Goal: Task Accomplishment & Management: Manage account settings

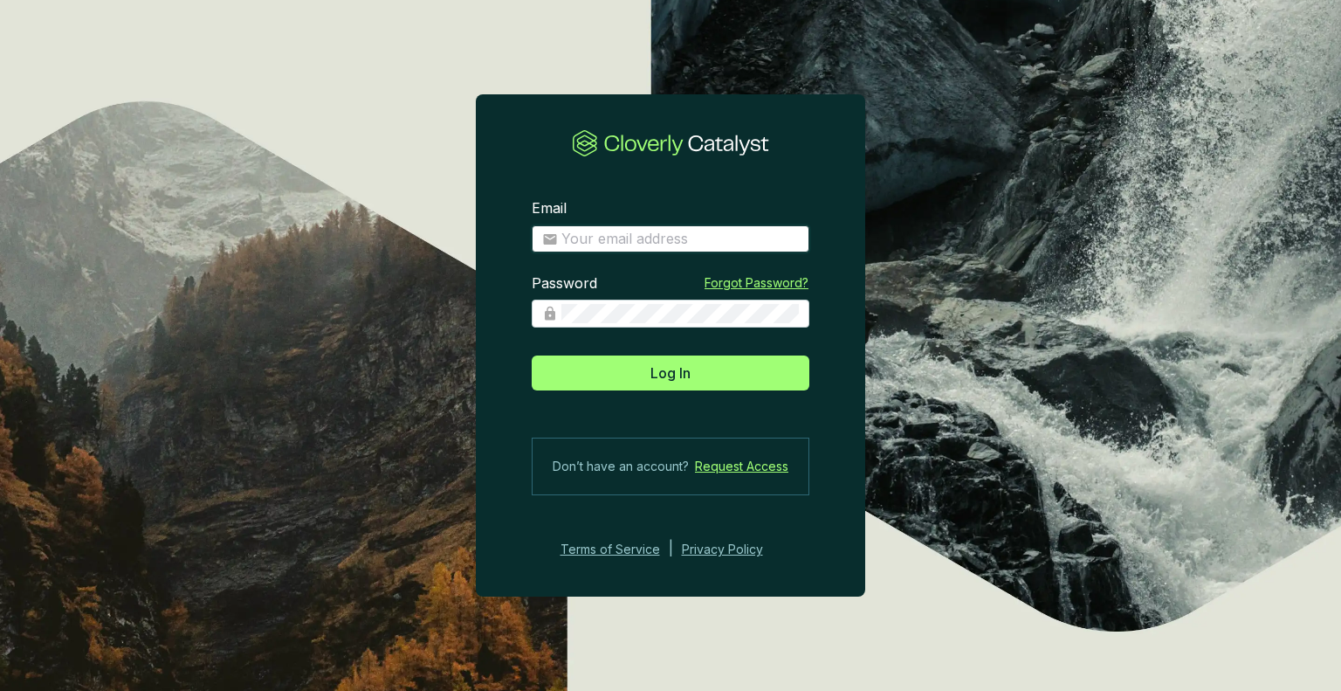
click at [599, 233] on input "Email" at bounding box center [679, 239] width 237 height 19
type input "stwisselmann@us-energy.com"
click at [532, 355] on button "Log In" at bounding box center [671, 372] width 278 height 35
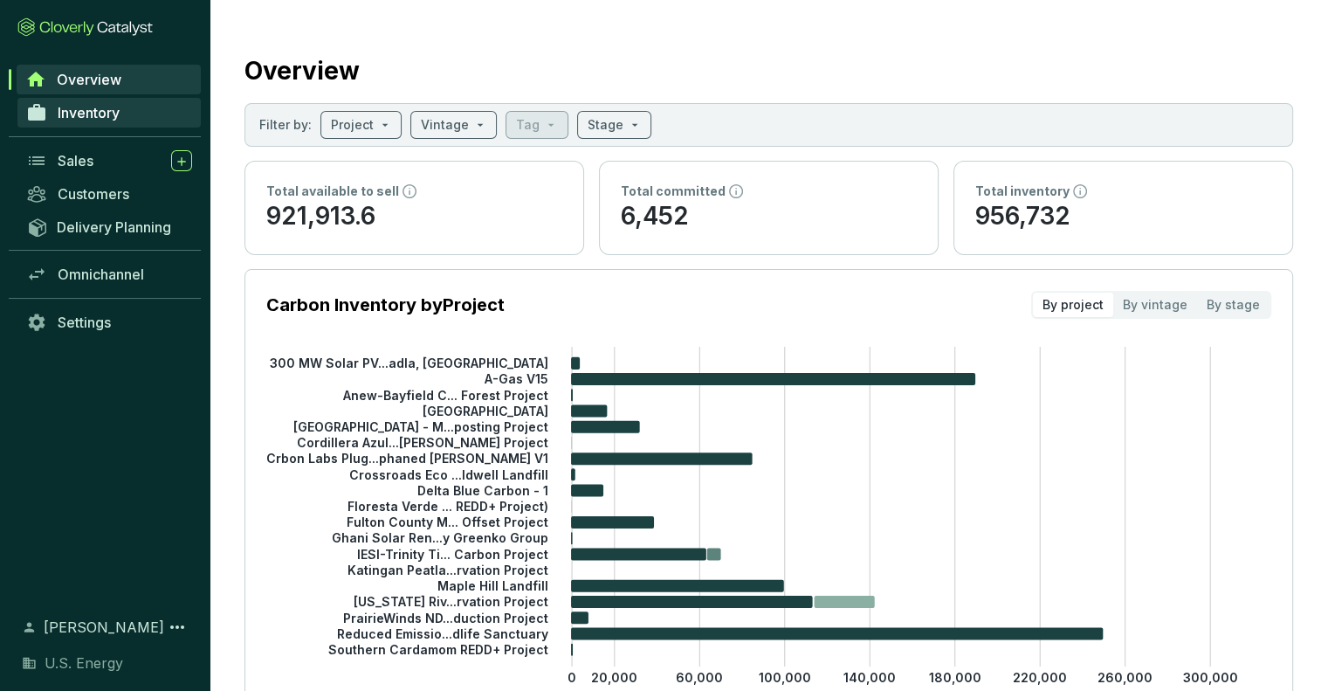
click at [75, 110] on span "Inventory" at bounding box center [89, 112] width 62 height 17
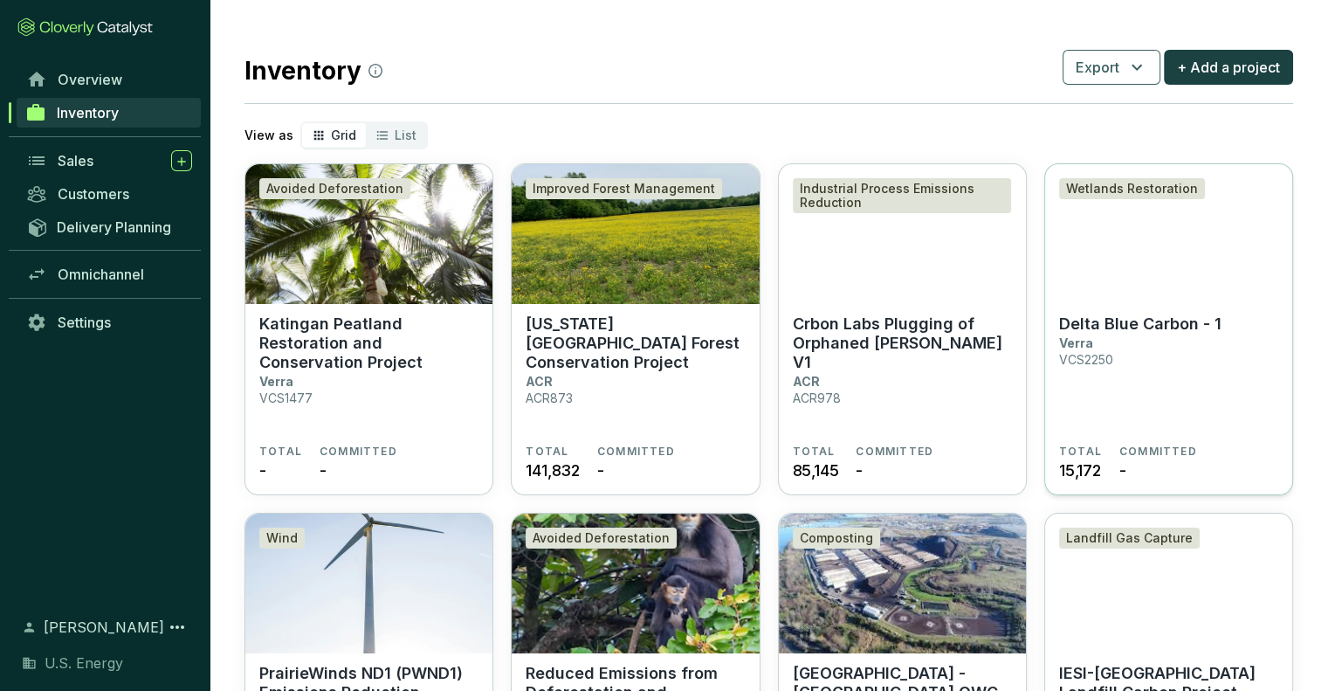
scroll to position [87, 0]
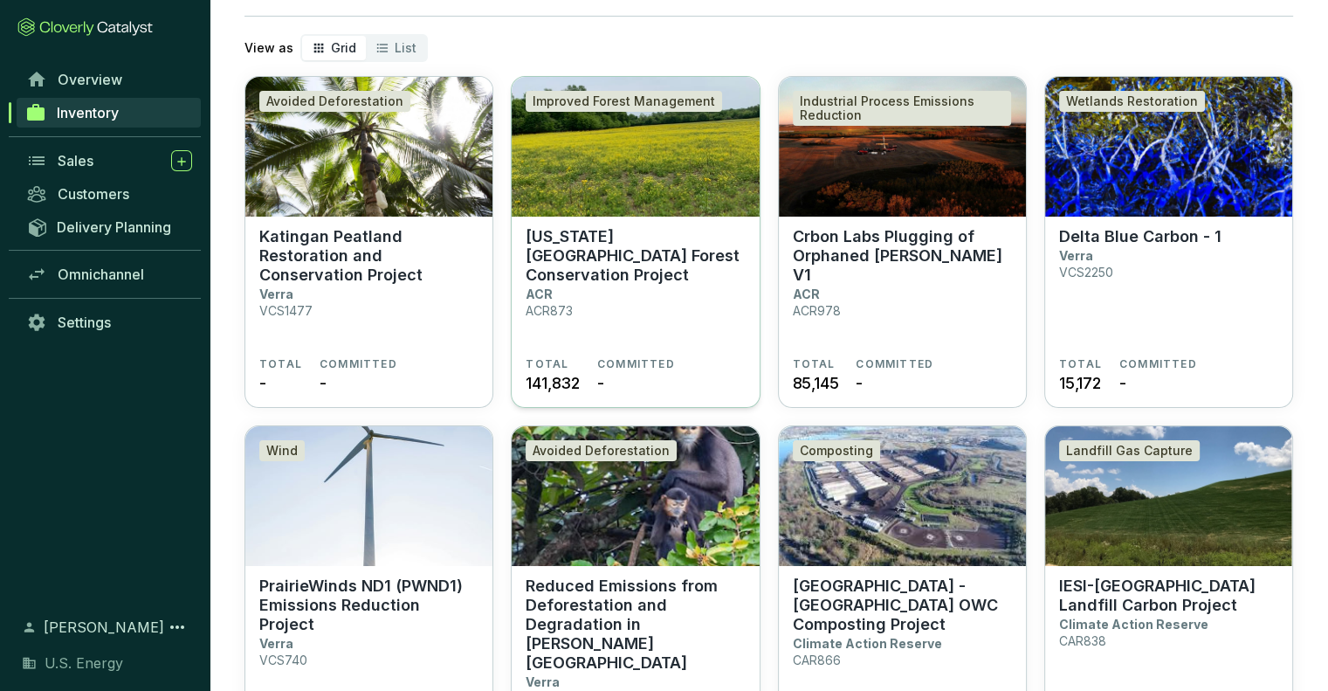
click at [576, 256] on p "[US_STATE][GEOGRAPHIC_DATA] Forest Conservation Project" at bounding box center [635, 256] width 219 height 58
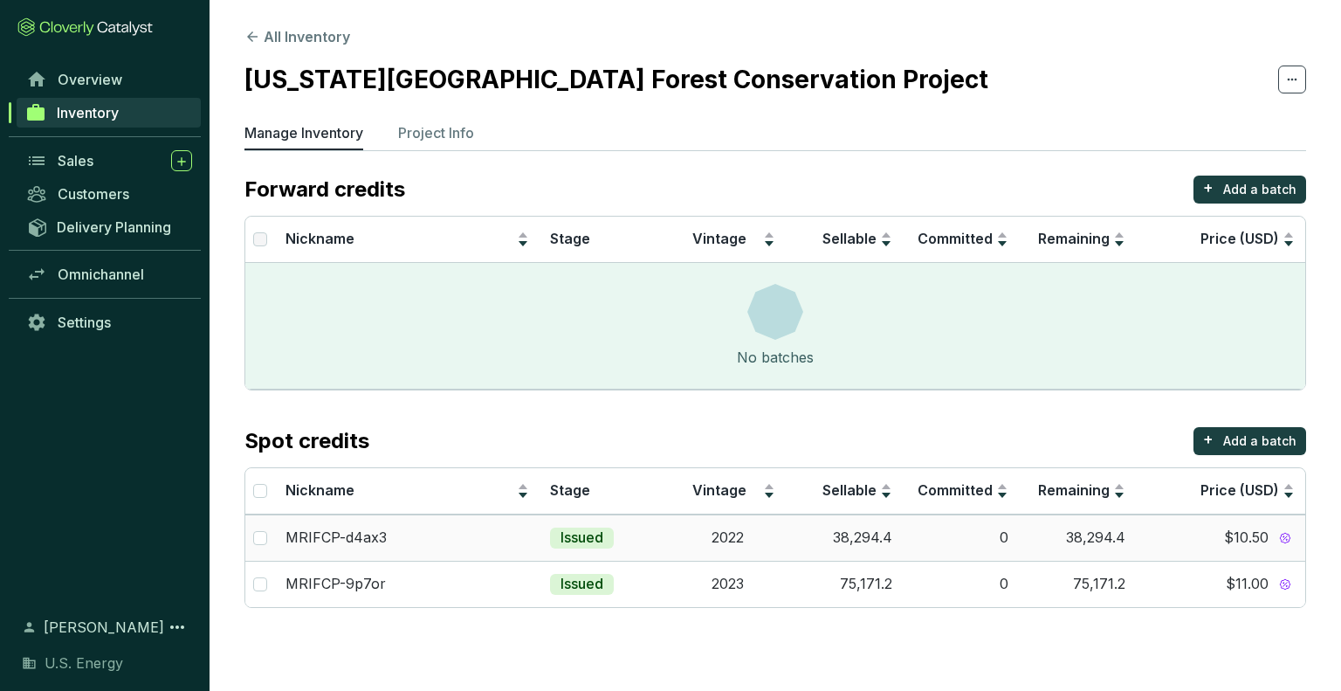
click at [1233, 532] on span "$10.50" at bounding box center [1246, 537] width 45 height 19
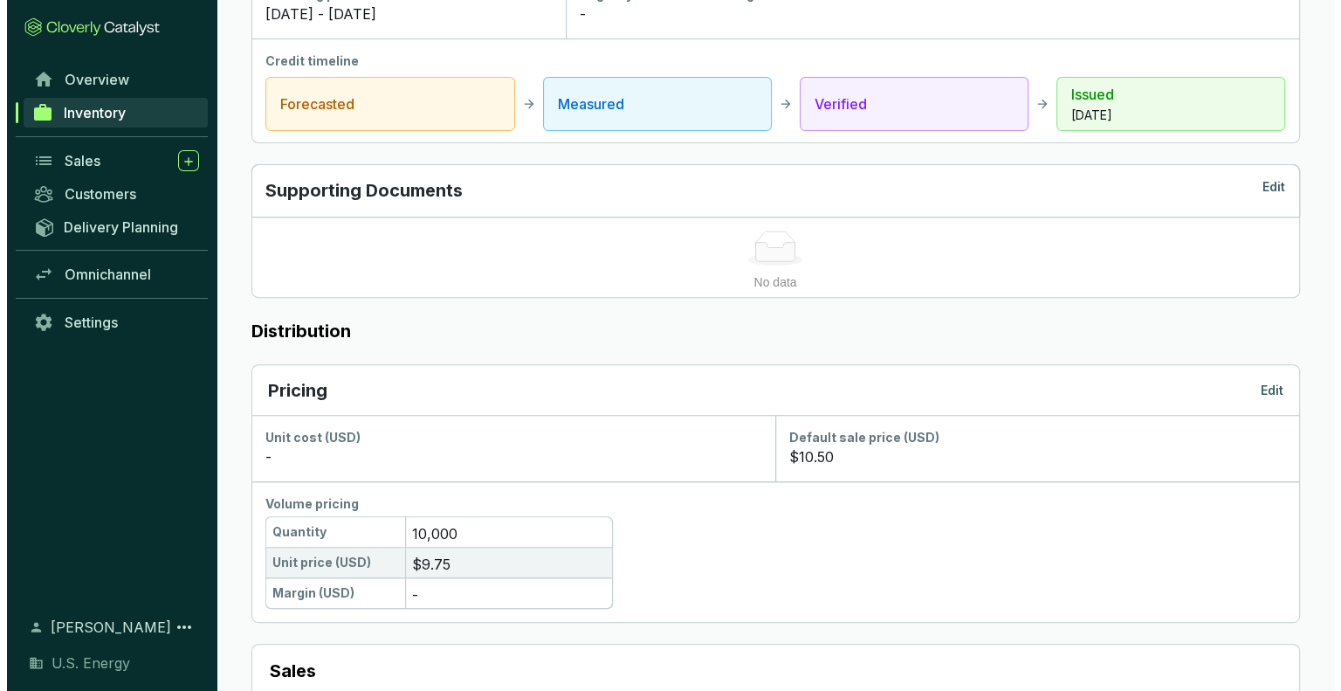
scroll to position [786, 0]
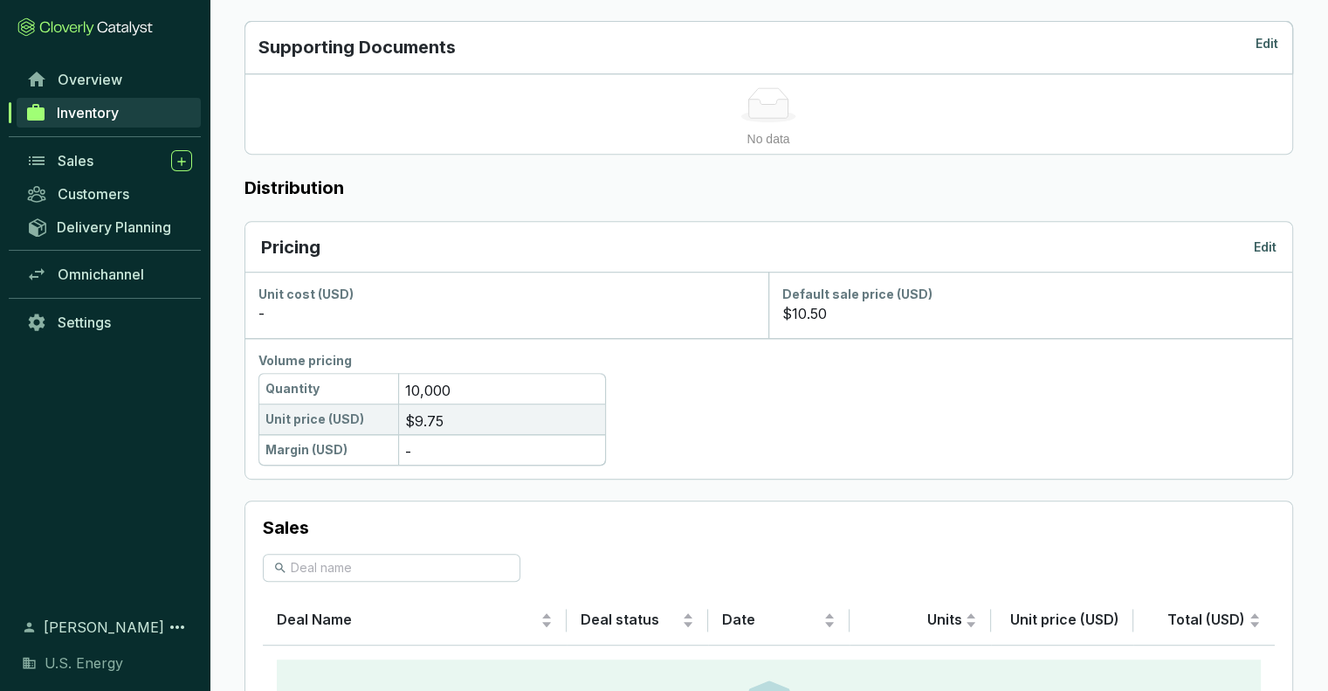
click at [1268, 243] on p "Edit" at bounding box center [1265, 246] width 23 height 17
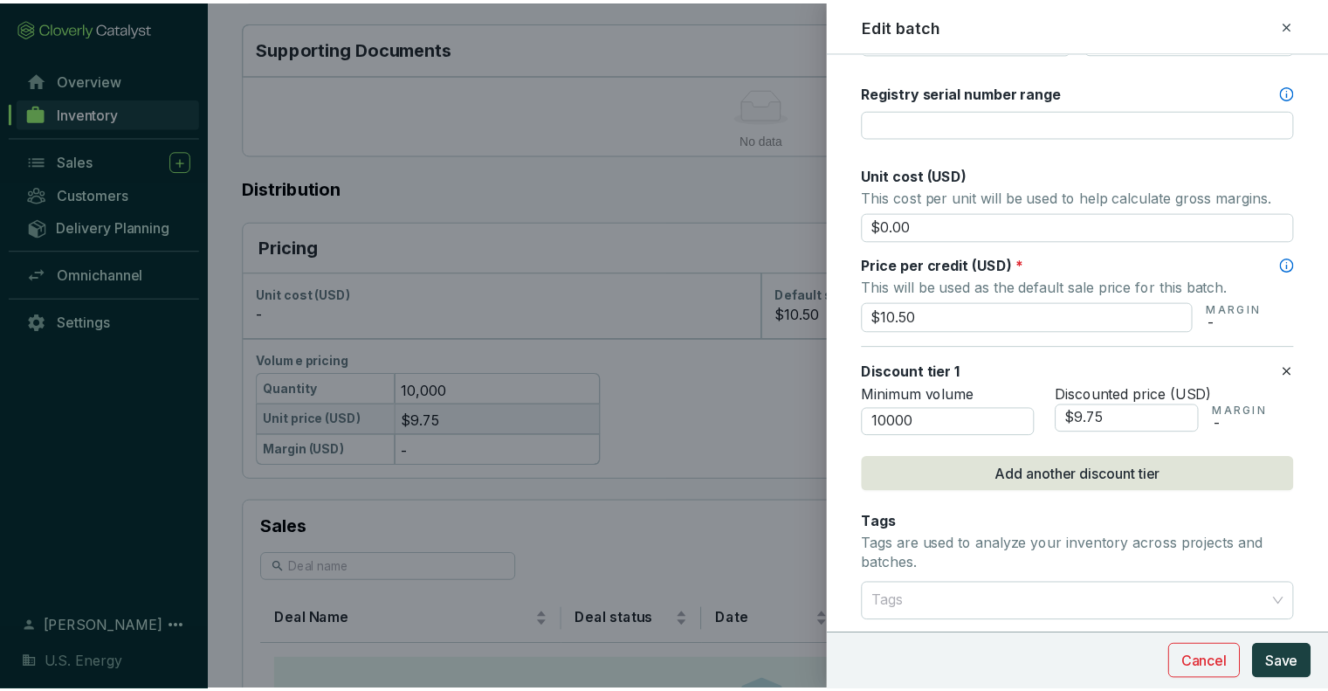
scroll to position [699, 0]
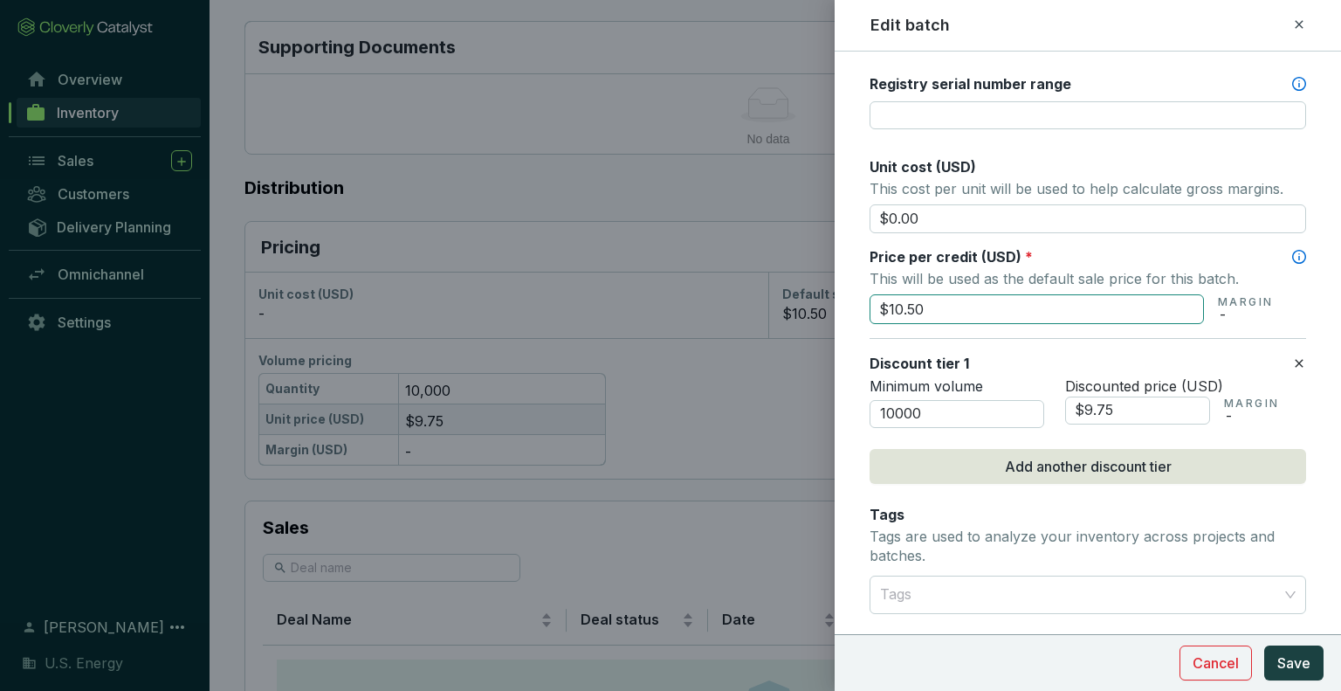
click at [923, 313] on input "$10.50" at bounding box center [1037, 309] width 334 height 30
click at [935, 298] on input "$10.50" at bounding box center [1037, 309] width 334 height 30
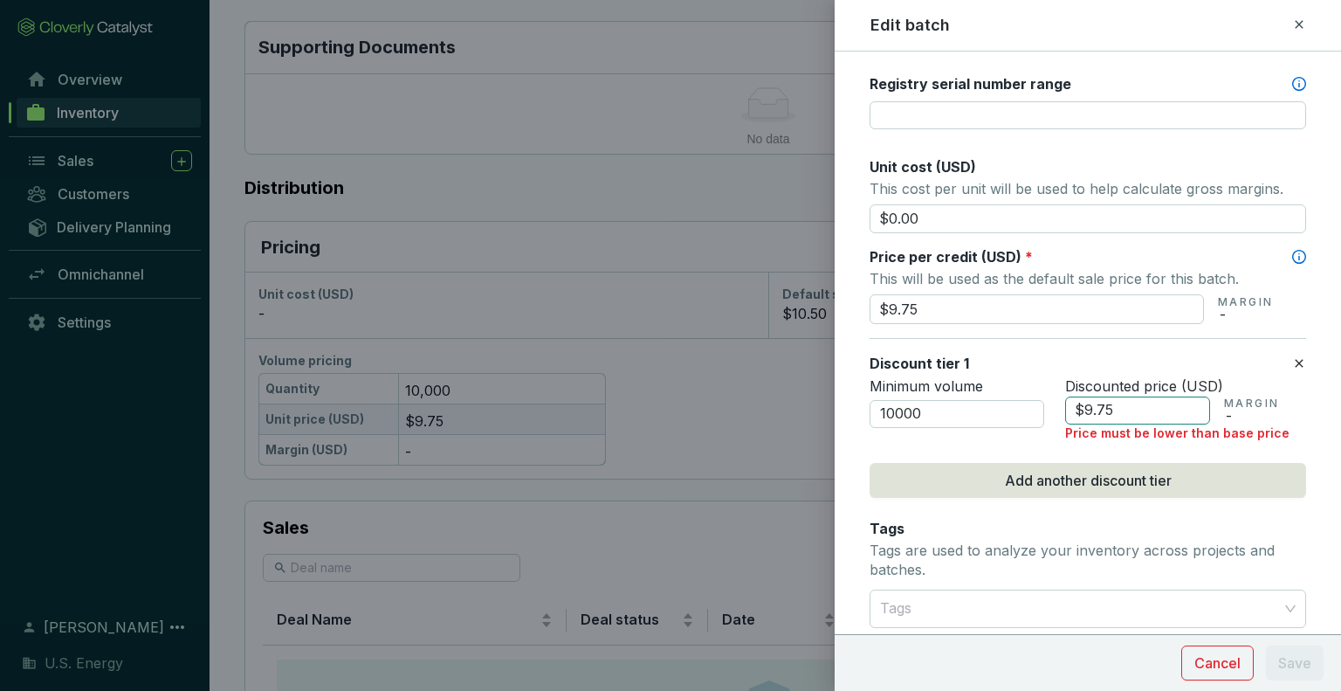
type input "$9.75"
click at [1113, 402] on input "$9.75" at bounding box center [1137, 410] width 145 height 28
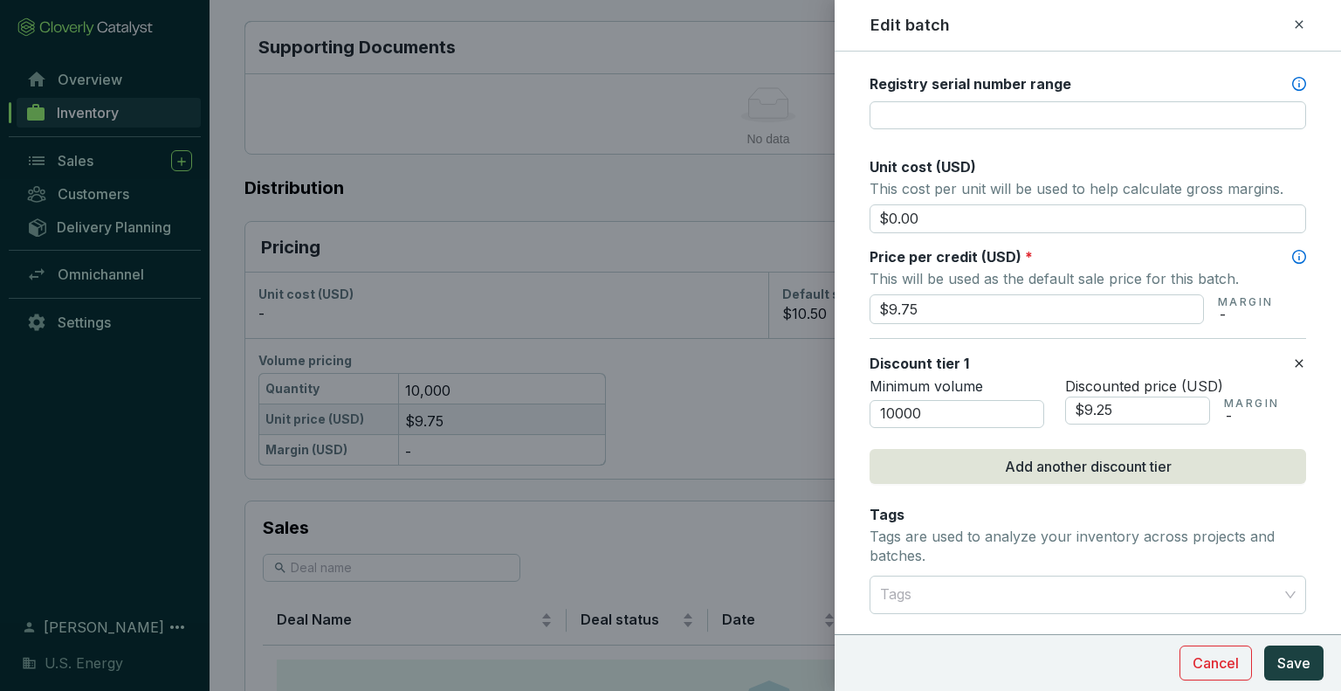
type input "$9.25"
click at [1299, 189] on form "Batch name * This is the internal name that will be used throughout Catalyst. M…" at bounding box center [1088, 210] width 506 height 1673
click at [1298, 664] on span "Save" at bounding box center [1293, 662] width 33 height 21
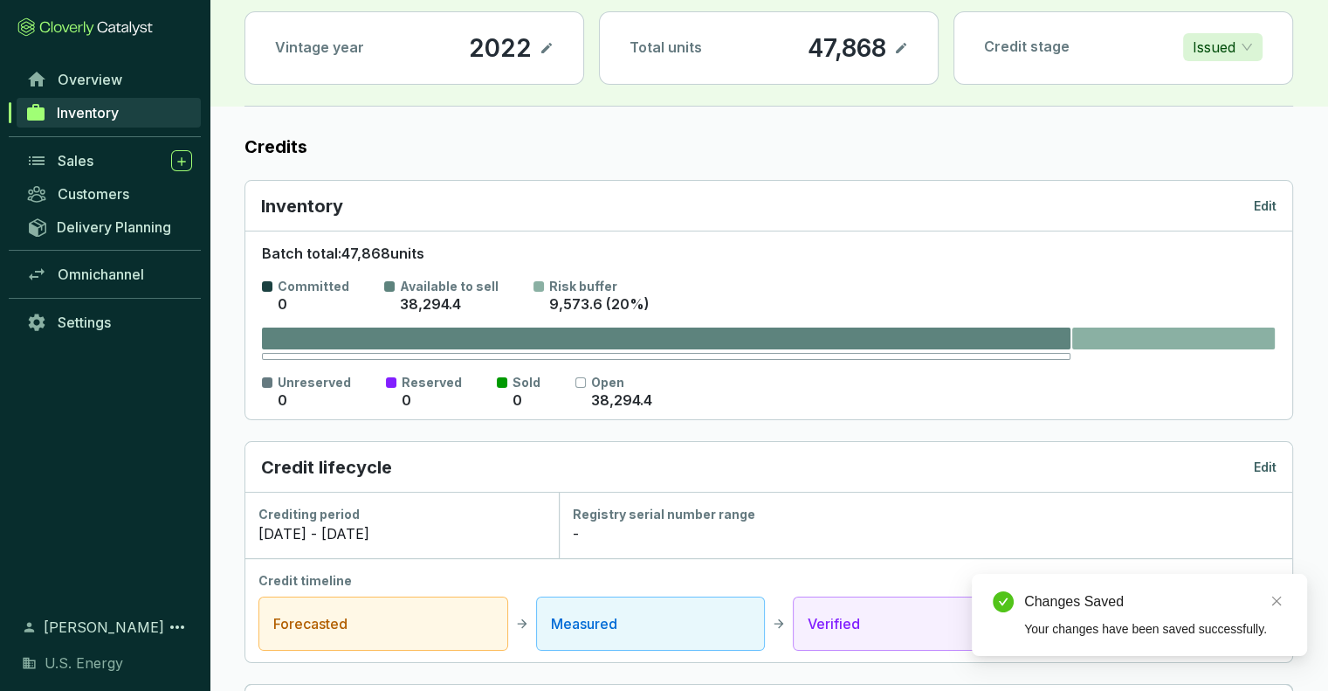
scroll to position [0, 0]
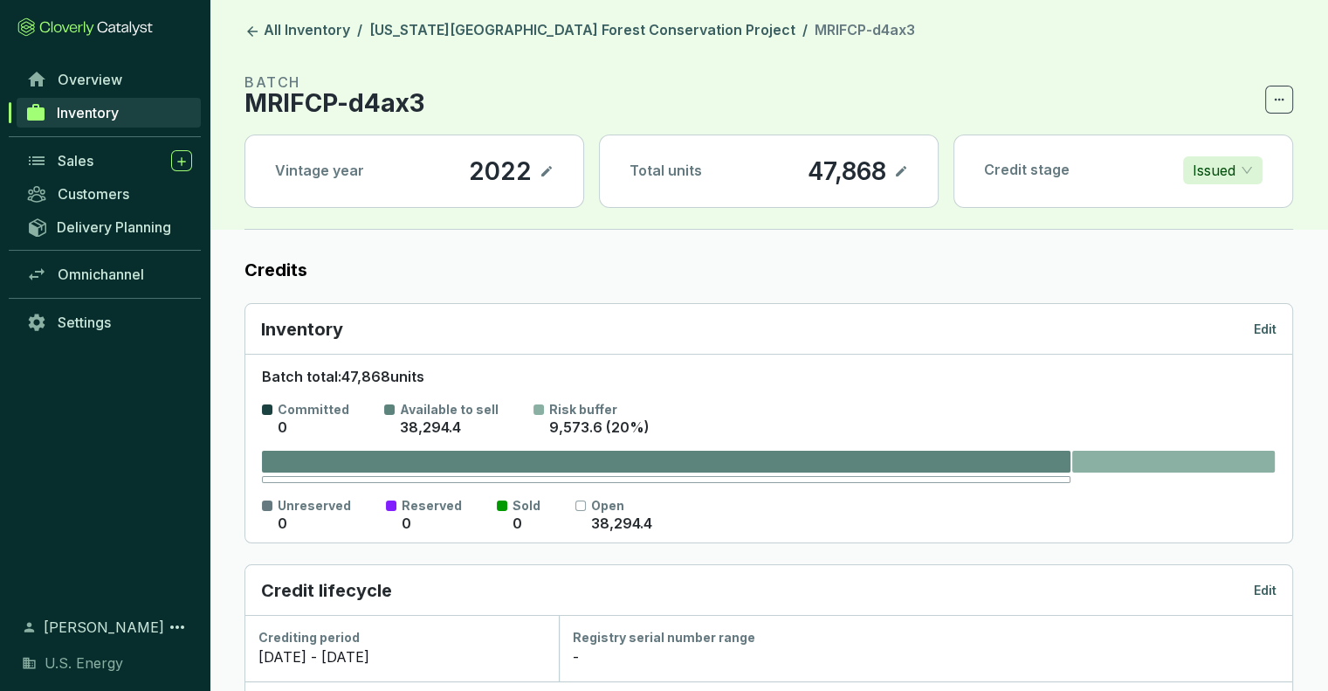
click at [96, 108] on span "Inventory" at bounding box center [88, 112] width 62 height 17
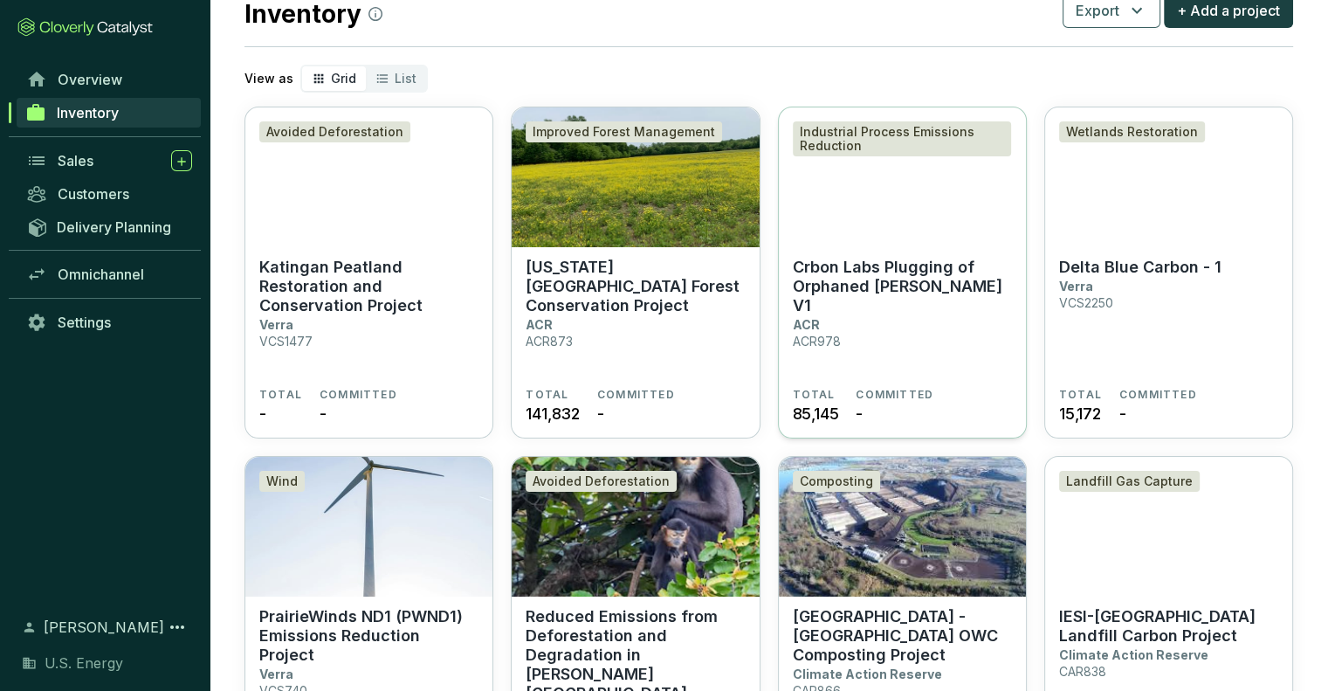
scroll to position [87, 0]
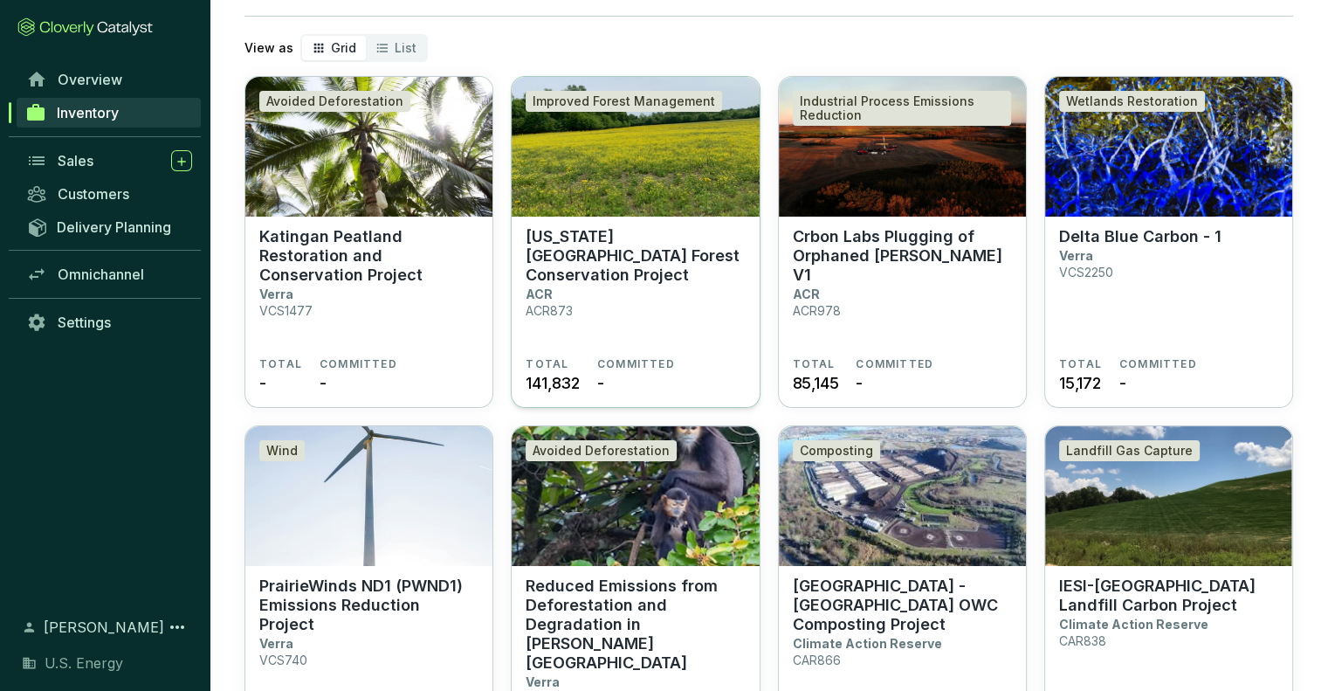
click at [615, 214] on img at bounding box center [635, 147] width 247 height 140
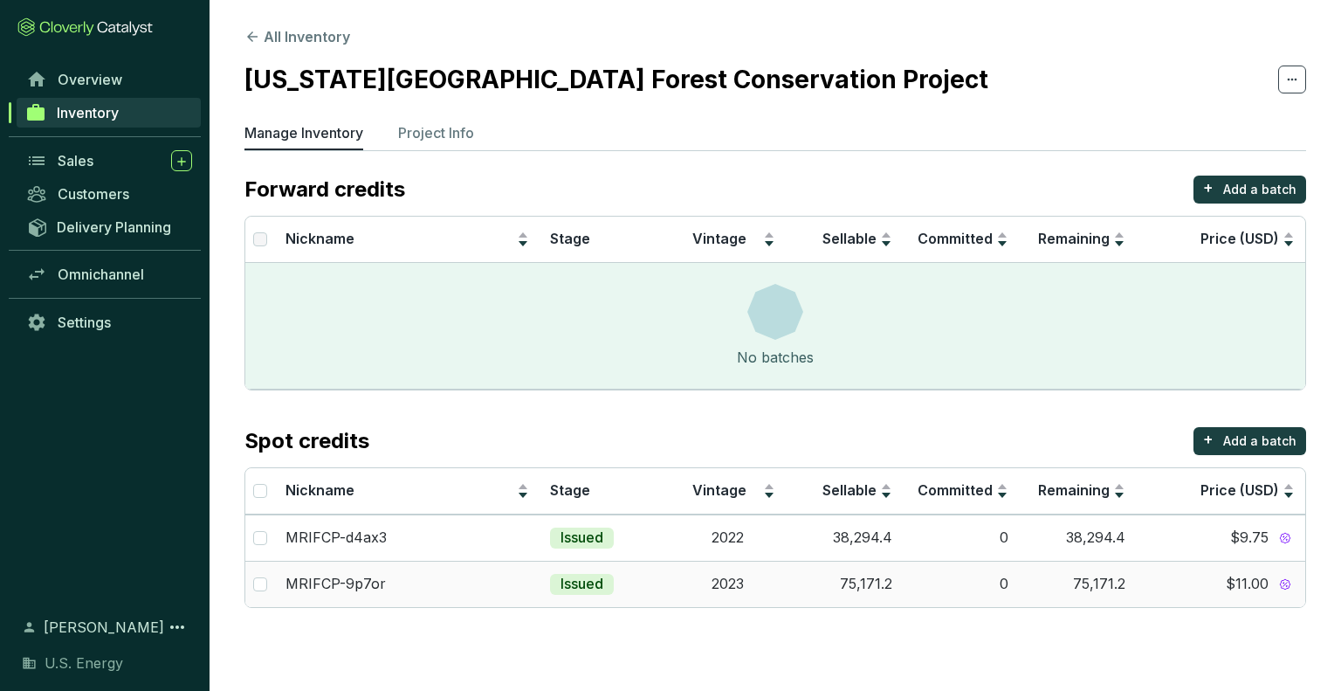
click at [1246, 584] on span "$11.00" at bounding box center [1247, 584] width 43 height 19
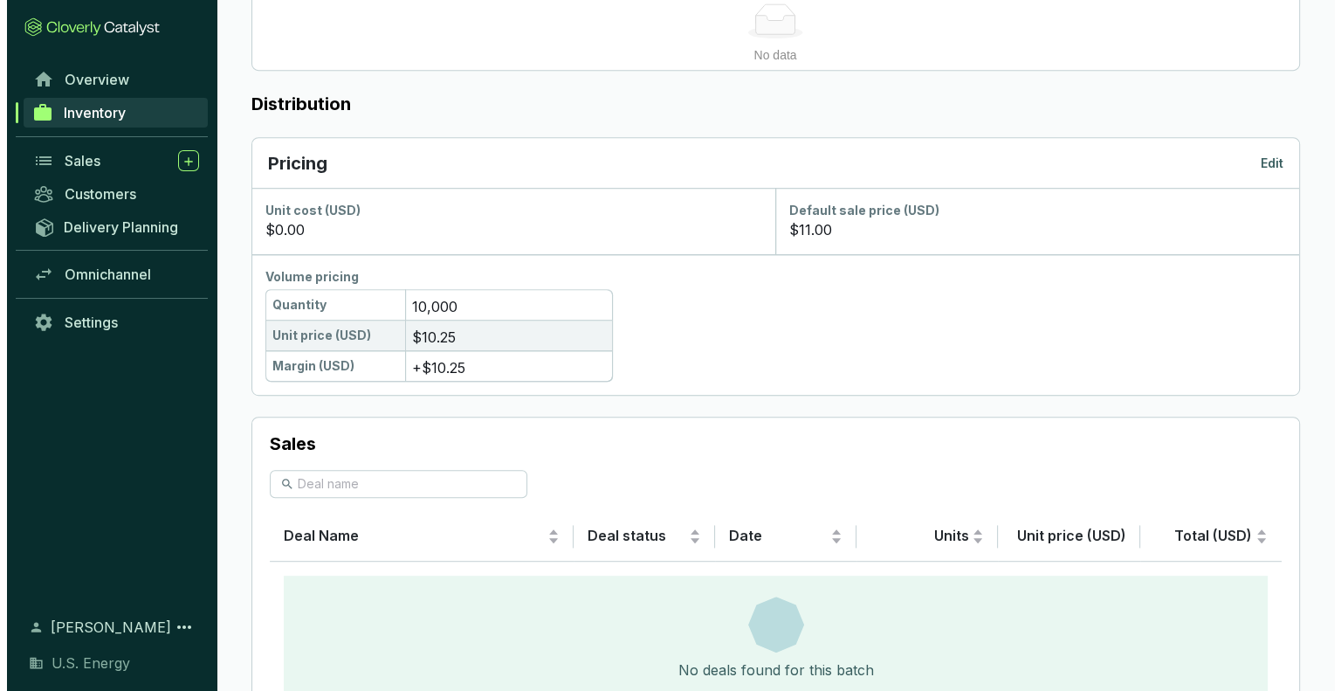
scroll to position [952, 0]
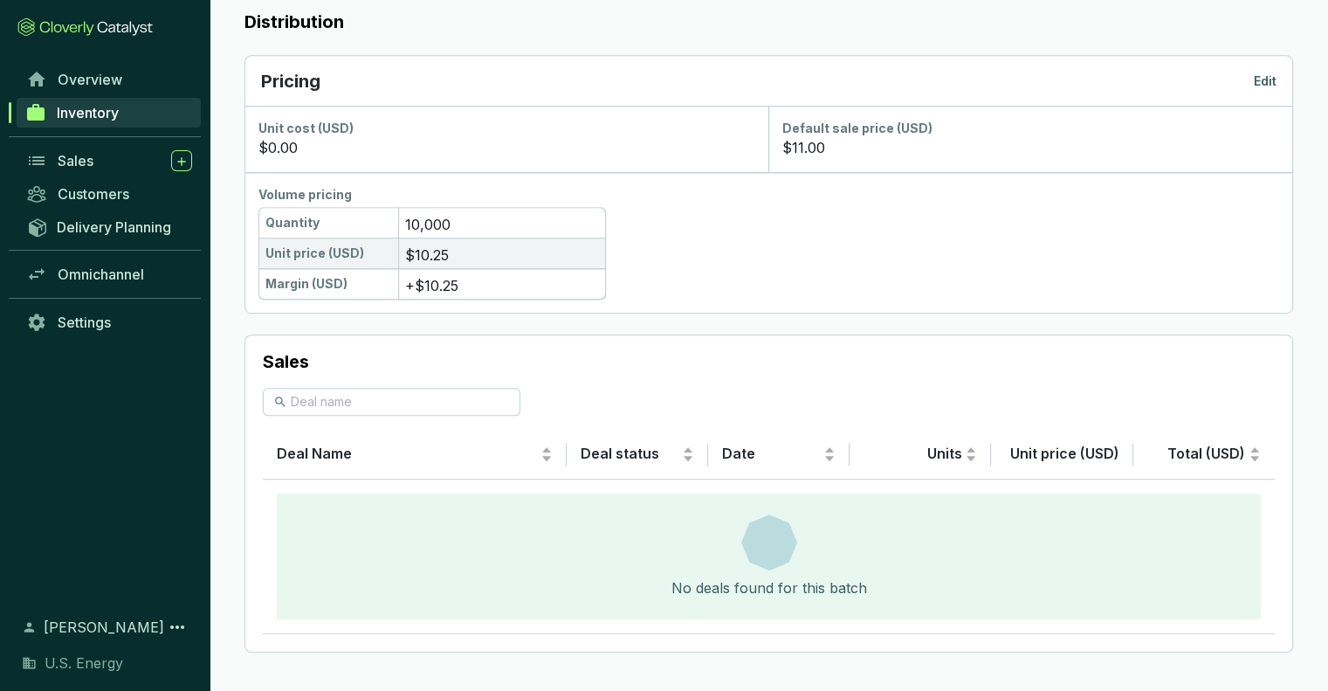
click at [1268, 72] on p "Edit" at bounding box center [1265, 80] width 23 height 17
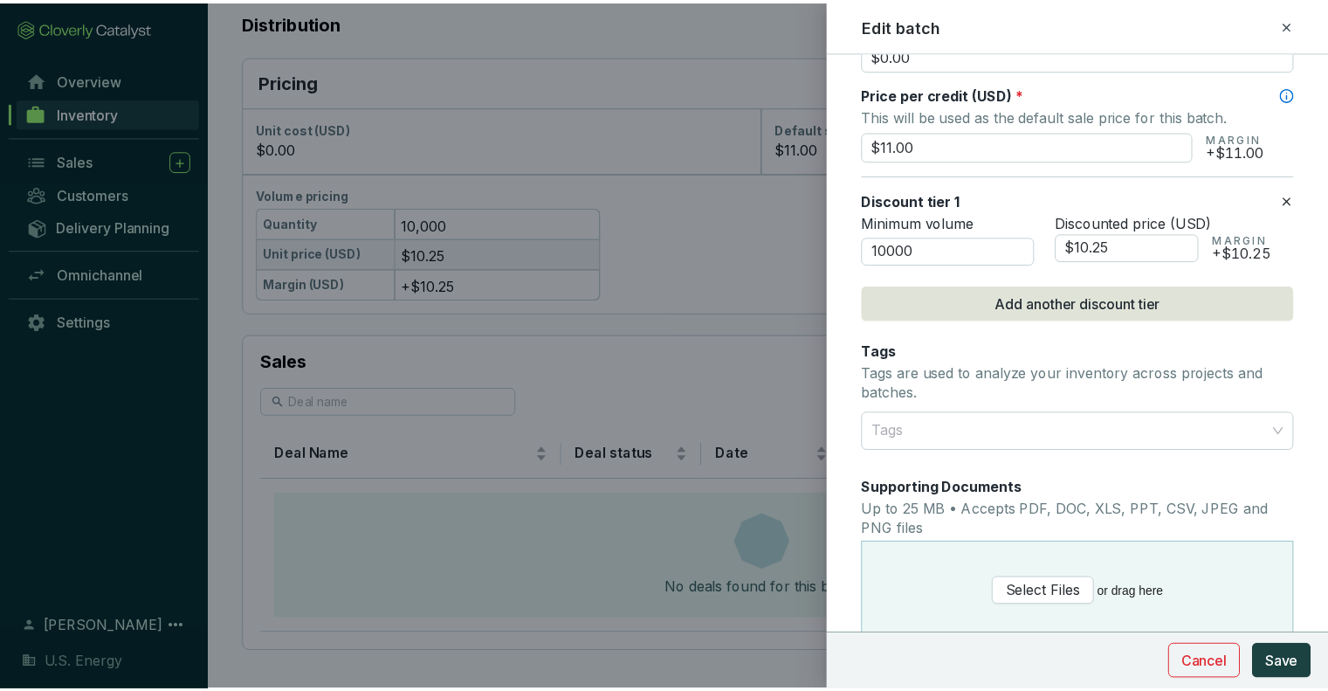
scroll to position [873, 0]
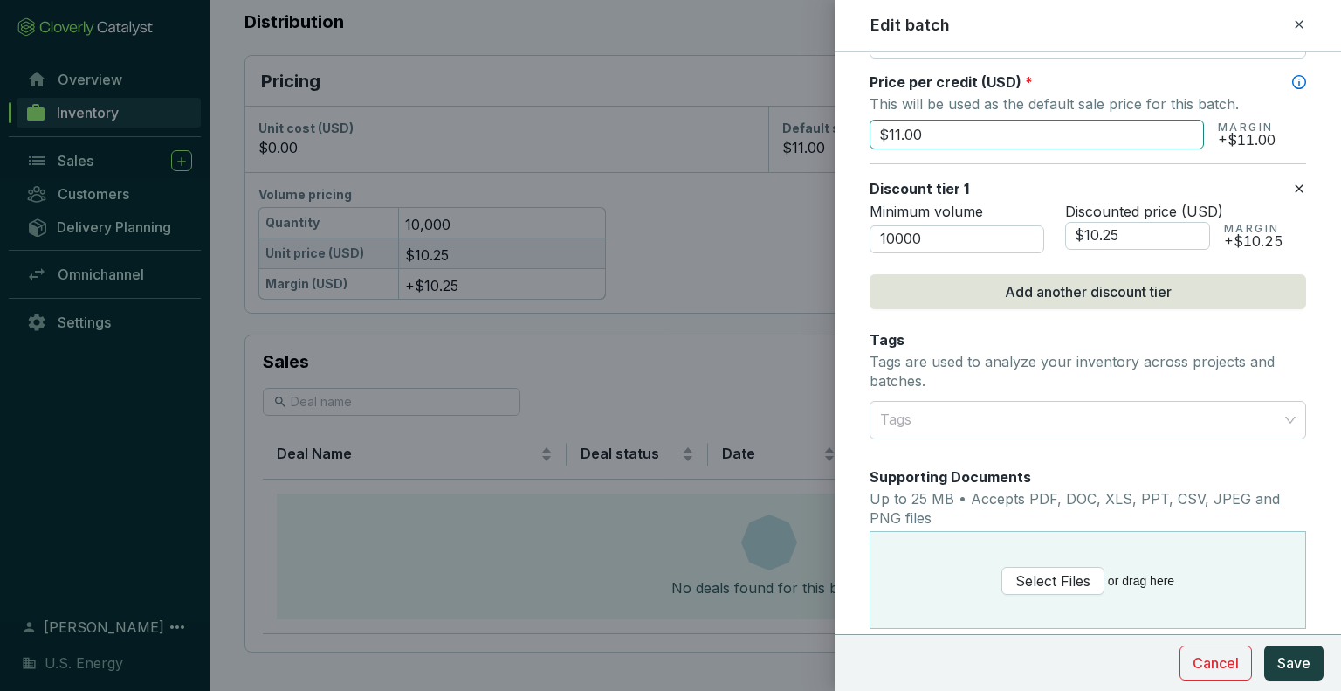
click at [941, 125] on input "$11.00" at bounding box center [1037, 135] width 334 height 30
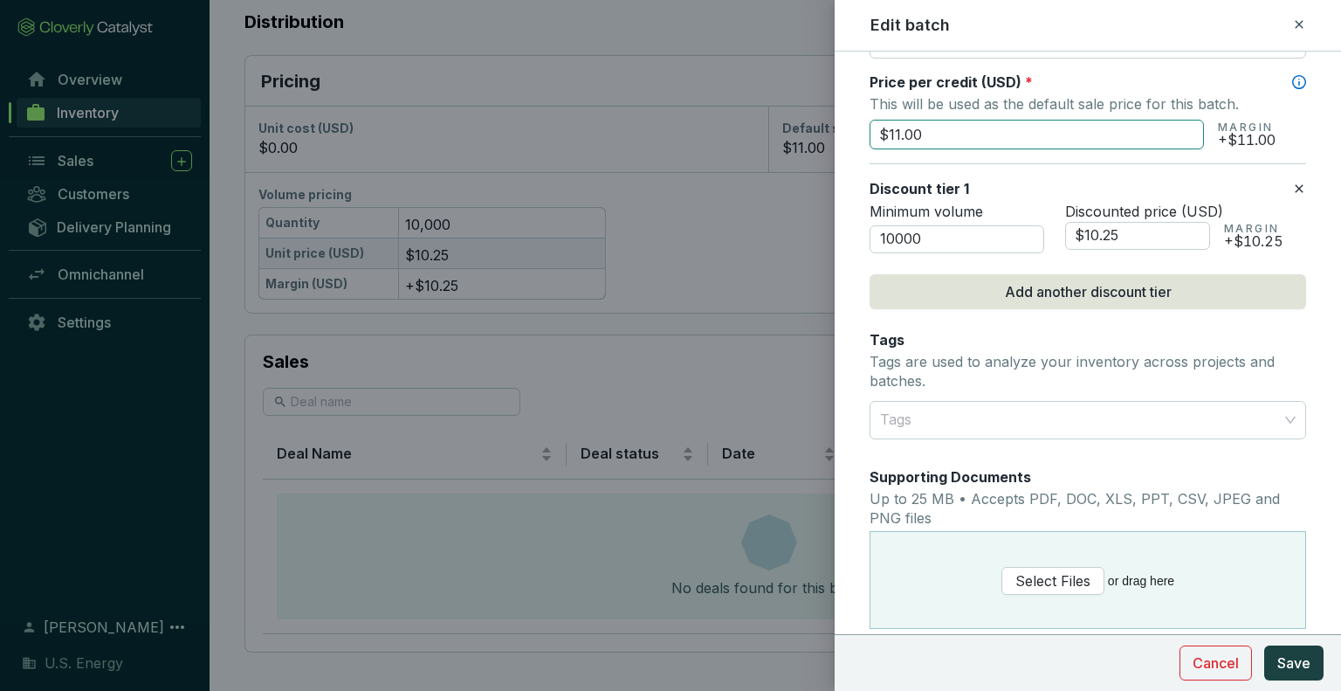
click at [941, 125] on input "$11.00" at bounding box center [1037, 135] width 334 height 30
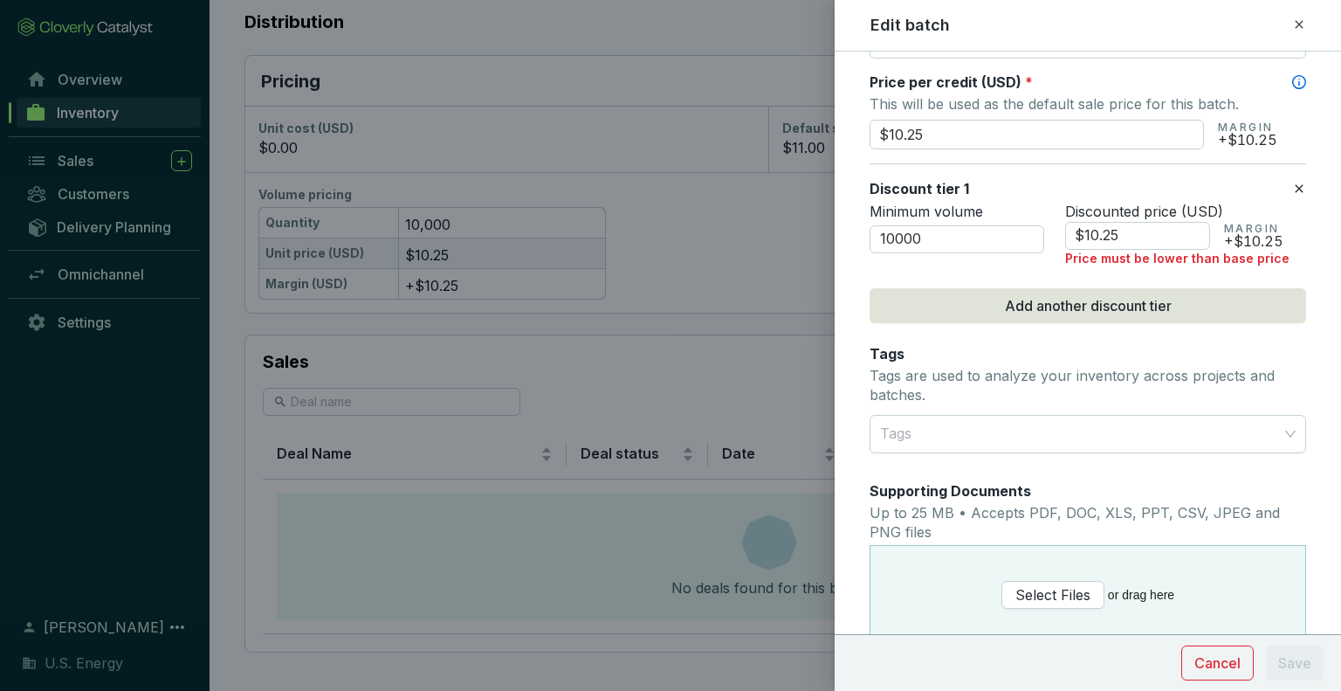
type input "$10.25"
click at [1302, 146] on form "Batch name * This is the internal name that will be used throughout Catalyst. M…" at bounding box center [1088, 42] width 506 height 1687
click at [1134, 229] on input "$10.25" at bounding box center [1137, 236] width 145 height 28
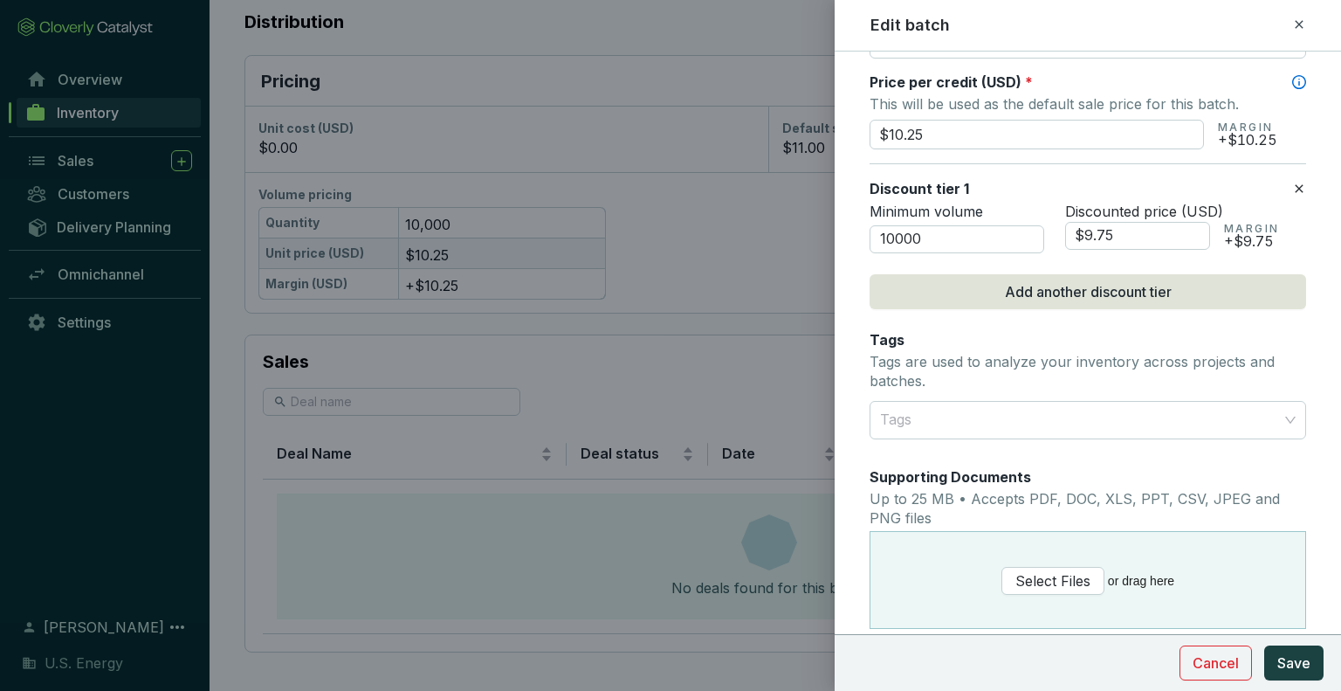
type input "$9.75"
click at [1306, 223] on form "Batch name * This is the internal name that will be used throughout Catalyst. M…" at bounding box center [1088, 35] width 506 height 1673
click at [1304, 380] on form "Batch name * This is the internal name that will be used throughout Catalyst. M…" at bounding box center [1088, 35] width 506 height 1673
click at [1287, 651] on button "Save" at bounding box center [1293, 662] width 59 height 35
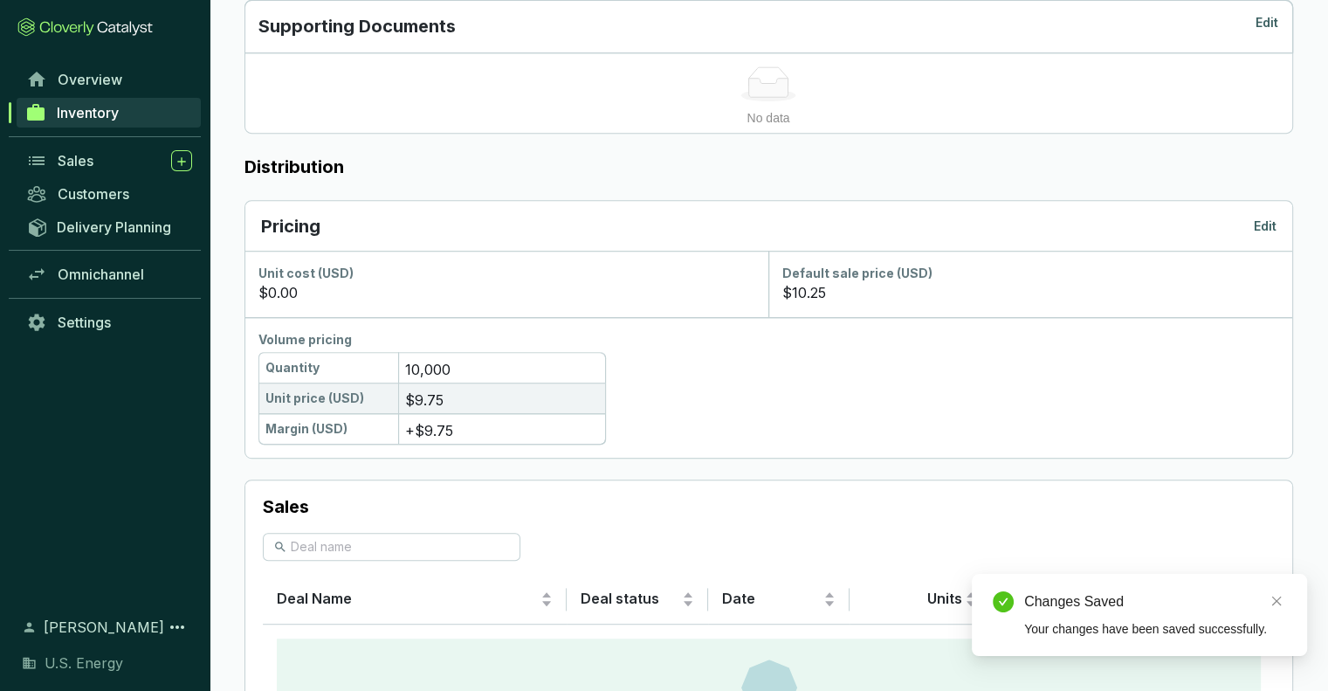
scroll to position [428, 0]
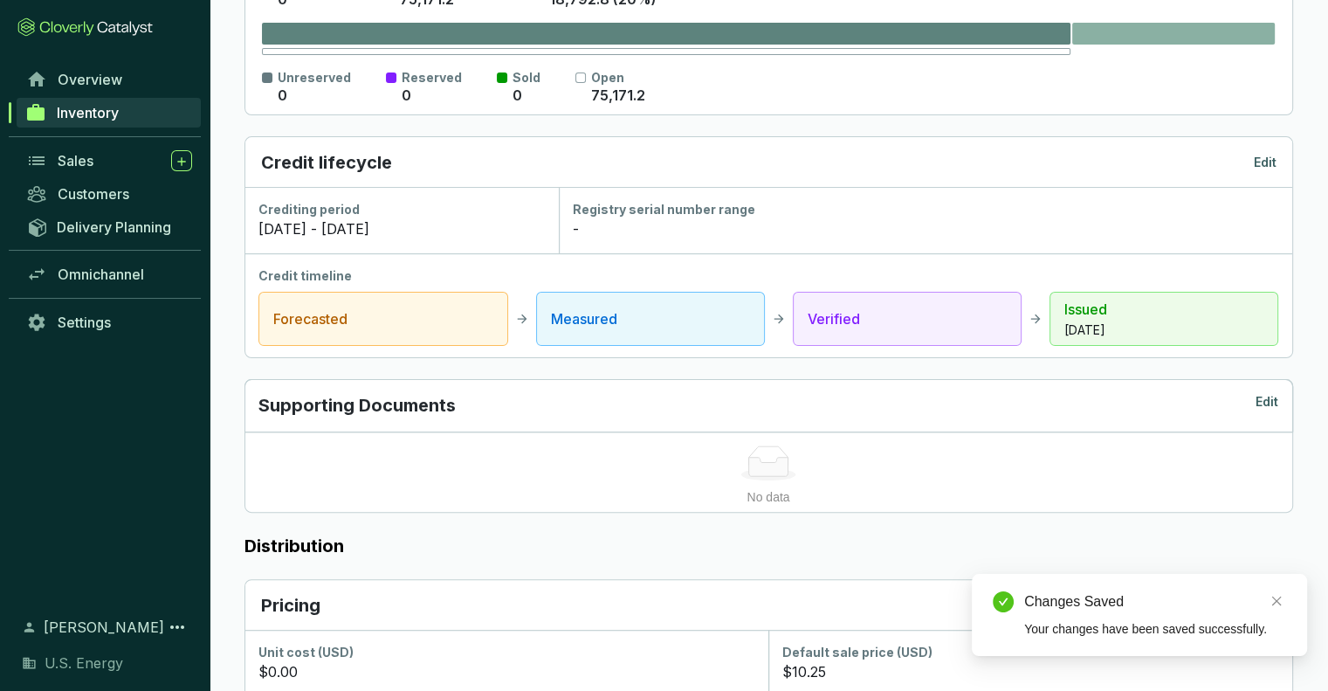
click at [72, 116] on span "Inventory" at bounding box center [88, 112] width 62 height 17
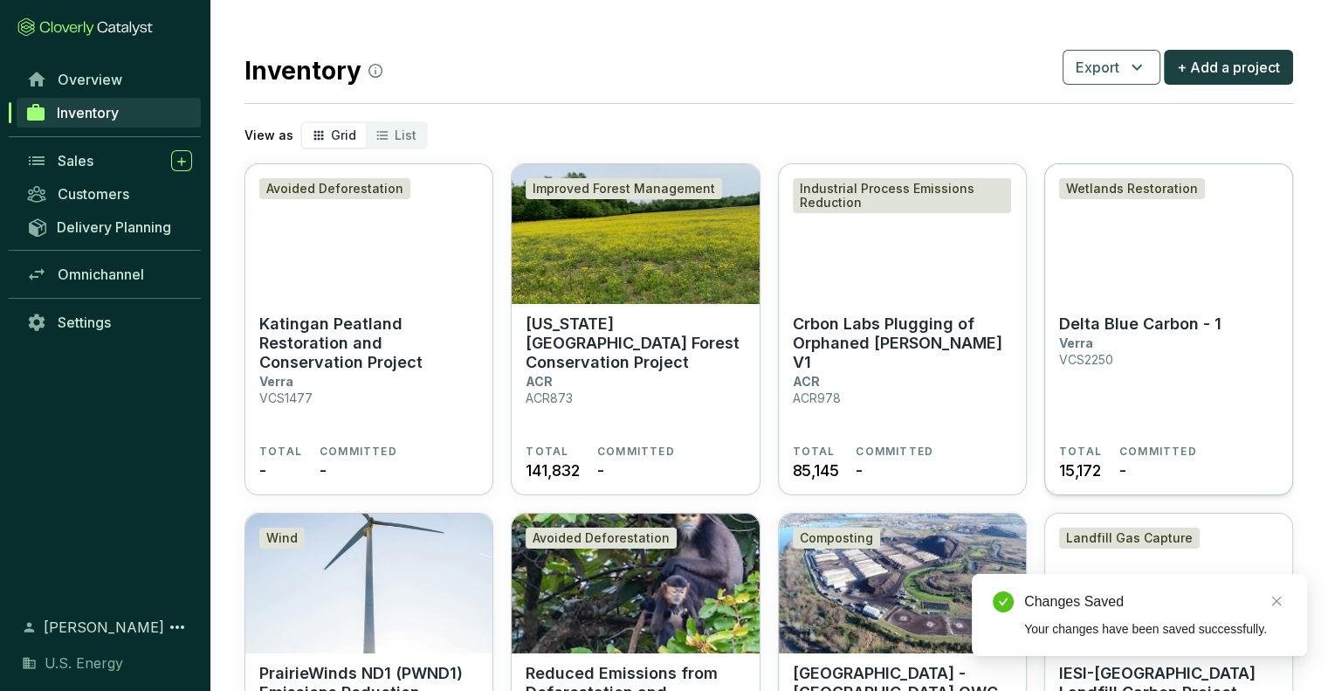
scroll to position [87, 0]
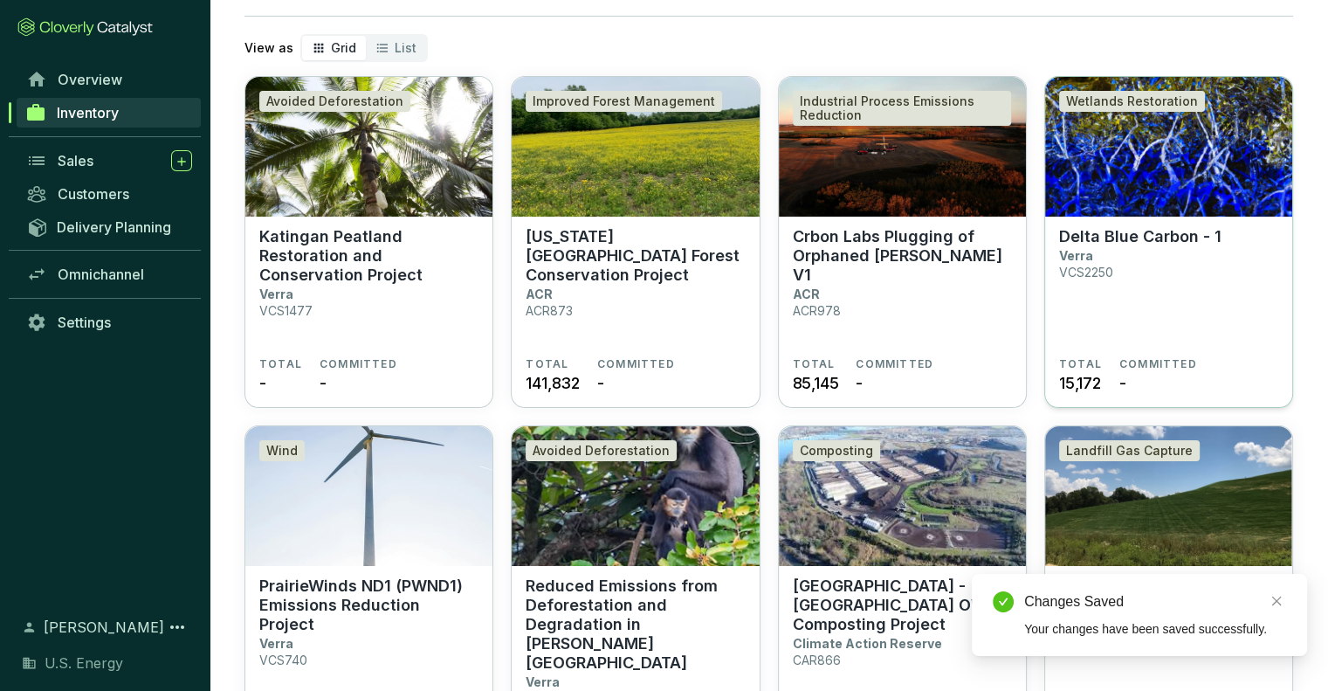
click at [1189, 159] on img at bounding box center [1168, 147] width 247 height 140
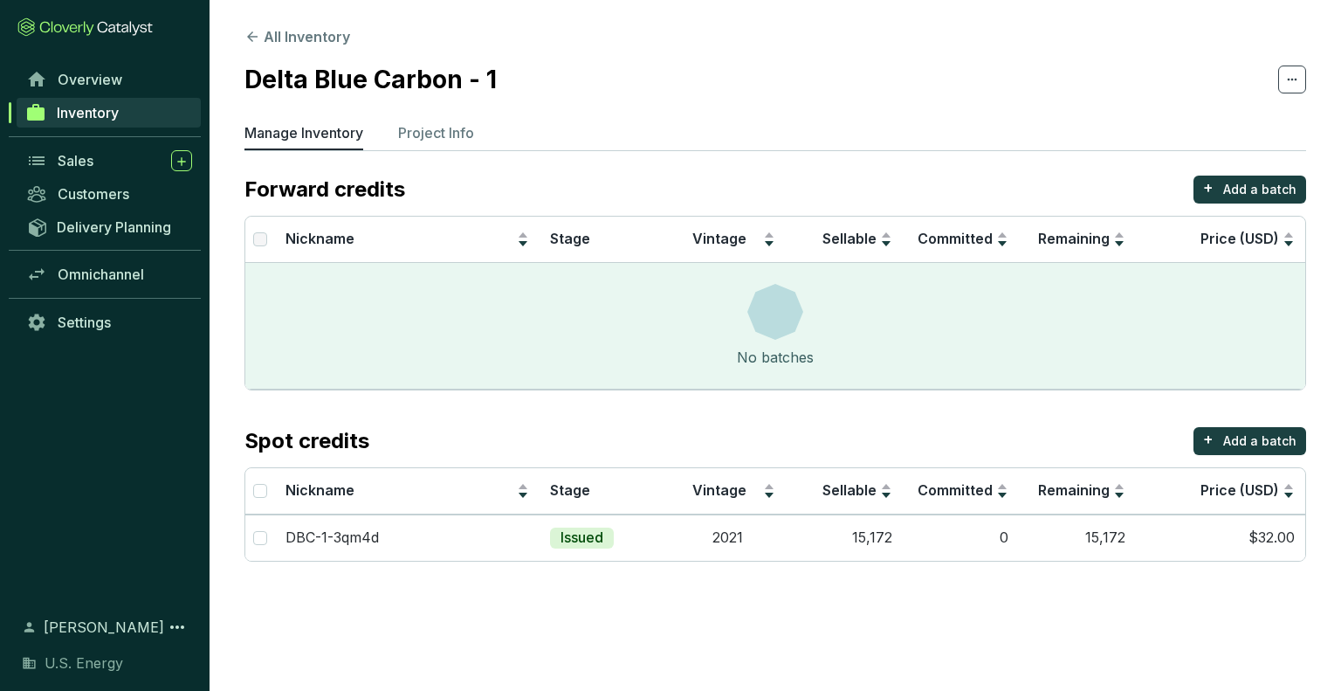
click at [66, 114] on span "Inventory" at bounding box center [88, 112] width 62 height 17
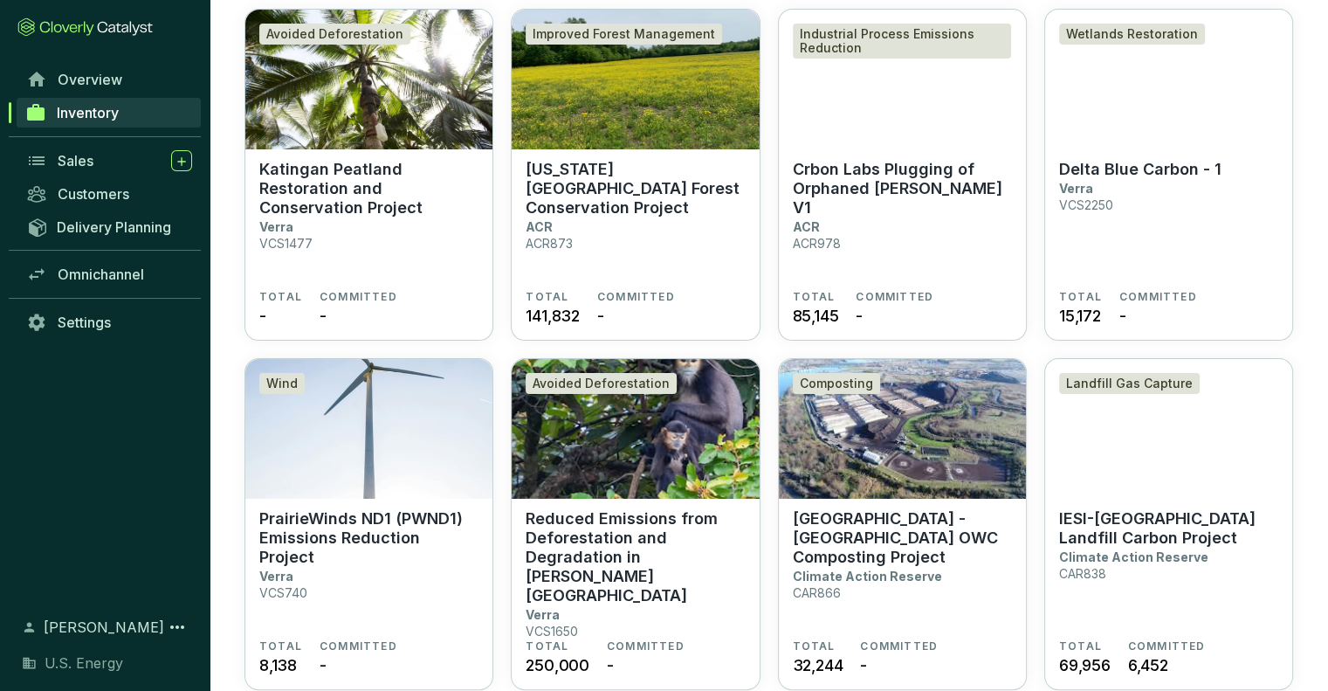
scroll to position [349, 0]
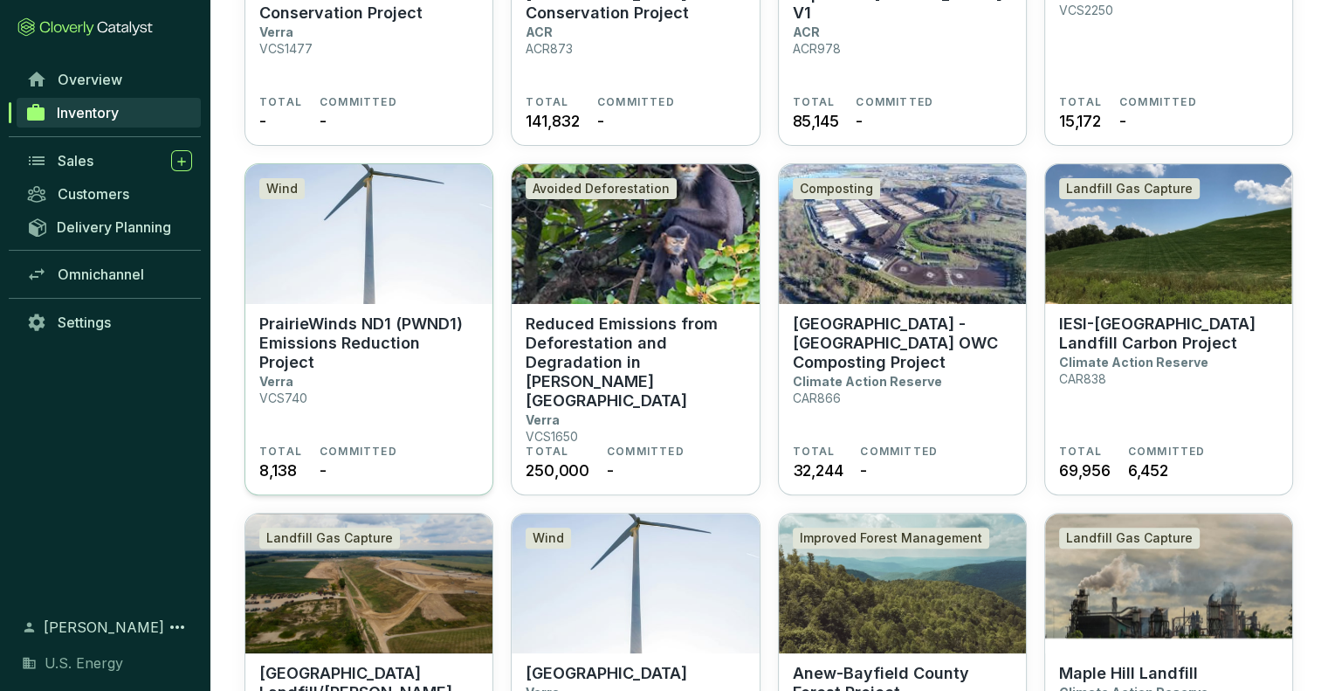
click at [328, 328] on p "PrairieWinds ND1 (PWND1) Emissions Reduction Project" at bounding box center [368, 343] width 219 height 58
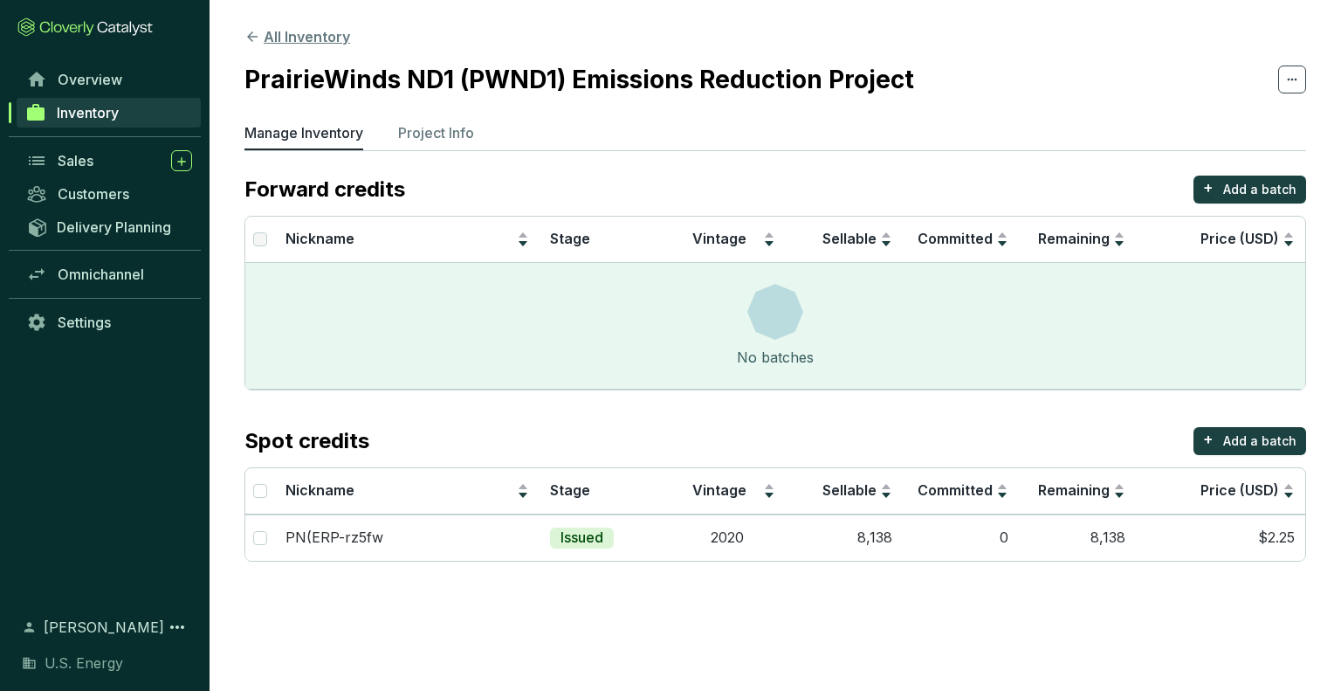
click at [253, 40] on icon at bounding box center [252, 37] width 16 height 16
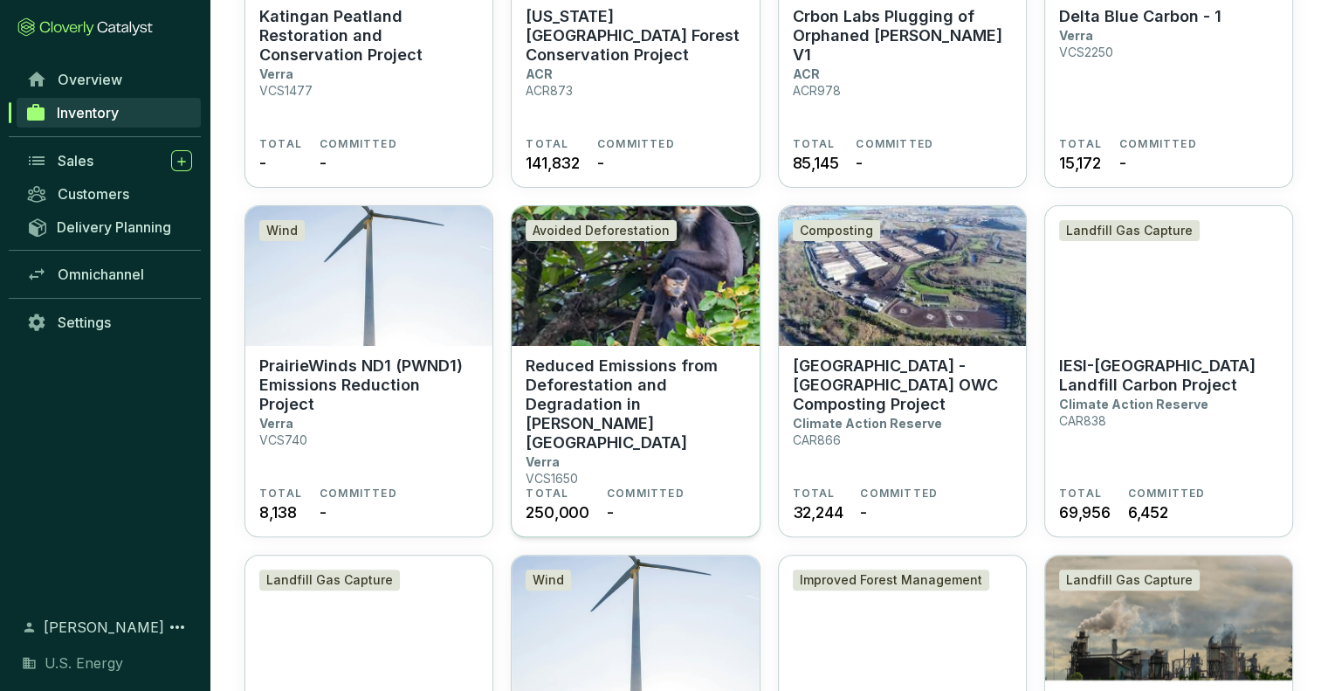
scroll to position [349, 0]
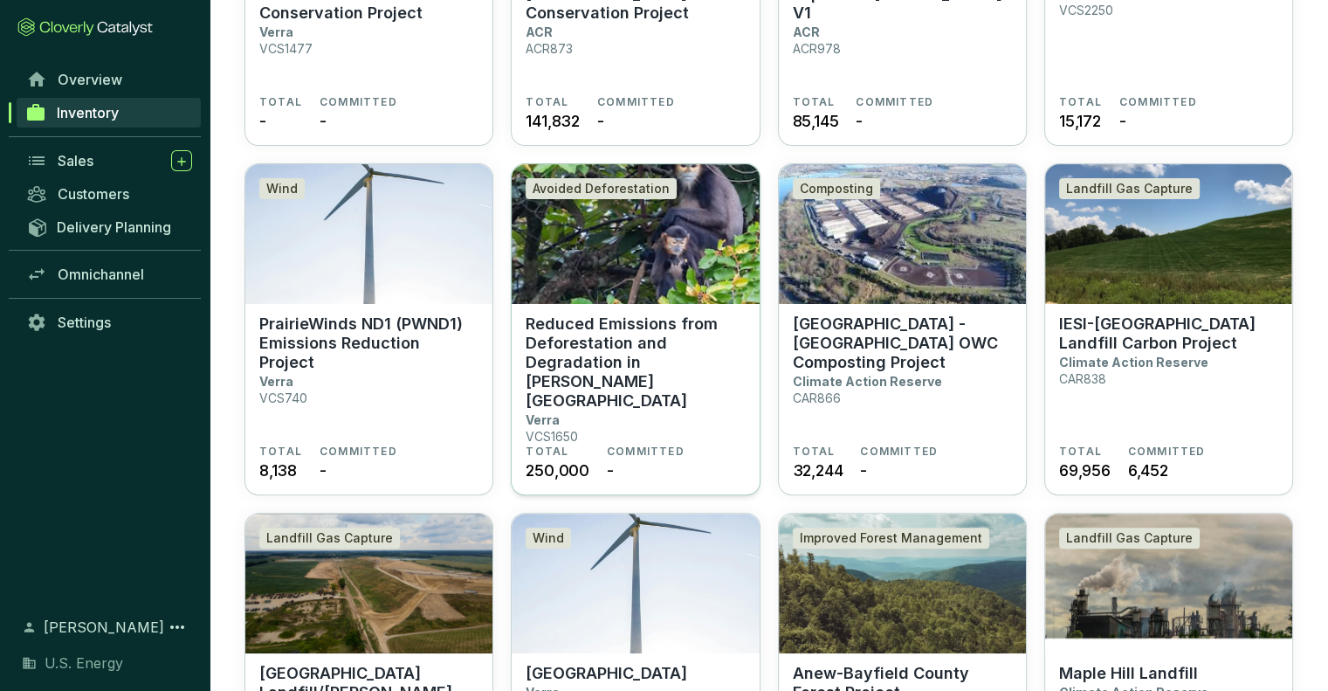
click at [626, 348] on p "Reduced Emissions from Deforestation and Degradation in [PERSON_NAME][GEOGRAPHI…" at bounding box center [635, 362] width 219 height 96
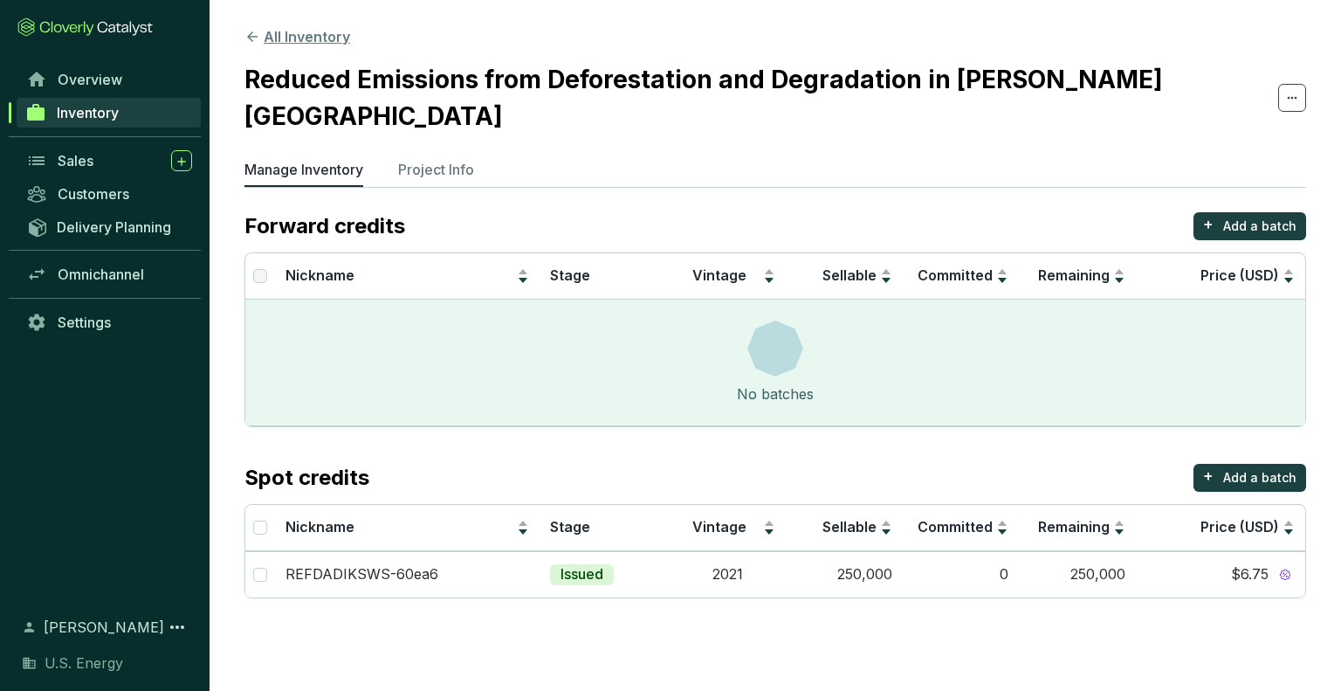
click at [248, 31] on icon at bounding box center [252, 37] width 16 height 16
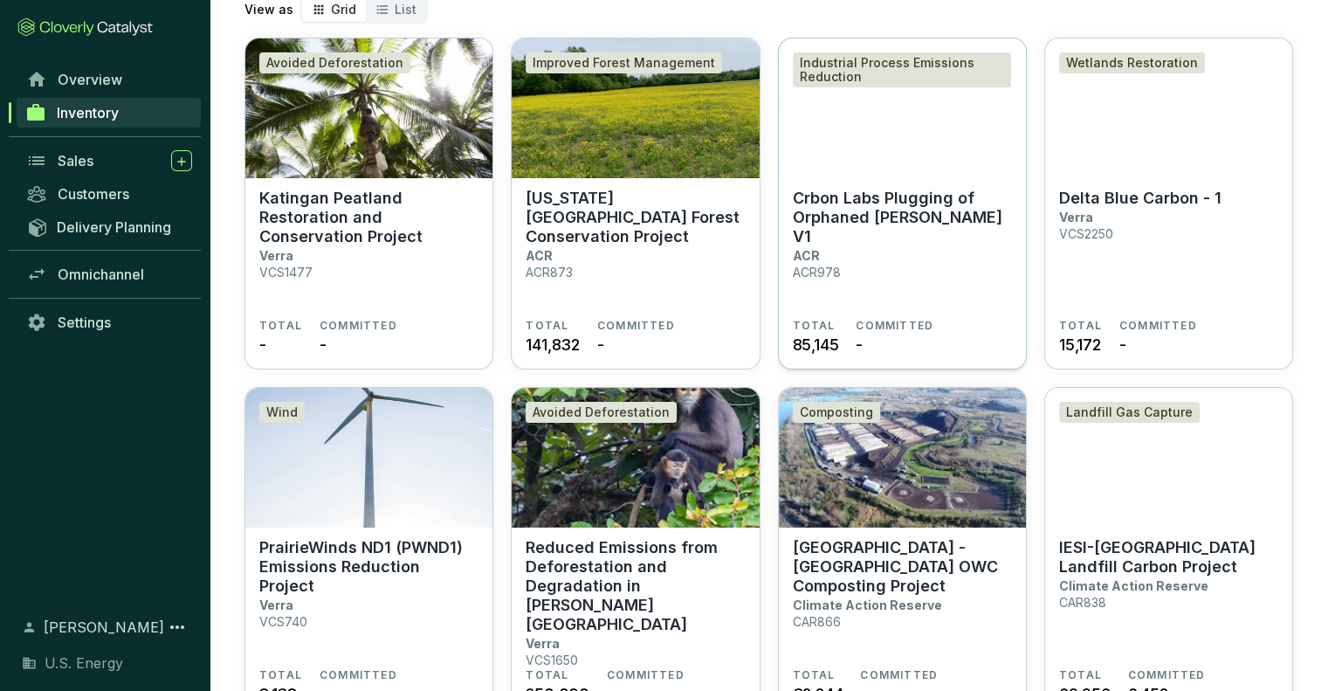
scroll to position [262, 0]
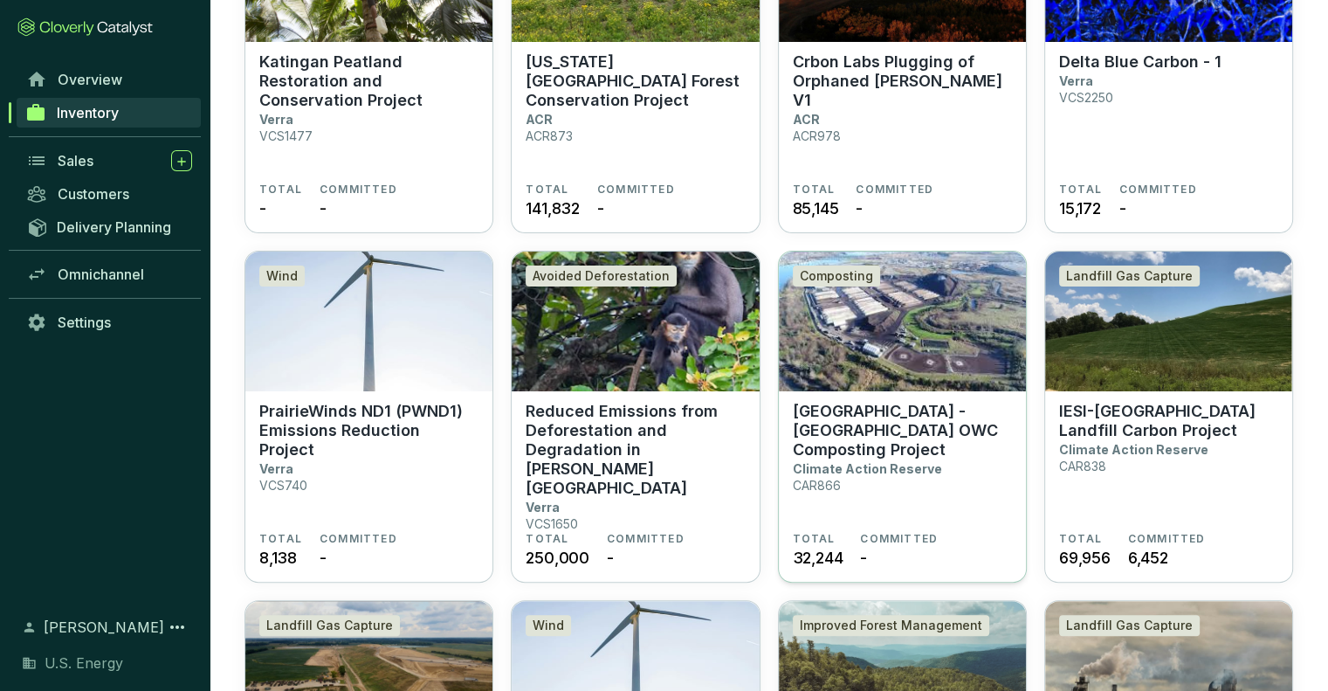
click at [932, 428] on p "[GEOGRAPHIC_DATA] - [GEOGRAPHIC_DATA] OWC Composting Project" at bounding box center [902, 431] width 219 height 58
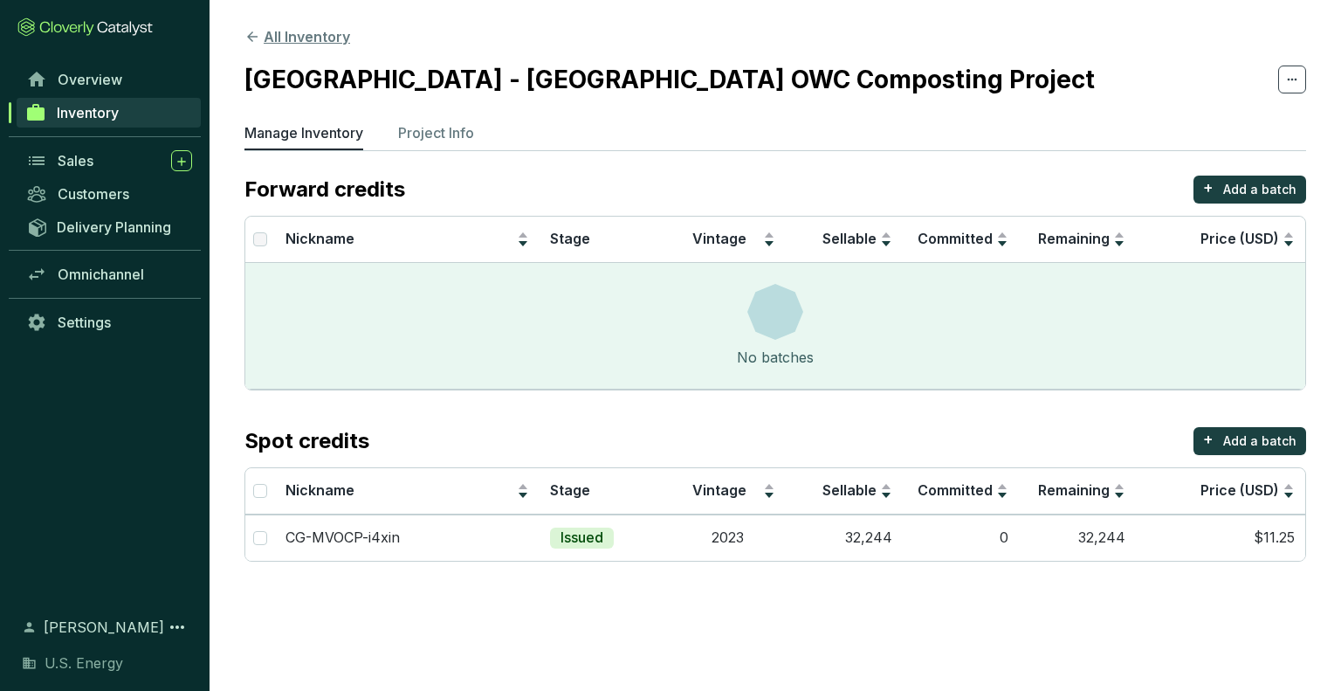
click at [250, 34] on icon at bounding box center [252, 36] width 10 height 10
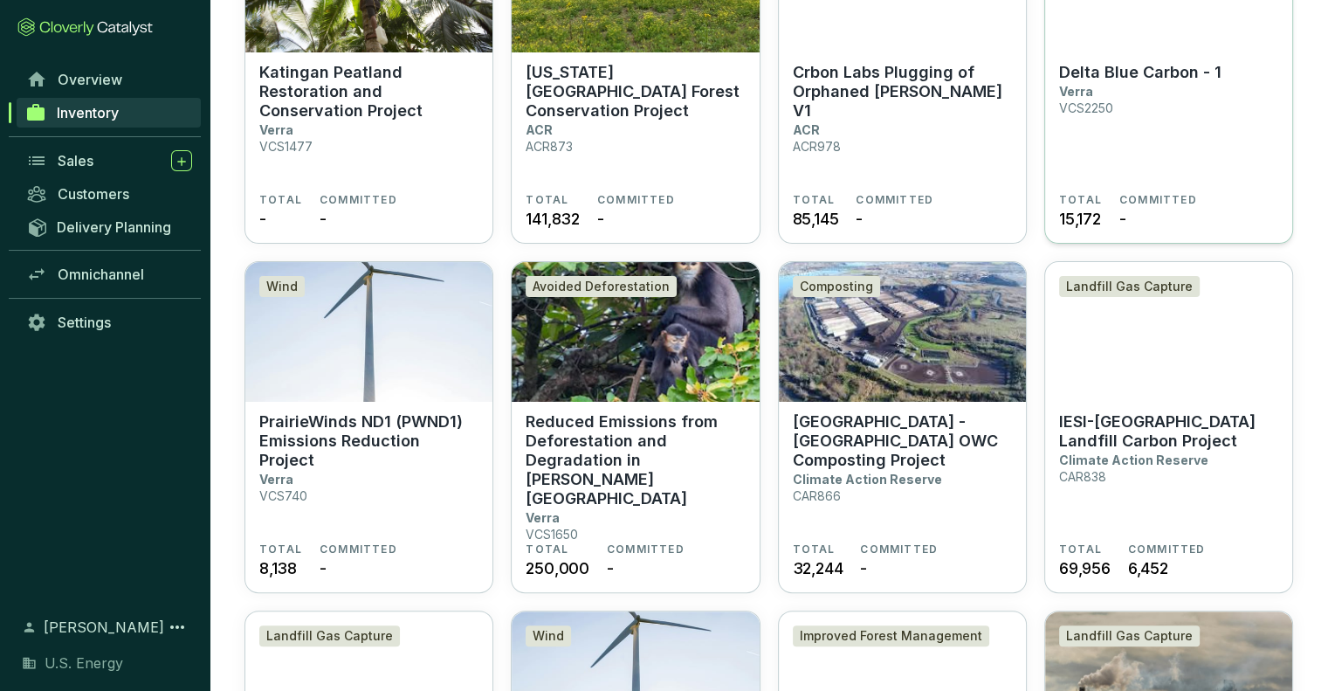
scroll to position [262, 0]
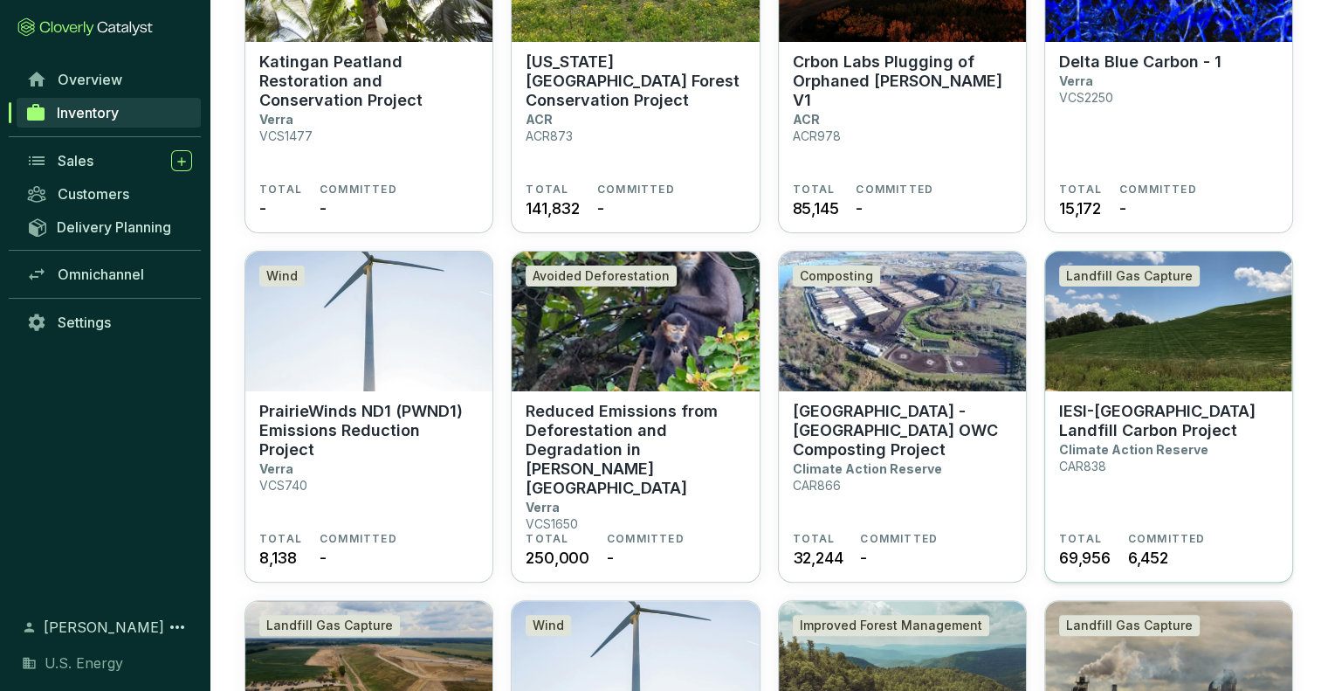
click at [1154, 432] on p "IESI-[GEOGRAPHIC_DATA] Landfill Carbon Project" at bounding box center [1168, 421] width 219 height 38
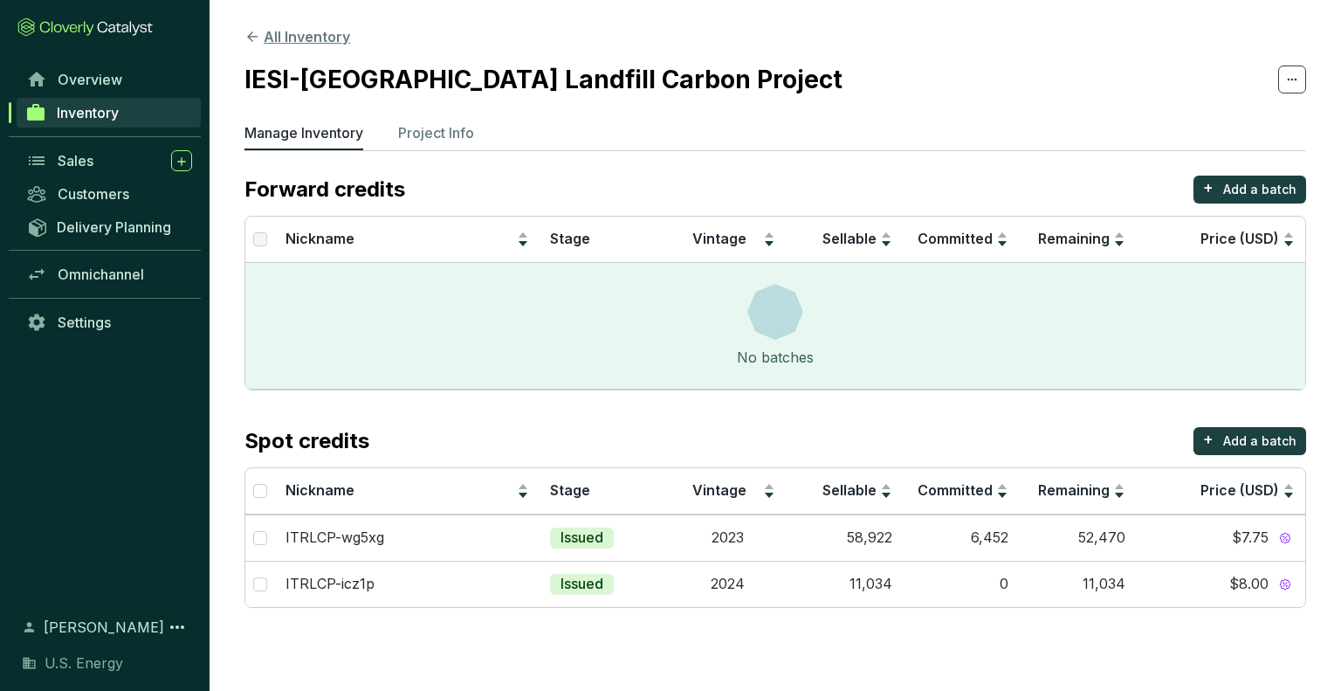
click at [250, 33] on icon at bounding box center [252, 37] width 16 height 16
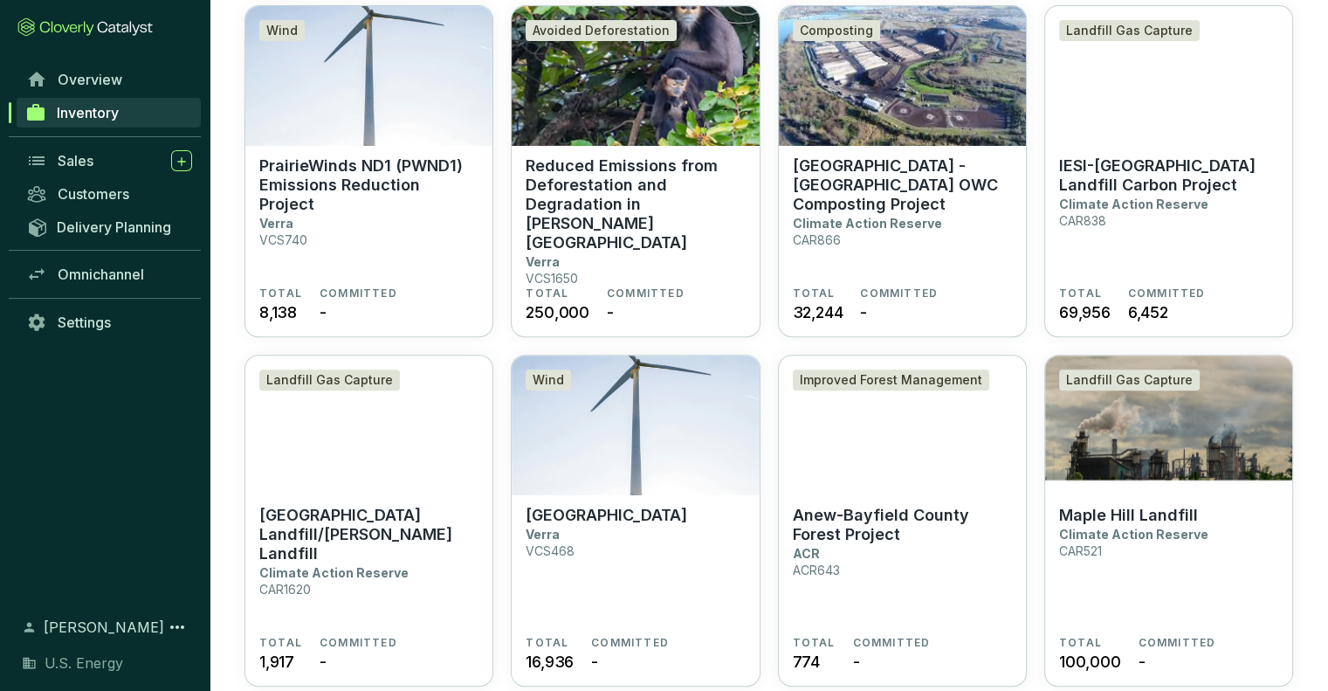
scroll to position [611, 0]
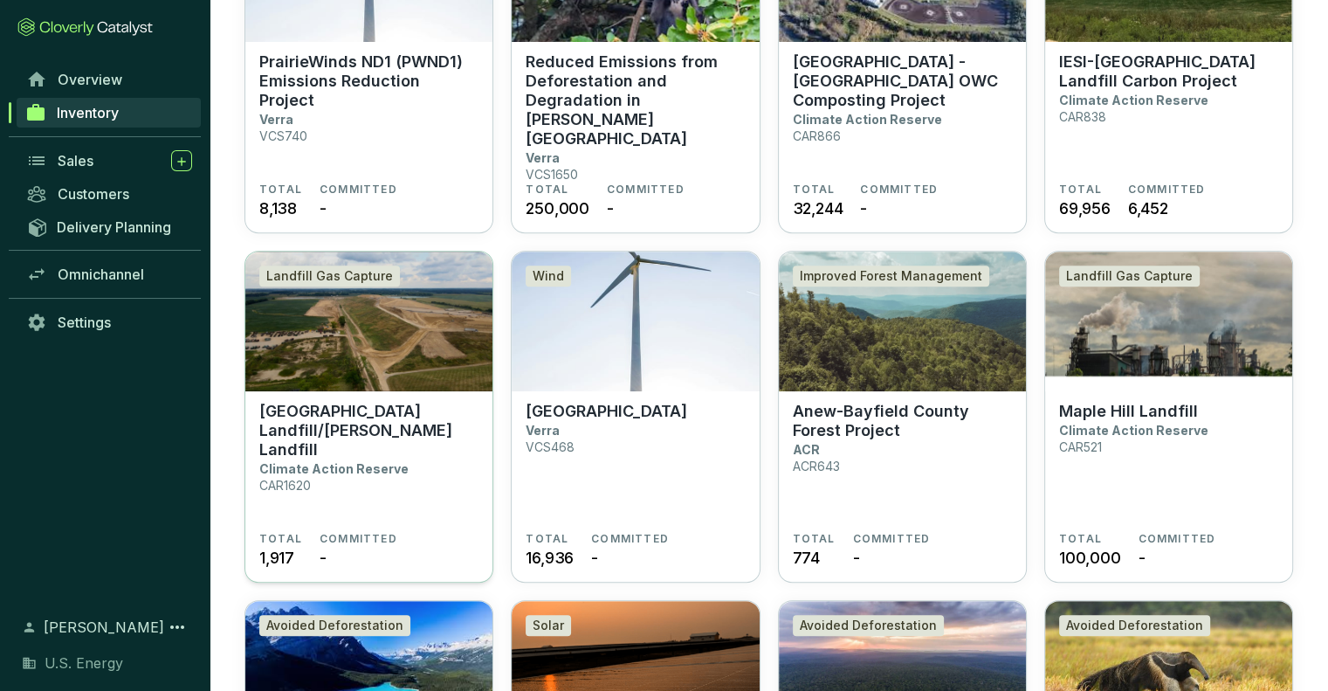
click at [301, 461] on p "Climate Action Reserve" at bounding box center [333, 468] width 149 height 15
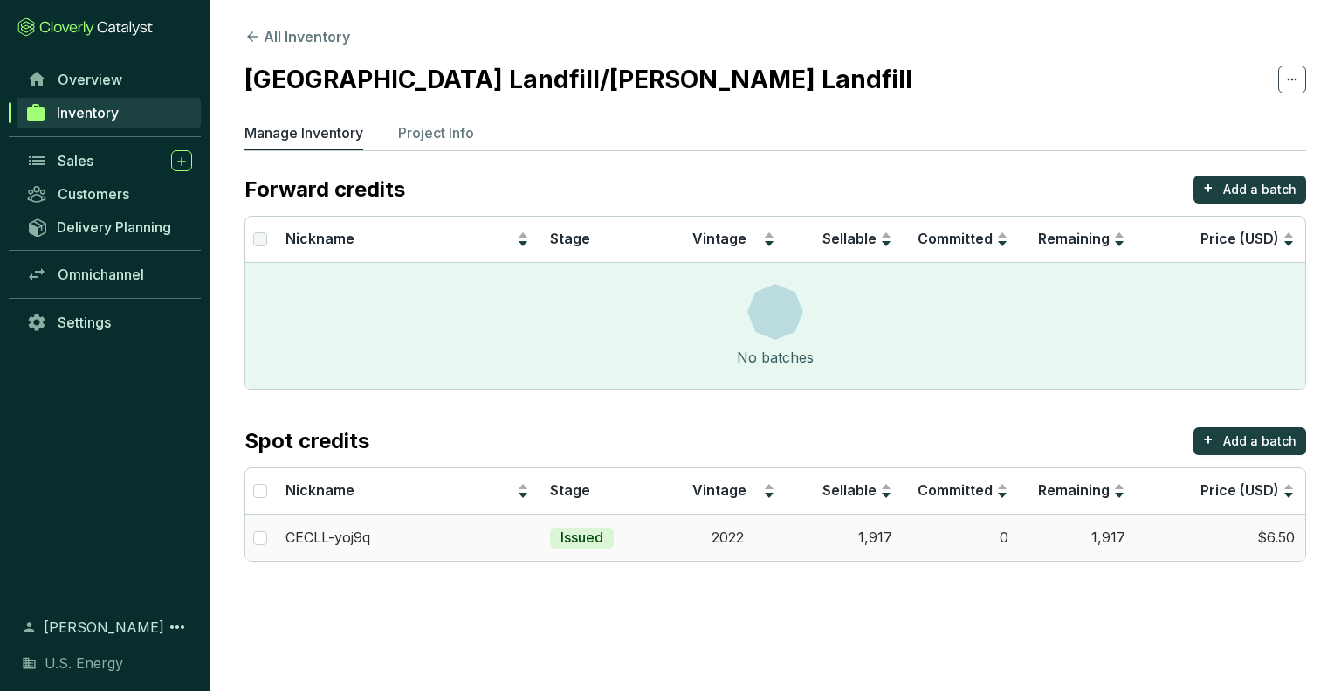
click at [1285, 535] on td "$6.50" at bounding box center [1220, 537] width 169 height 46
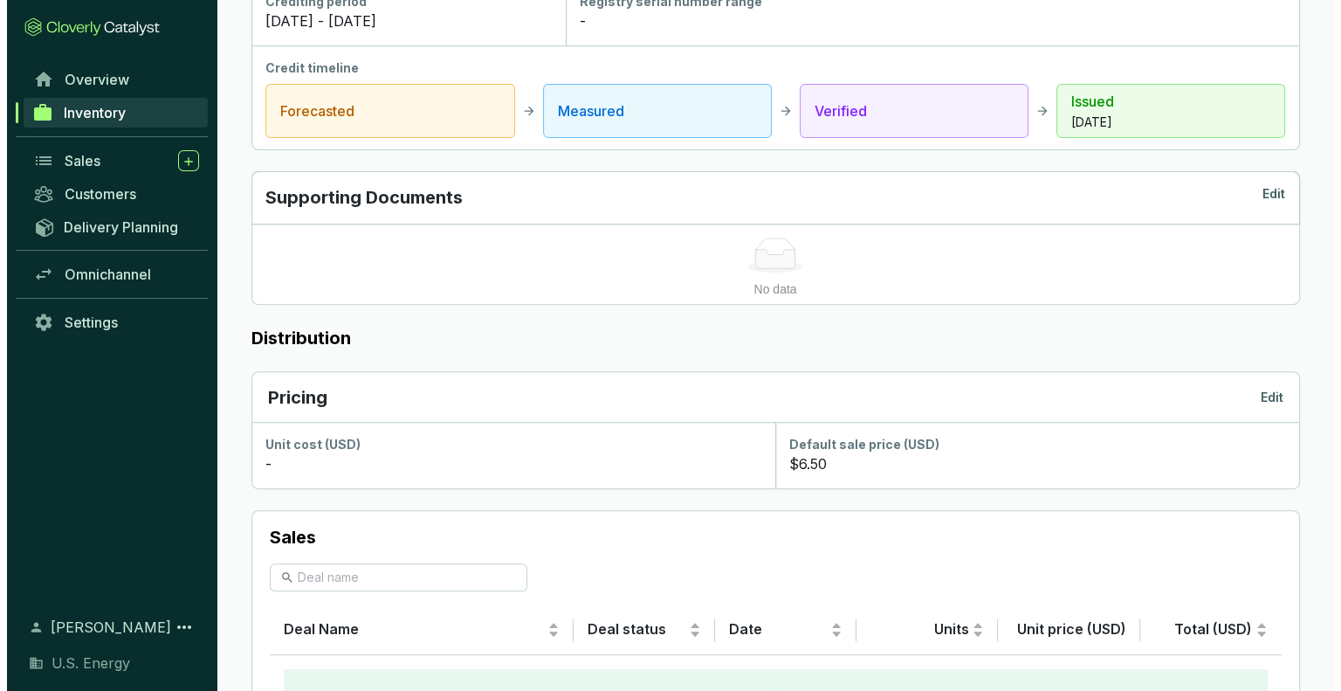
scroll to position [811, 0]
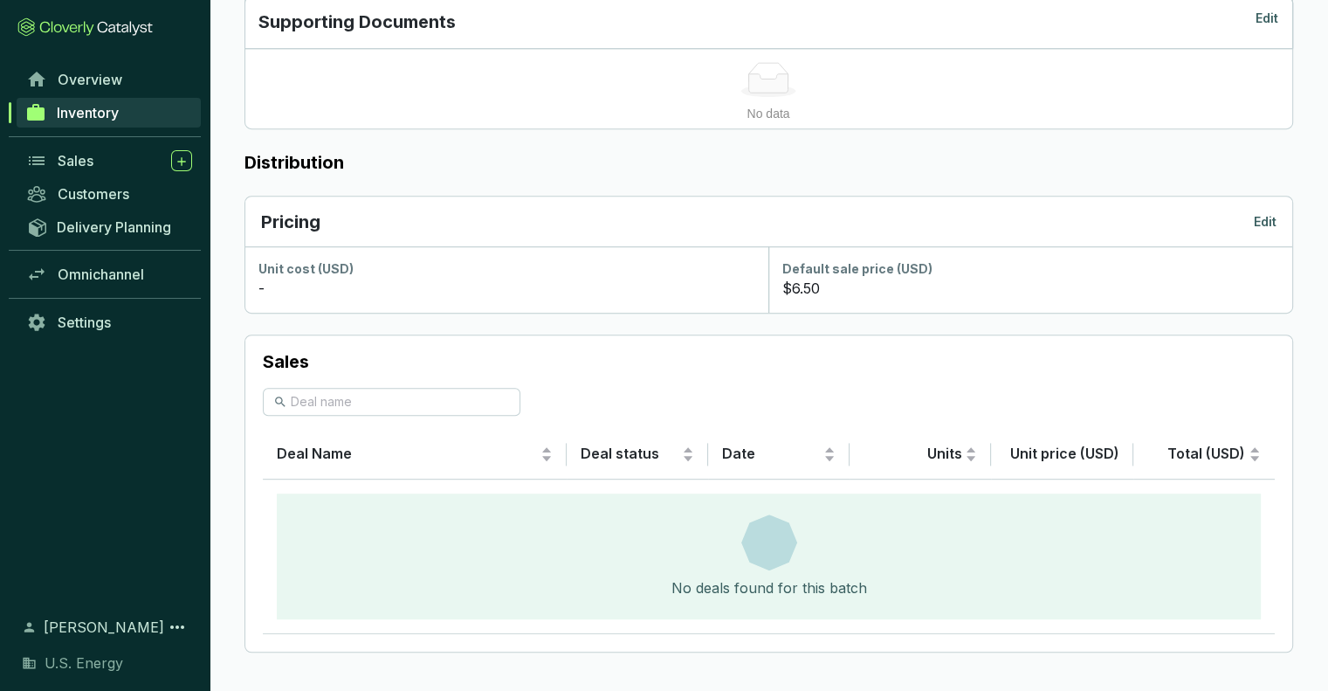
click at [1268, 221] on p "Edit" at bounding box center [1265, 221] width 23 height 17
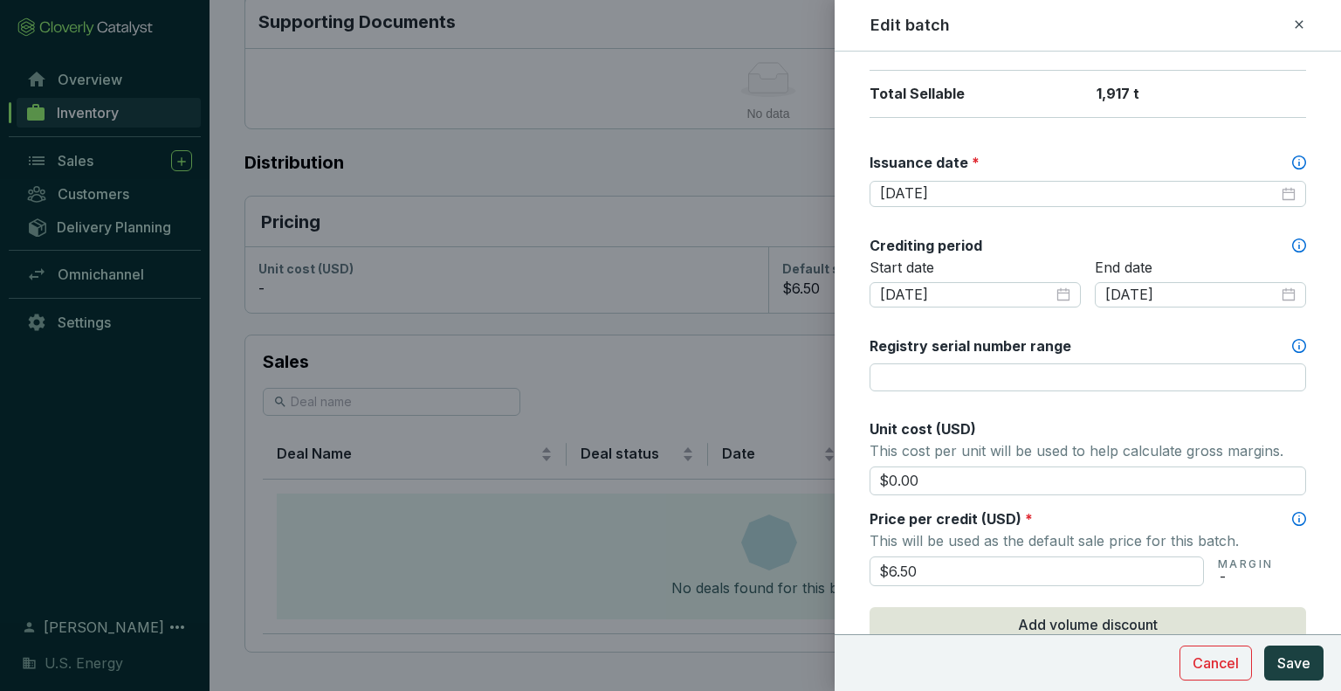
scroll to position [786, 0]
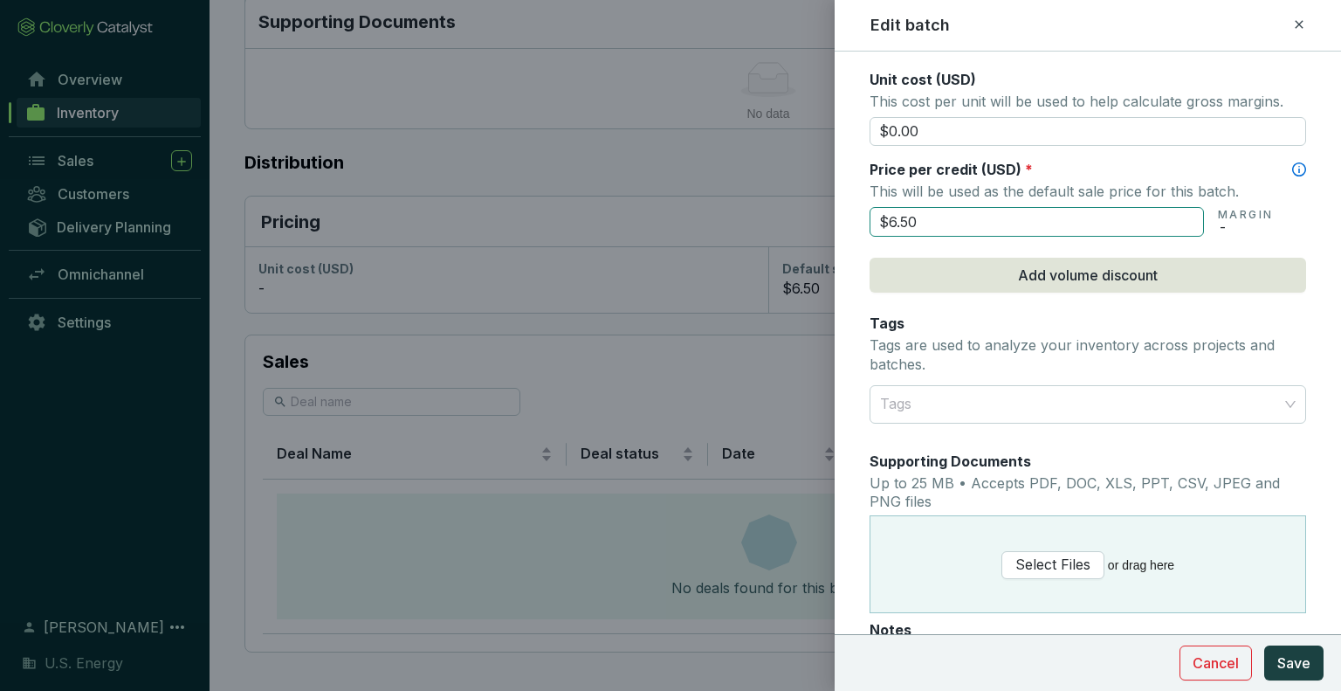
click at [936, 220] on input "$6.50" at bounding box center [1037, 222] width 334 height 30
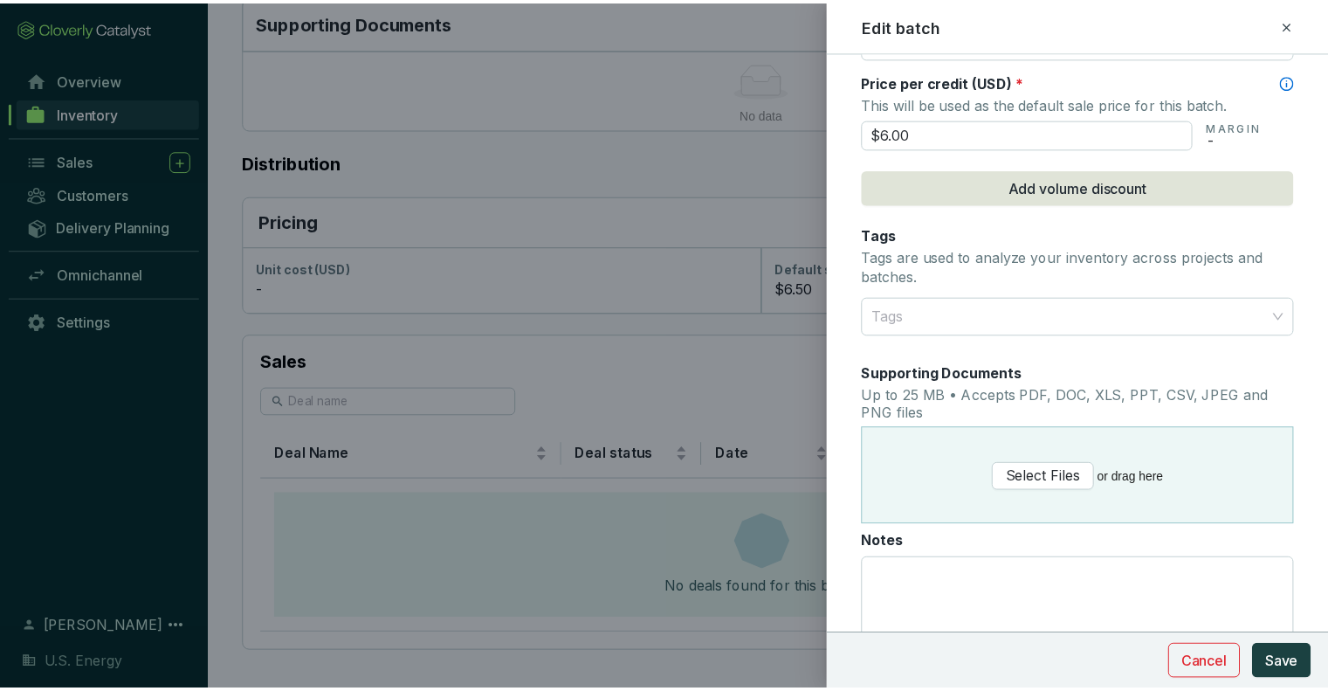
scroll to position [960, 0]
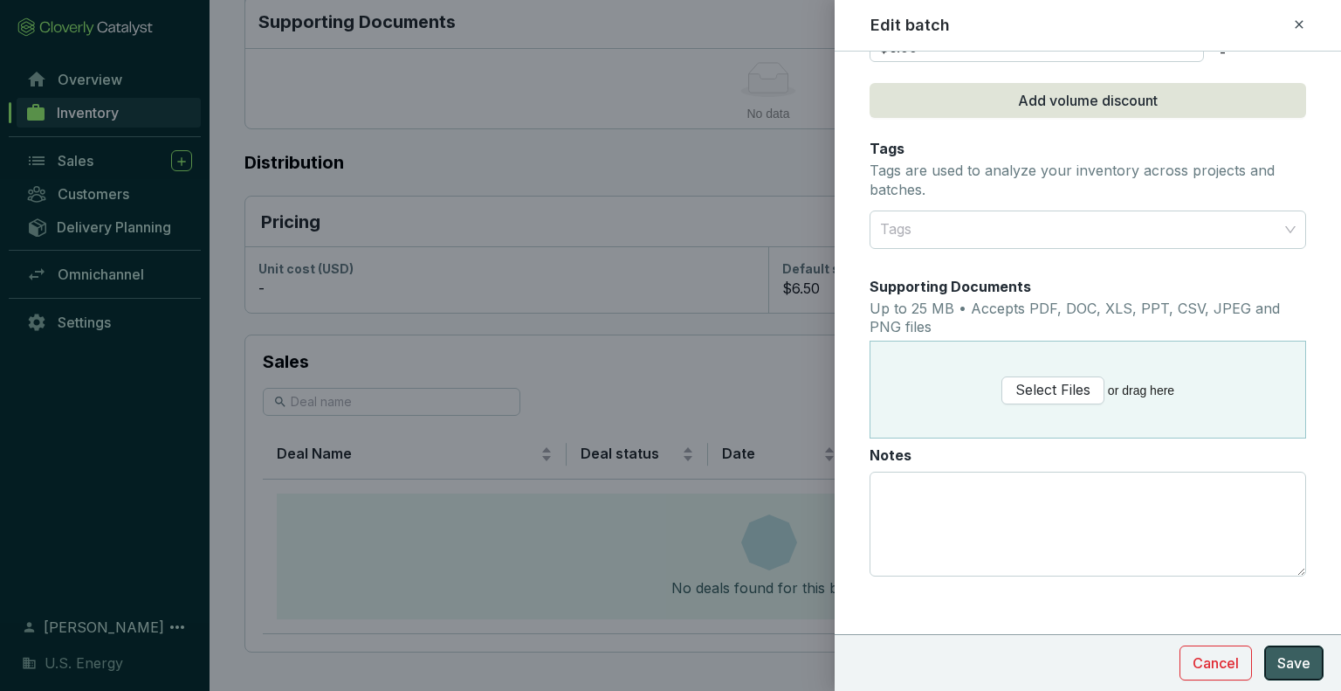
type input "$6.00"
click at [1286, 651] on button "Save" at bounding box center [1293, 662] width 59 height 35
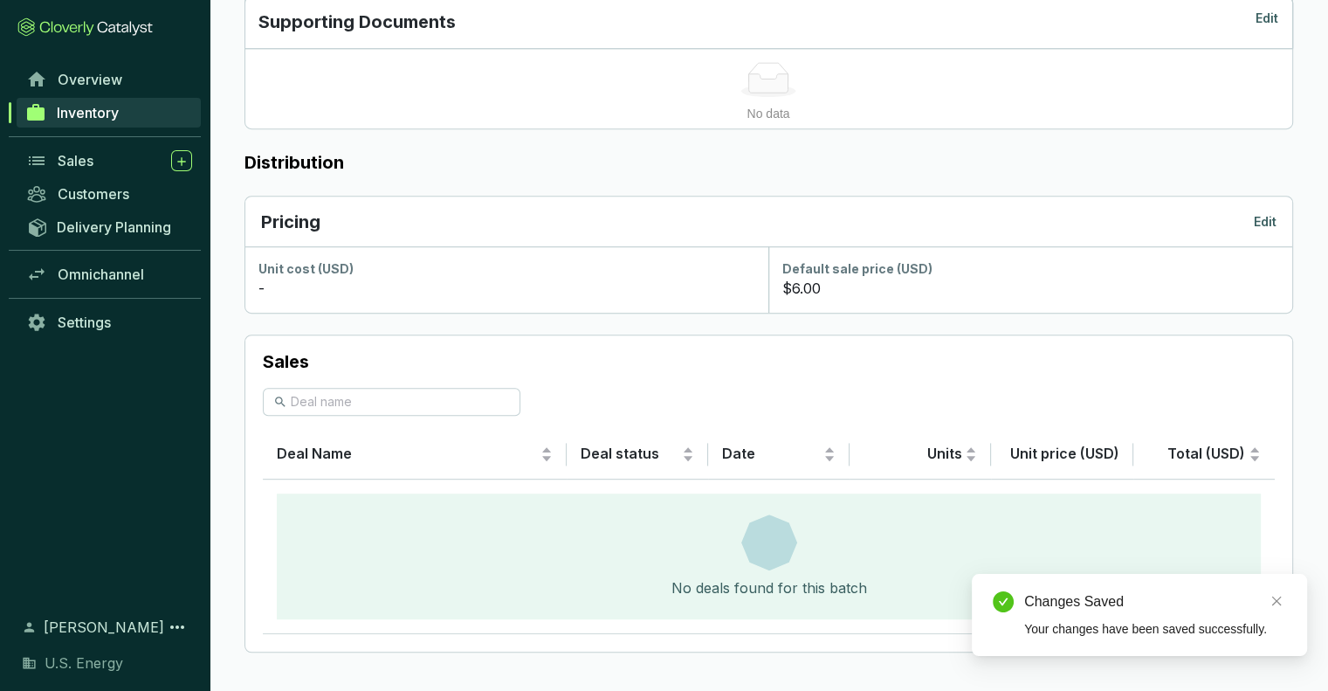
click at [86, 114] on span "Inventory" at bounding box center [88, 112] width 62 height 17
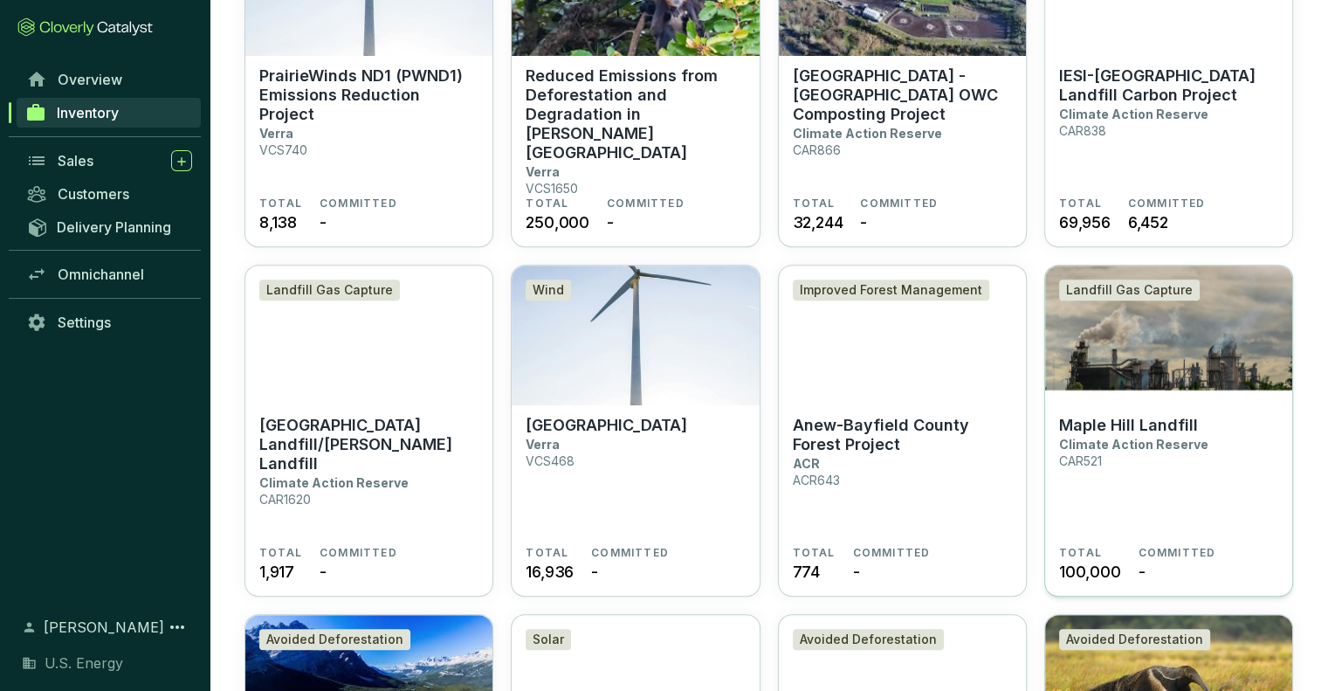
scroll to position [699, 0]
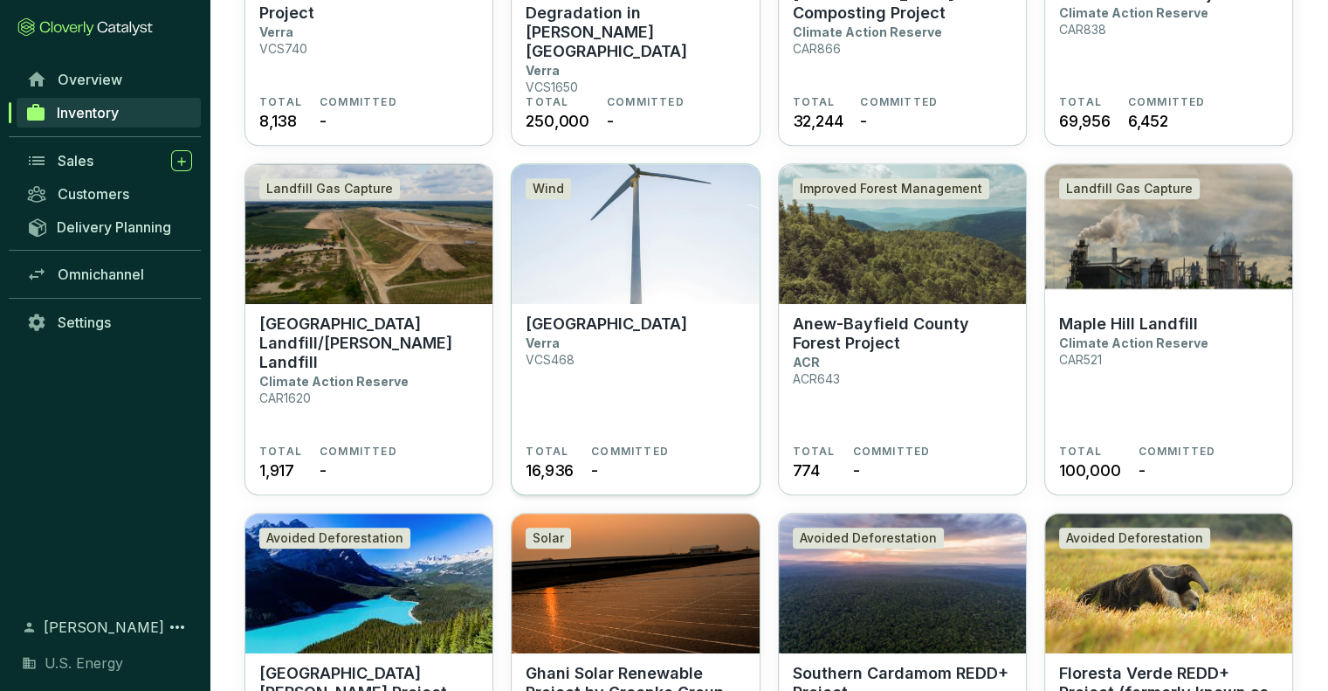
click at [573, 334] on p "[GEOGRAPHIC_DATA]" at bounding box center [607, 323] width 162 height 19
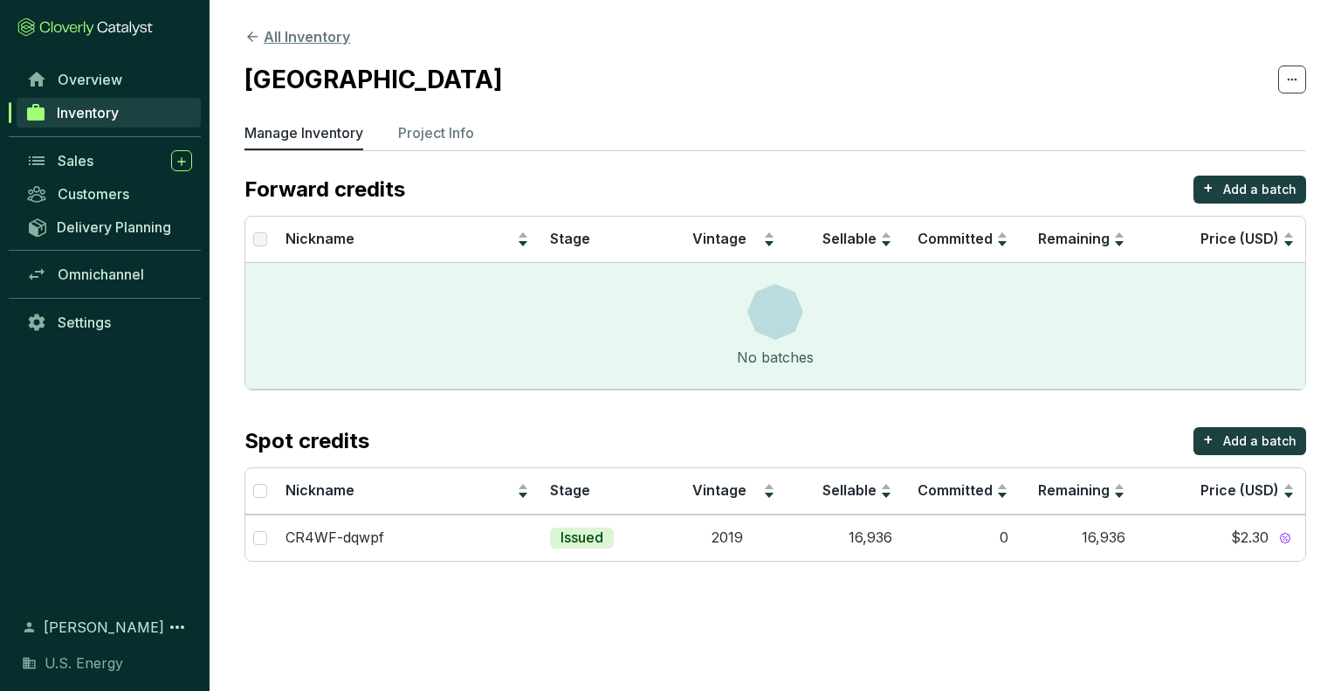
click at [247, 44] on icon at bounding box center [252, 37] width 16 height 16
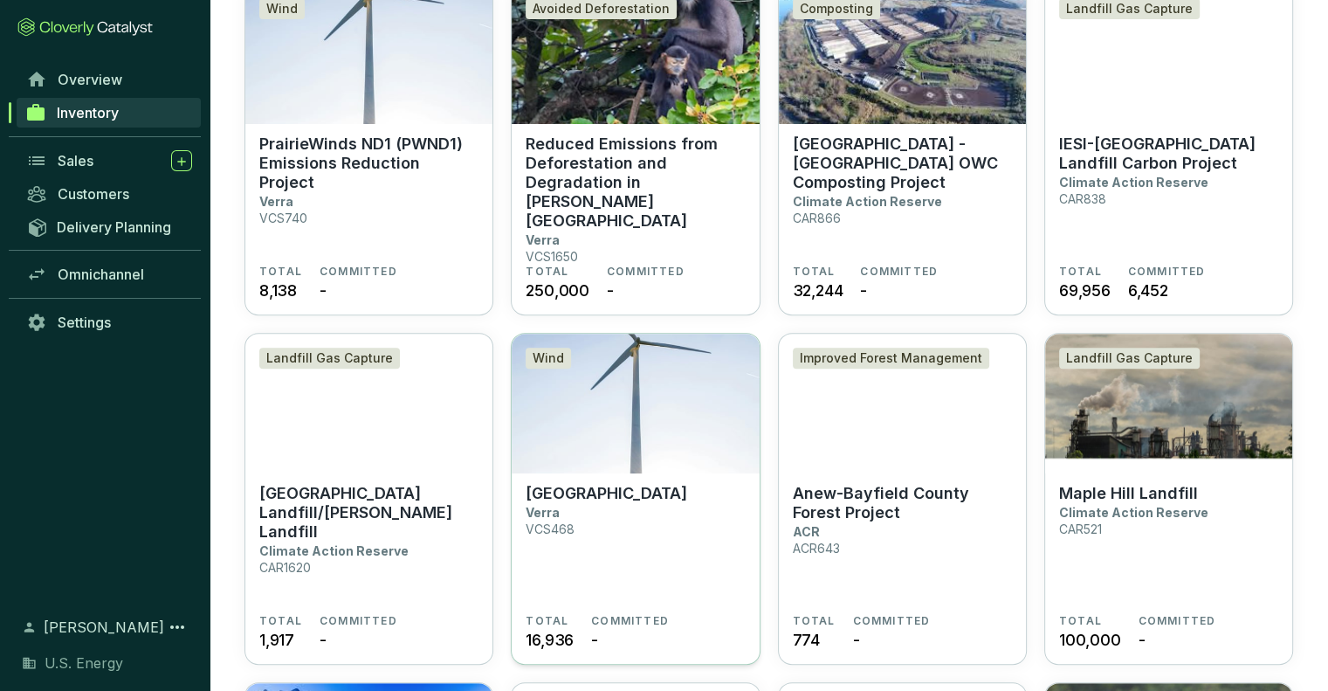
scroll to position [611, 0]
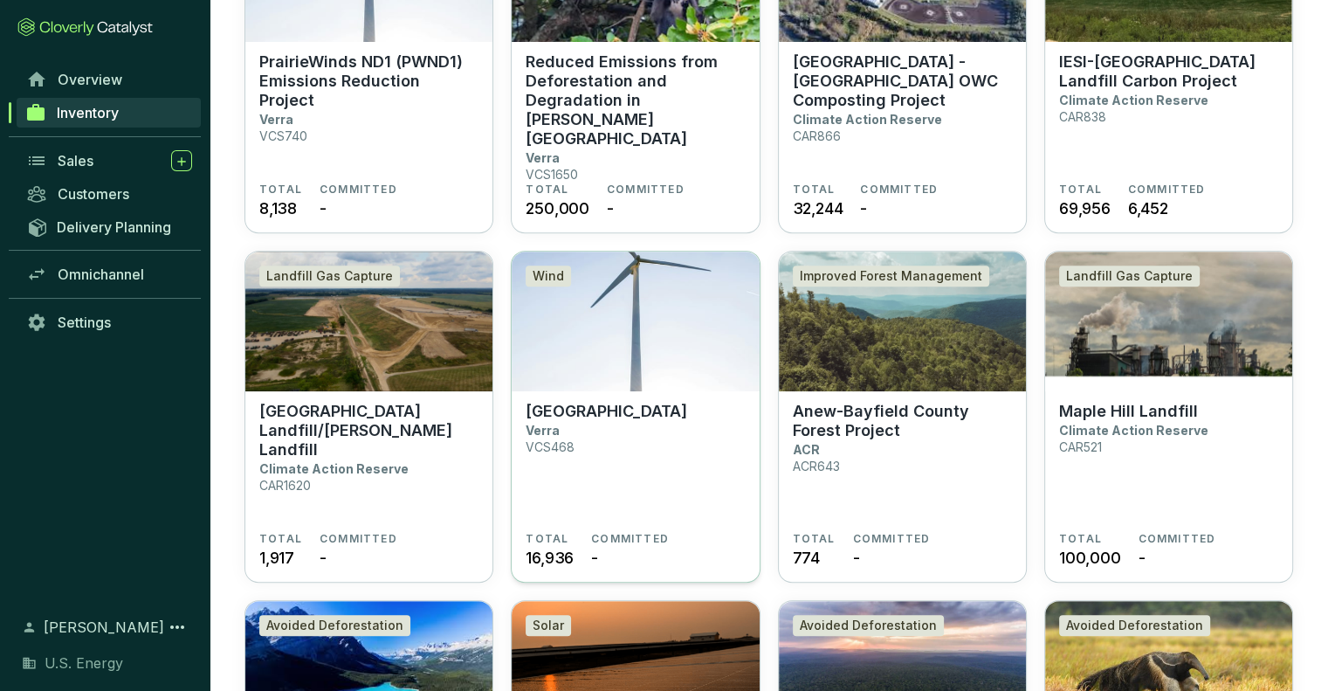
click at [548, 421] on p "[GEOGRAPHIC_DATA]" at bounding box center [607, 411] width 162 height 19
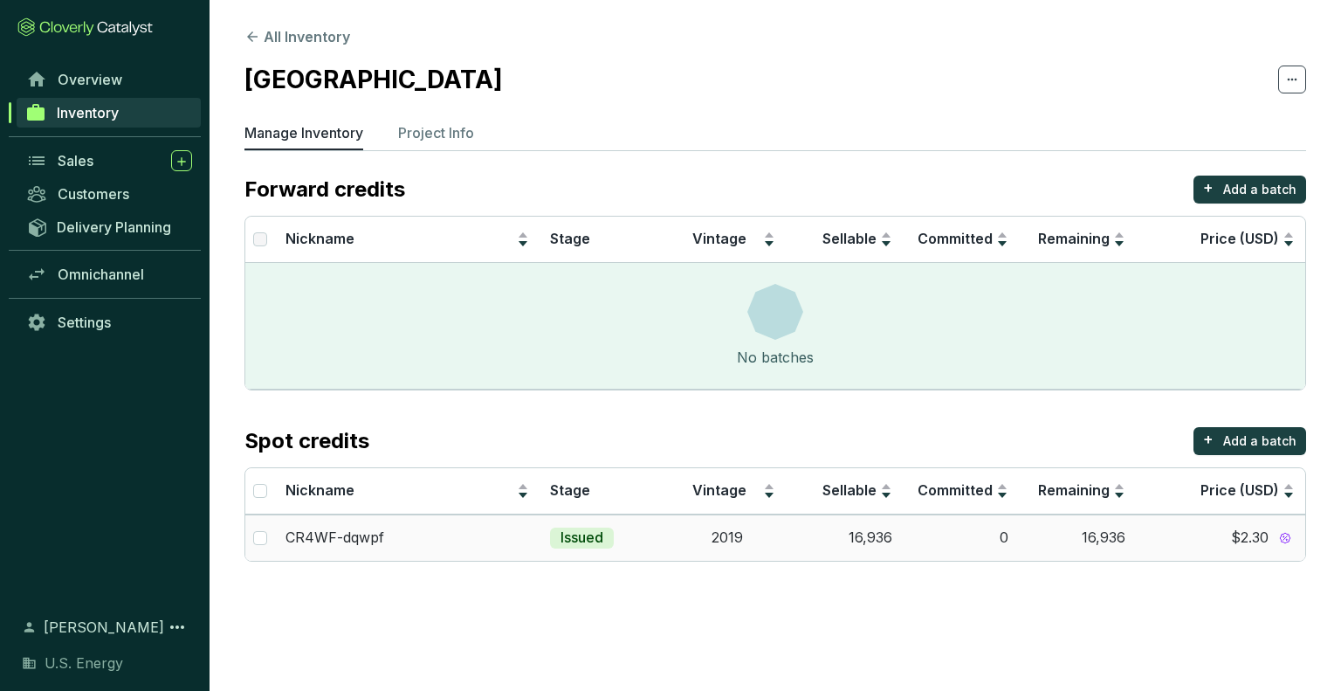
click at [1234, 528] on span "$2.30" at bounding box center [1250, 537] width 38 height 19
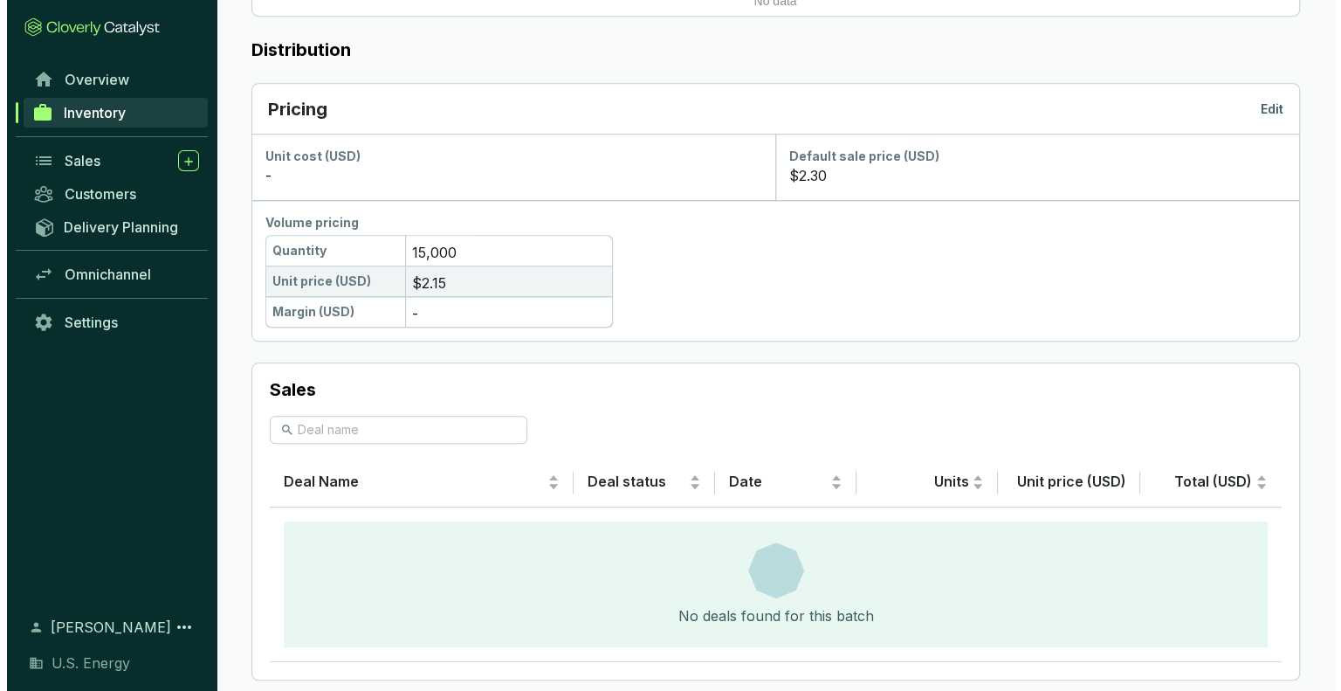
scroll to position [952, 0]
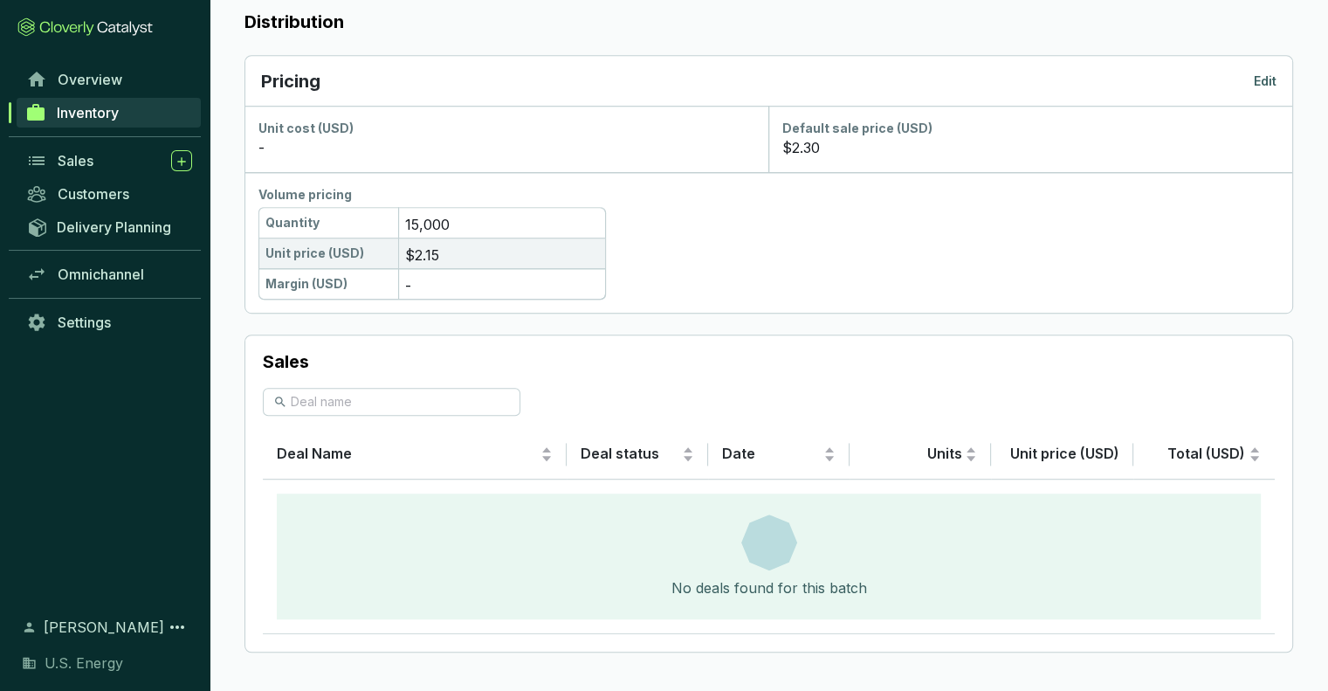
click at [1263, 83] on p "Edit" at bounding box center [1265, 80] width 23 height 17
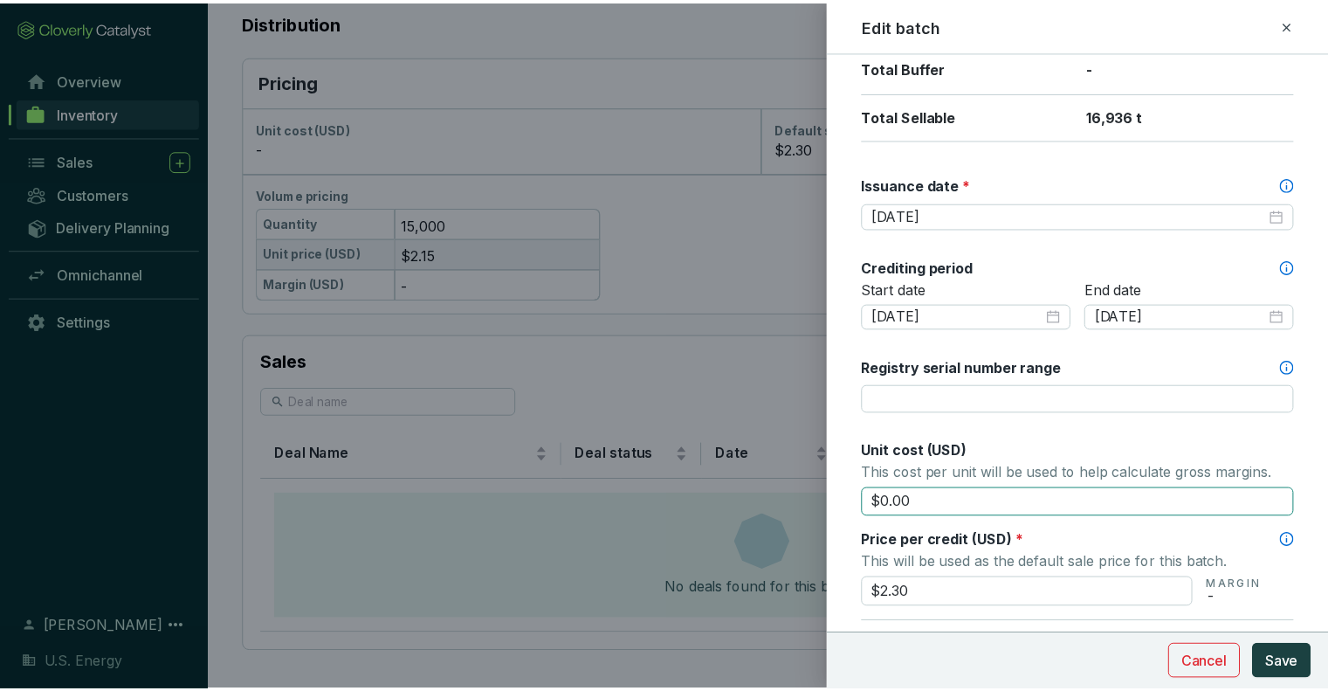
scroll to position [524, 0]
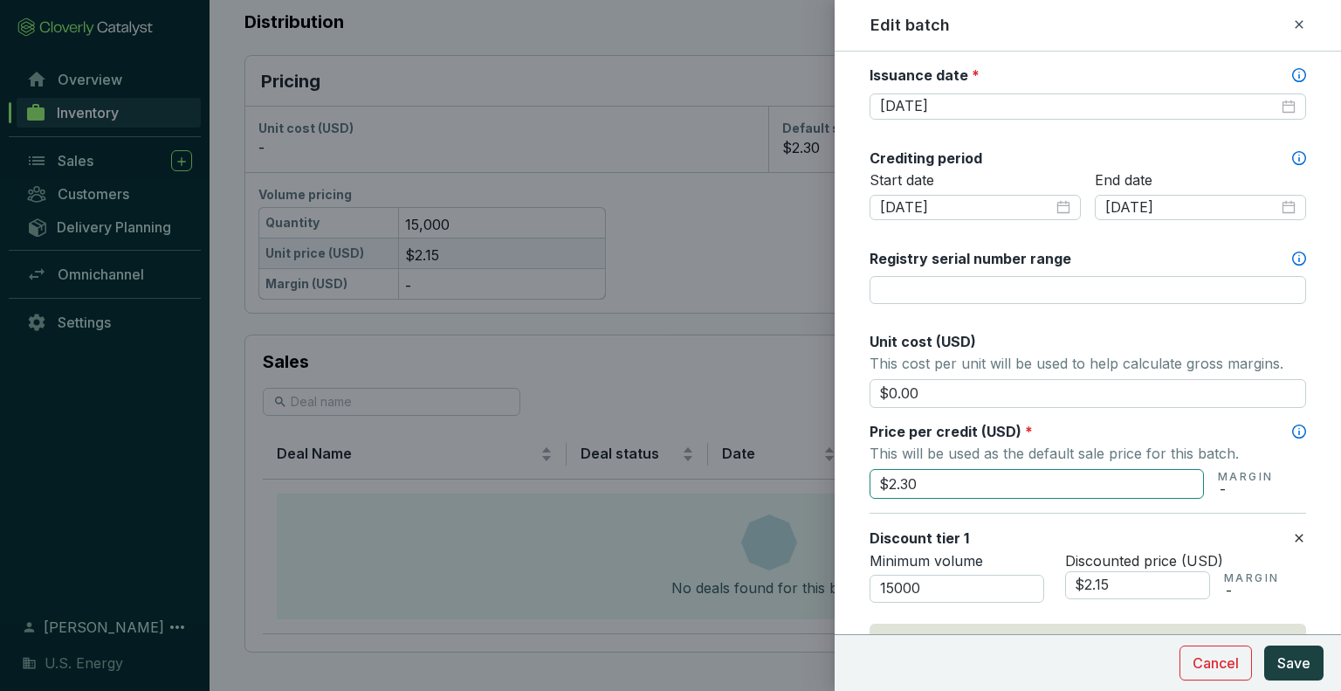
click at [946, 478] on input "$2.30" at bounding box center [1037, 484] width 334 height 30
type input "$2.25"
click at [1281, 310] on div "Batch name * This is the internal name that will be used throughout Catalyst. C…" at bounding box center [1088, 343] width 437 height 1589
click at [1290, 660] on span "Save" at bounding box center [1293, 662] width 33 height 21
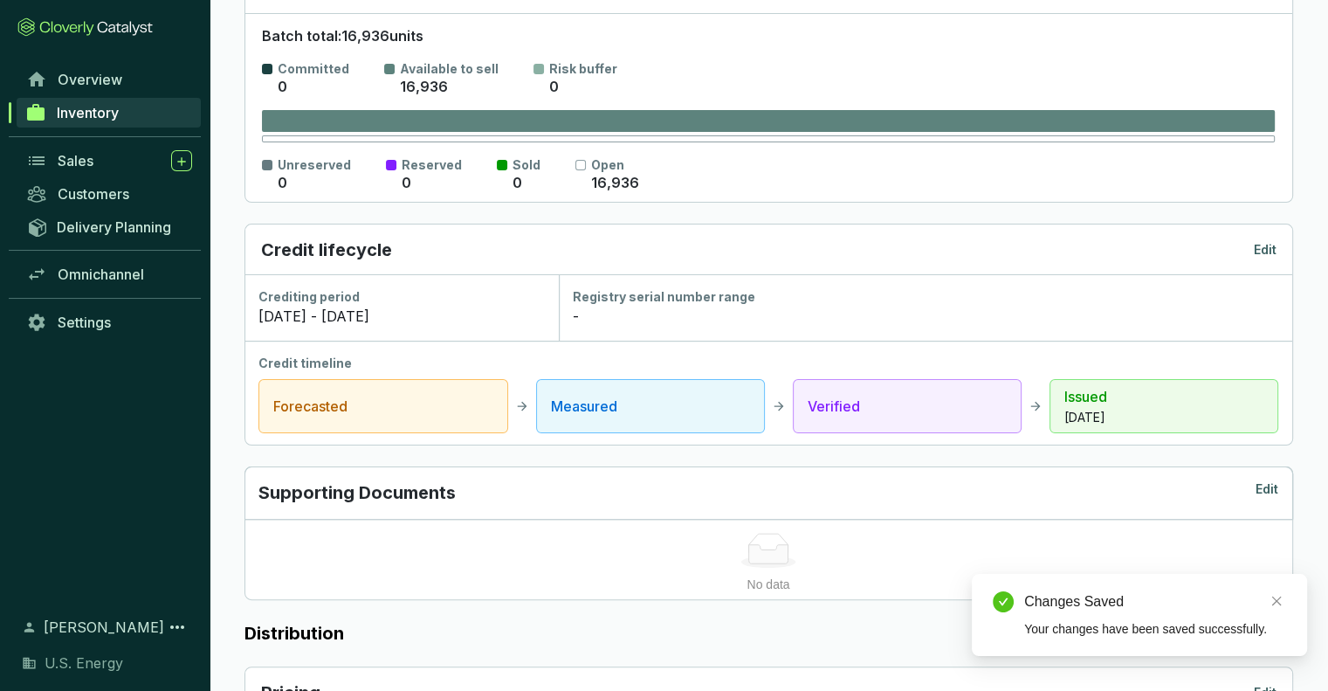
scroll to position [0, 0]
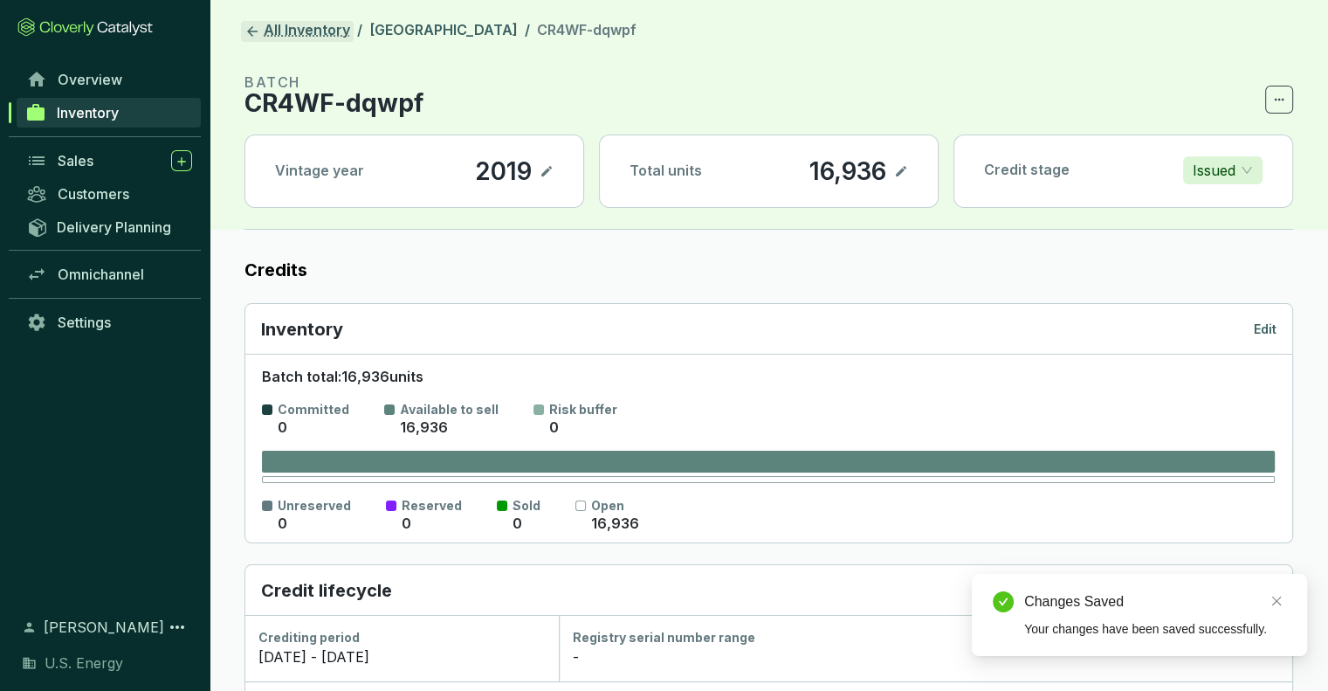
click at [263, 30] on link "All Inventory" at bounding box center [297, 31] width 113 height 21
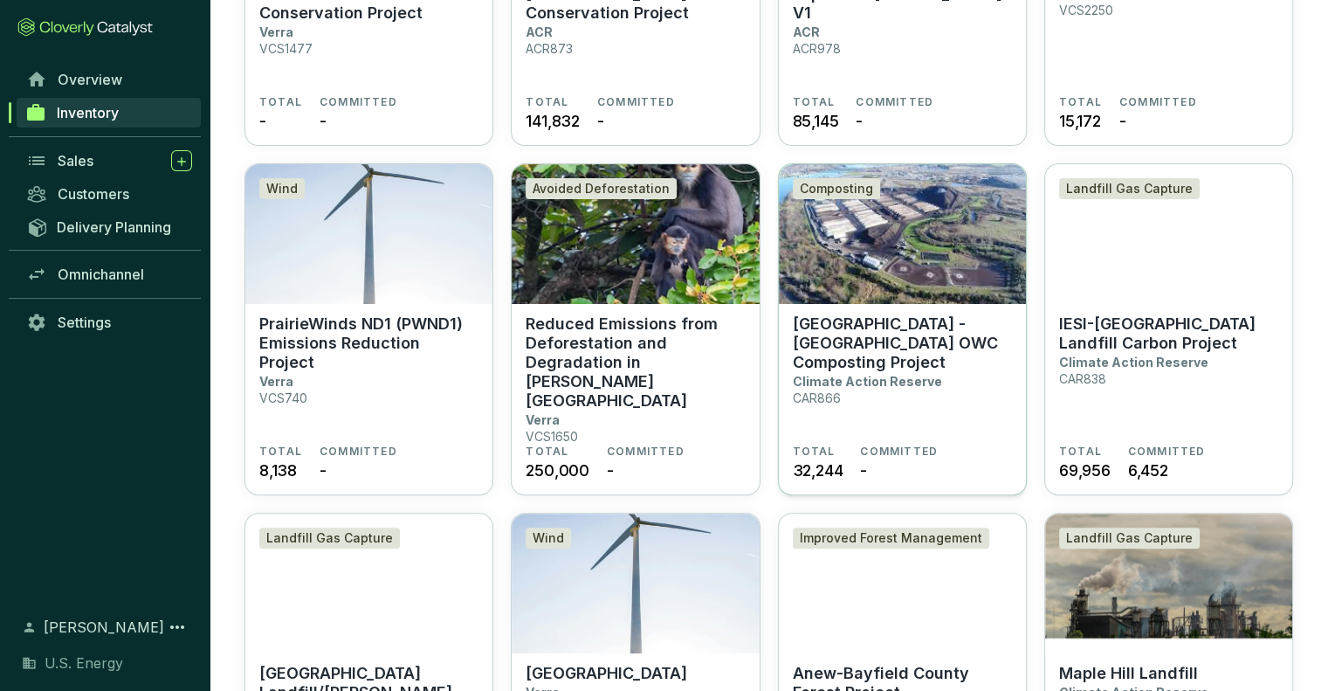
scroll to position [699, 0]
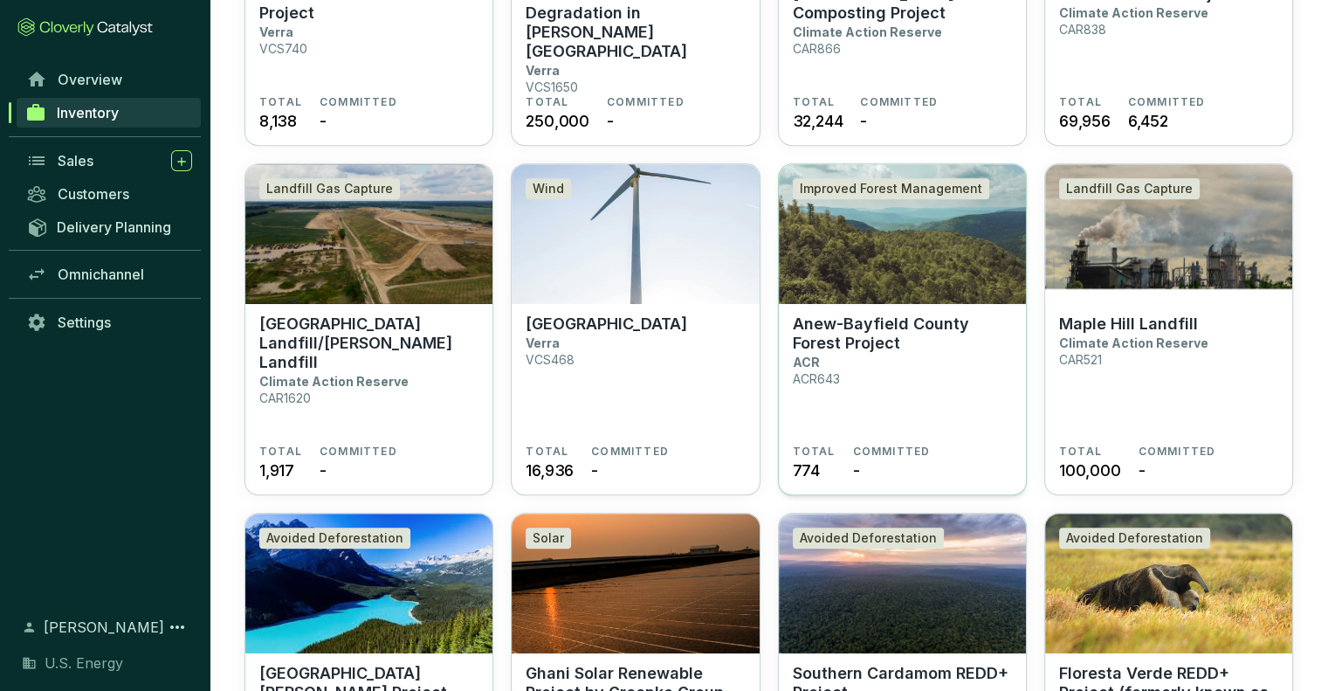
click at [852, 334] on p "Anew-Bayfield County Forest Project" at bounding box center [902, 333] width 219 height 38
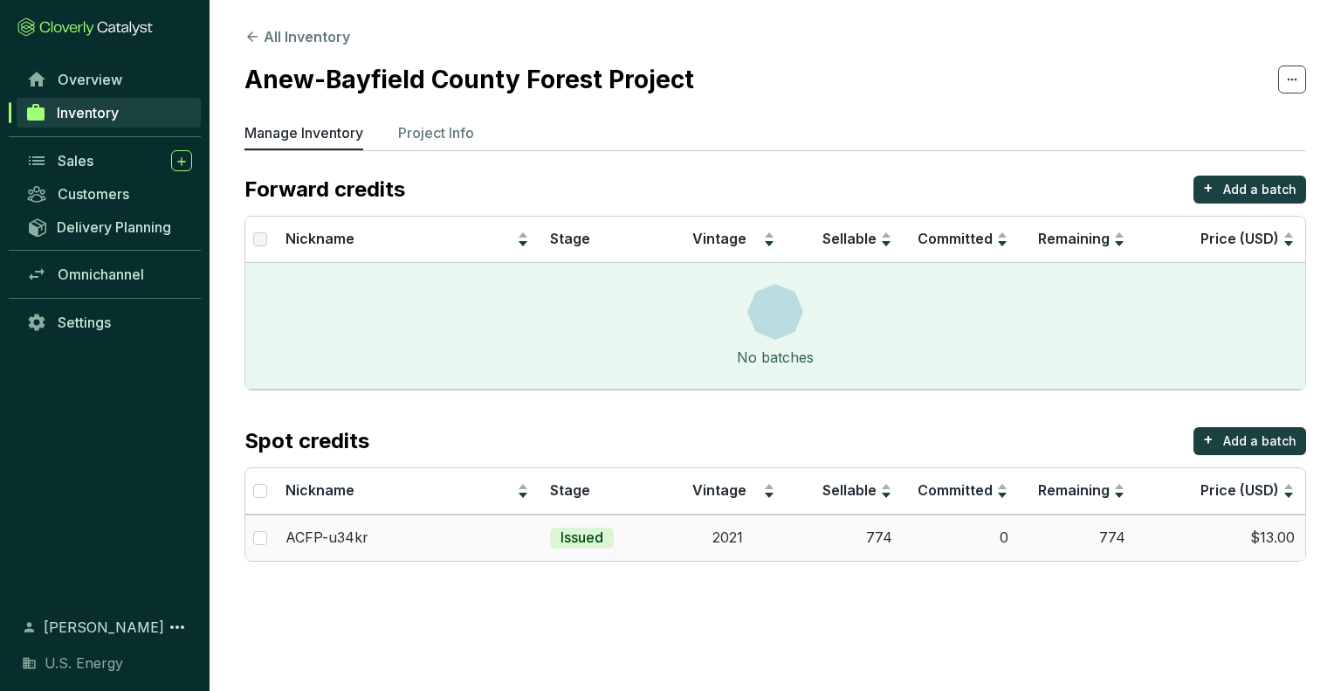
click at [1276, 535] on td "$13.00" at bounding box center [1220, 537] width 169 height 46
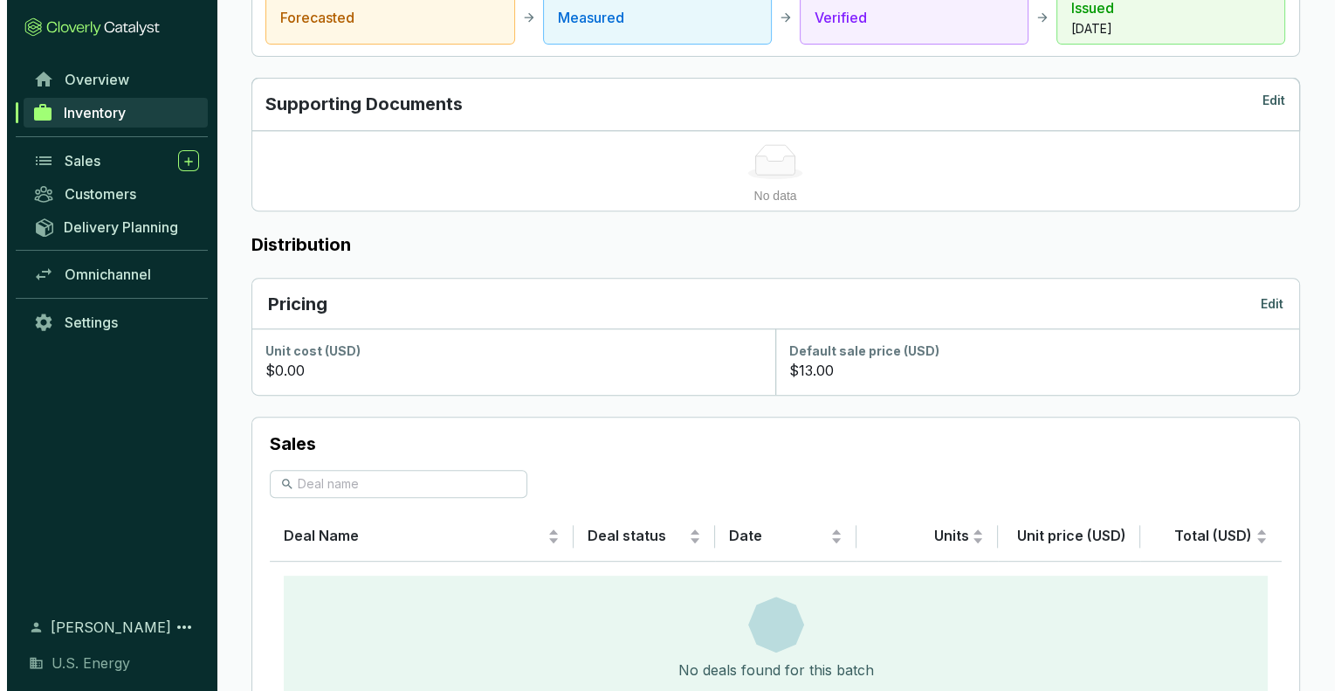
scroll to position [811, 0]
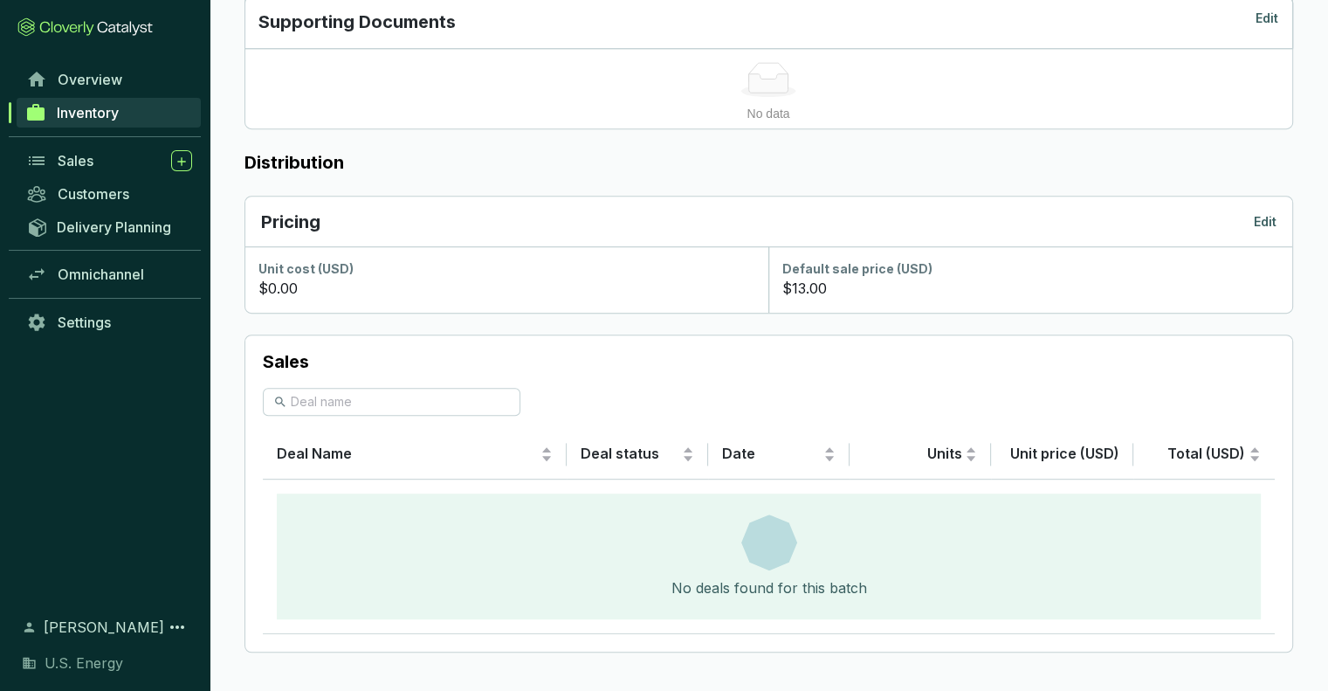
click at [1275, 219] on p "Edit" at bounding box center [1265, 221] width 23 height 17
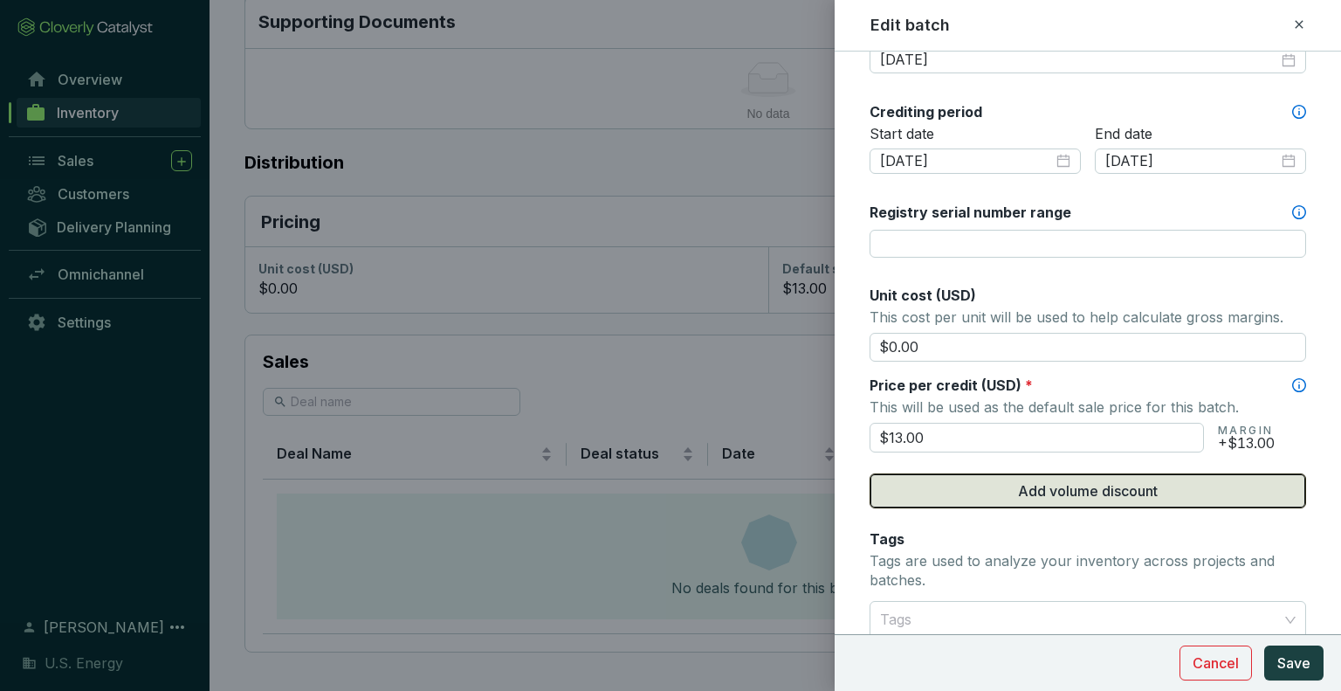
scroll to position [611, 0]
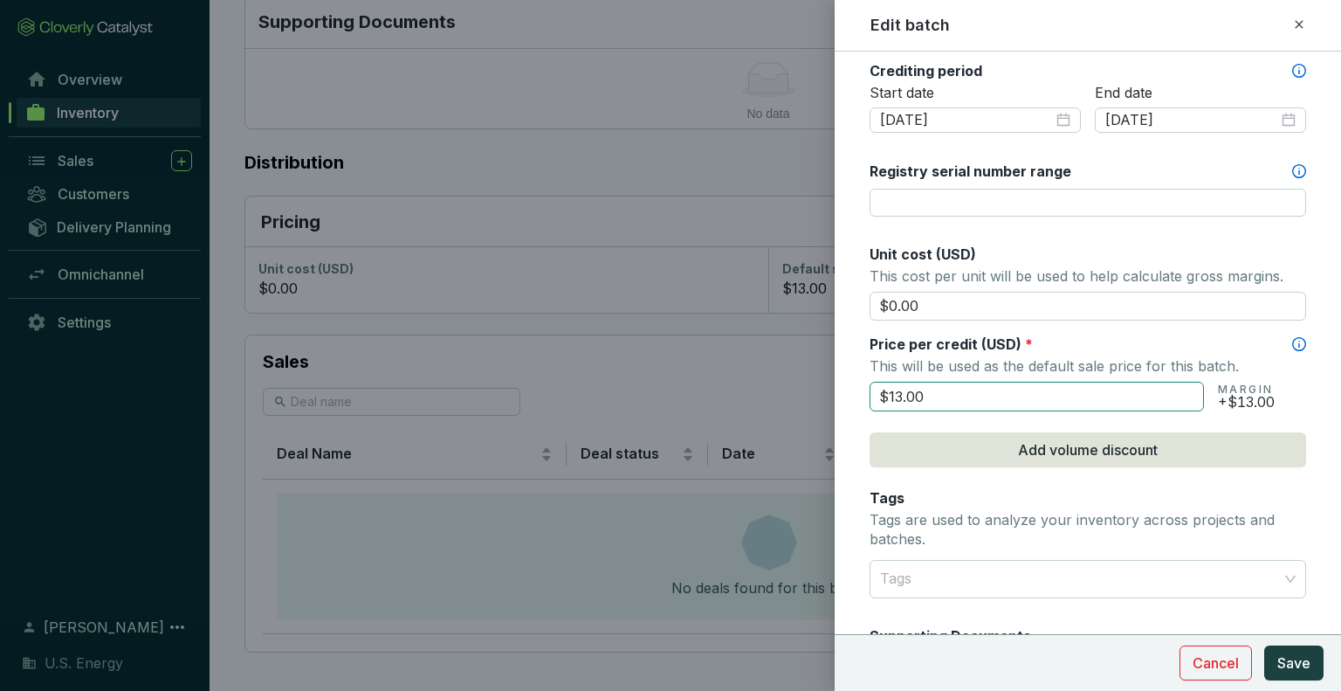
click at [950, 388] on input "$13.00" at bounding box center [1037, 397] width 334 height 30
click at [1311, 376] on form "Batch name * This is the internal name that will be used throughout Catalyst. A…" at bounding box center [1088, 245] width 506 height 1569
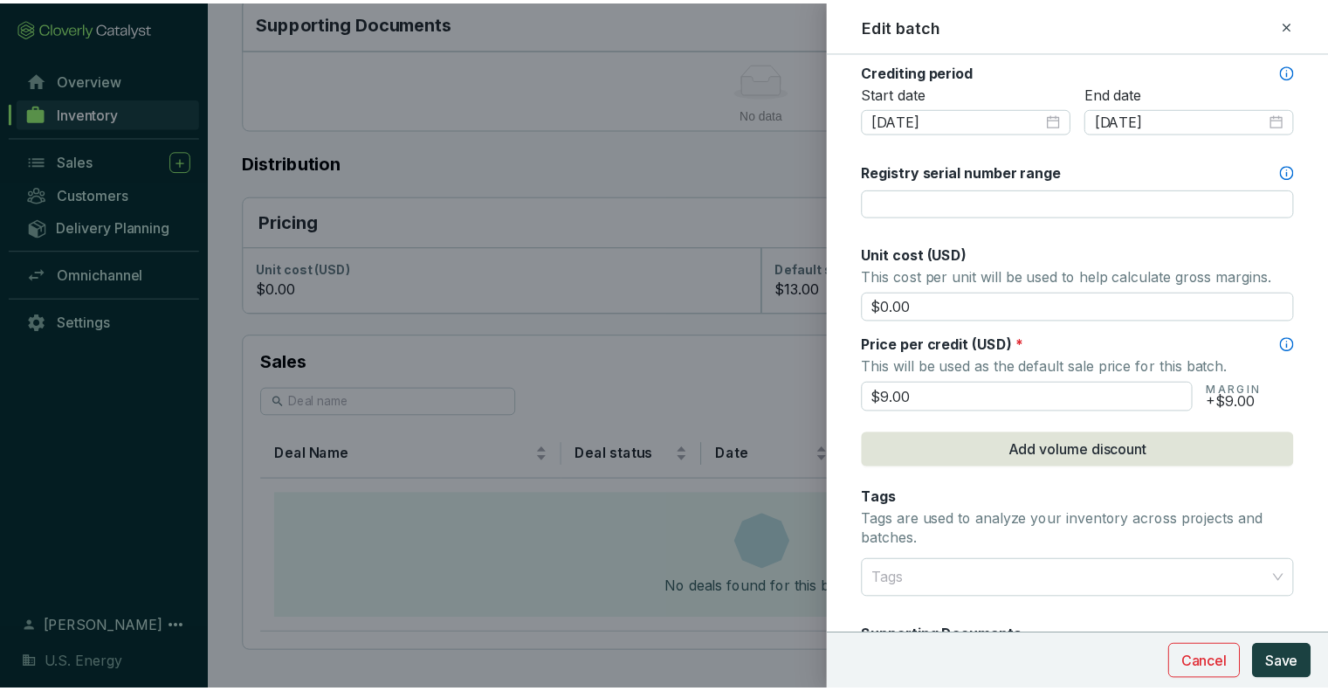
scroll to position [786, 0]
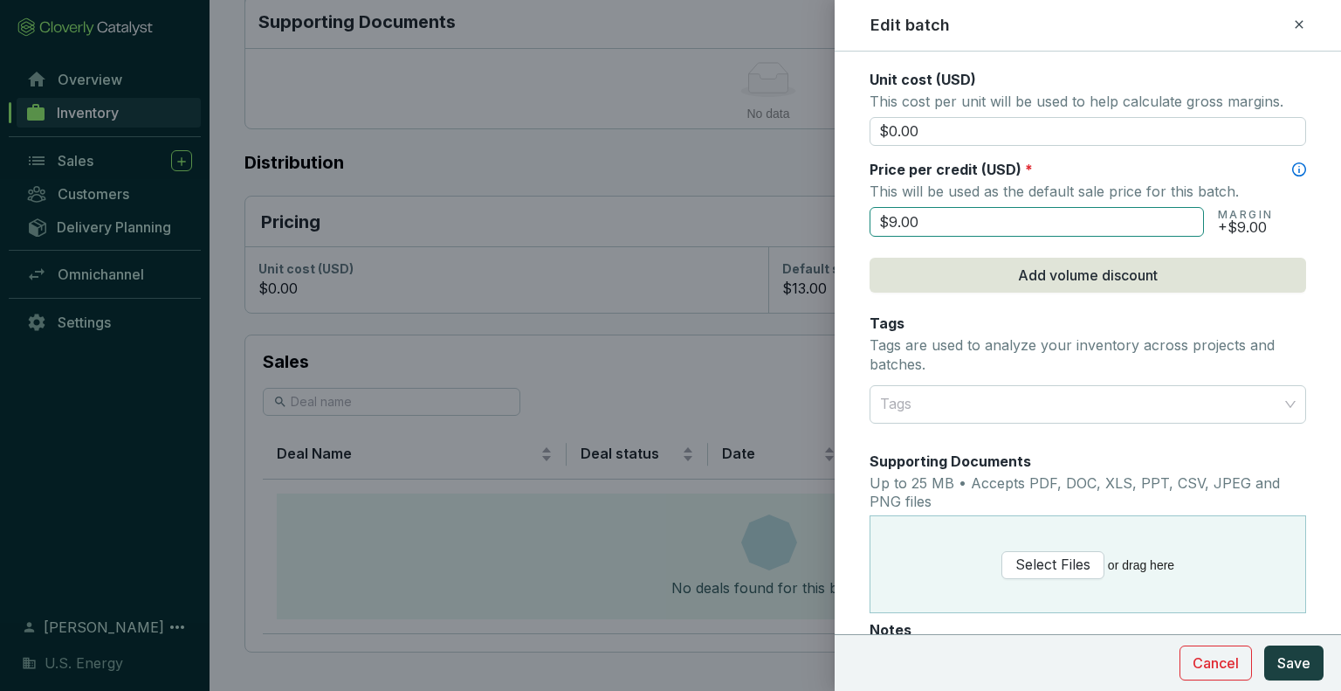
click at [923, 217] on input "$9.00" at bounding box center [1037, 222] width 334 height 30
type input "$10.00"
click at [1306, 212] on form "Batch name * This is the internal name that will be used throughout Catalyst. A…" at bounding box center [1088, 71] width 506 height 1569
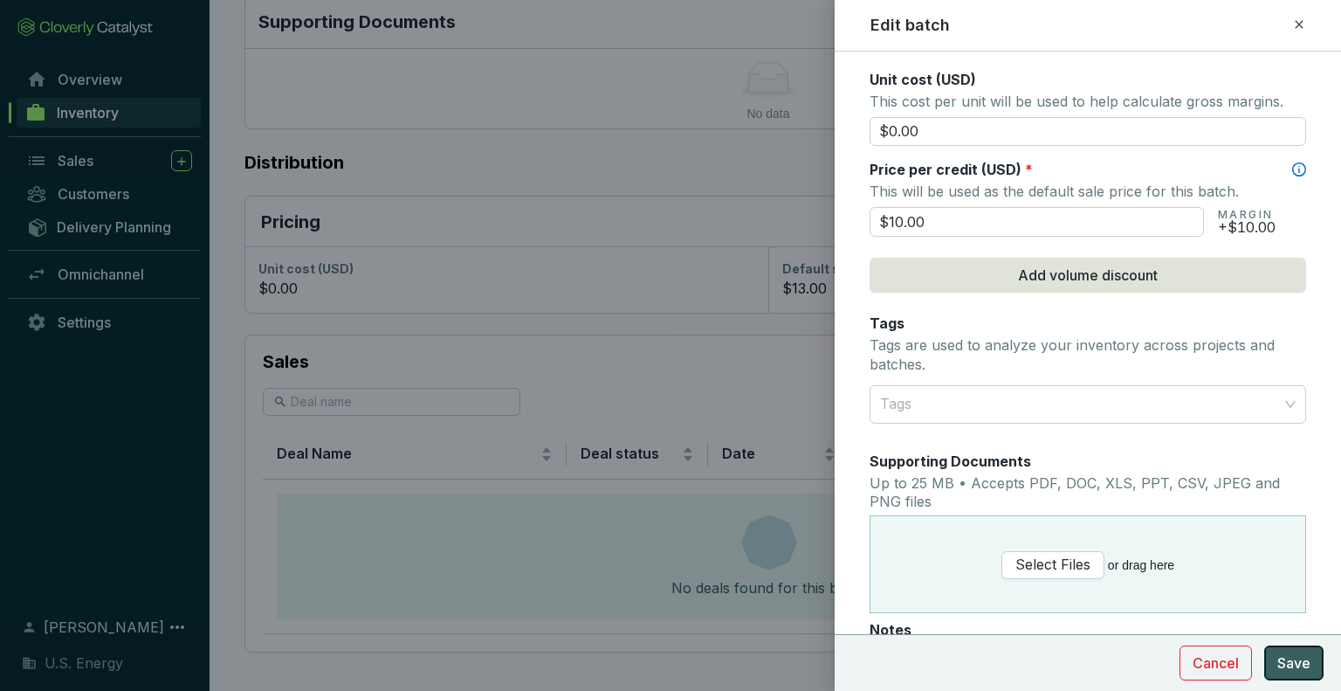
click at [1288, 657] on span "Save" at bounding box center [1293, 662] width 33 height 21
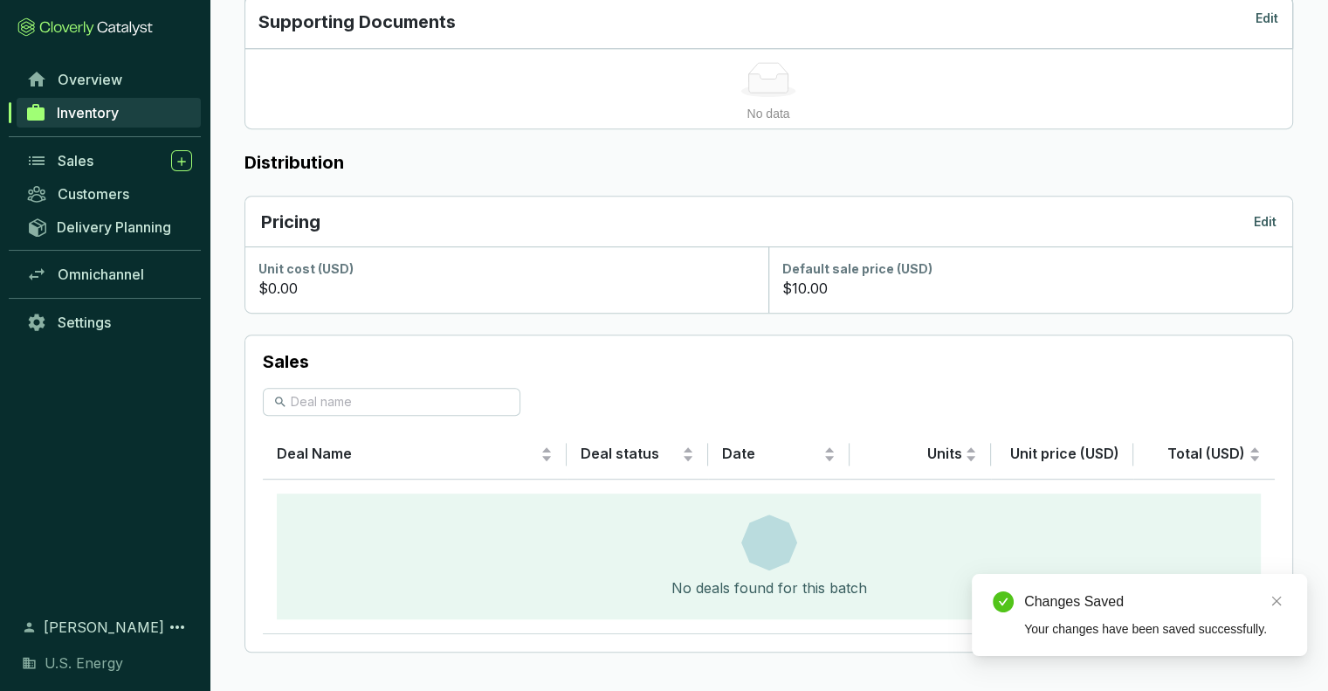
click at [72, 113] on span "Inventory" at bounding box center [88, 112] width 62 height 17
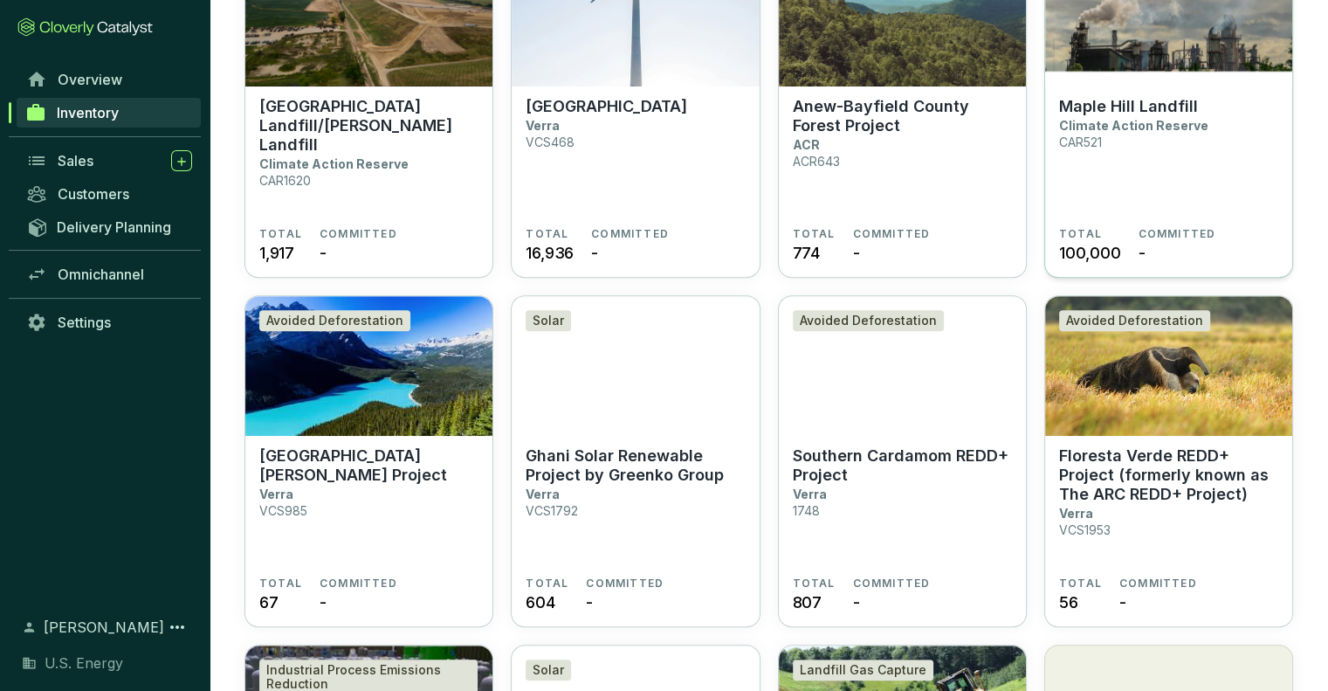
scroll to position [960, 0]
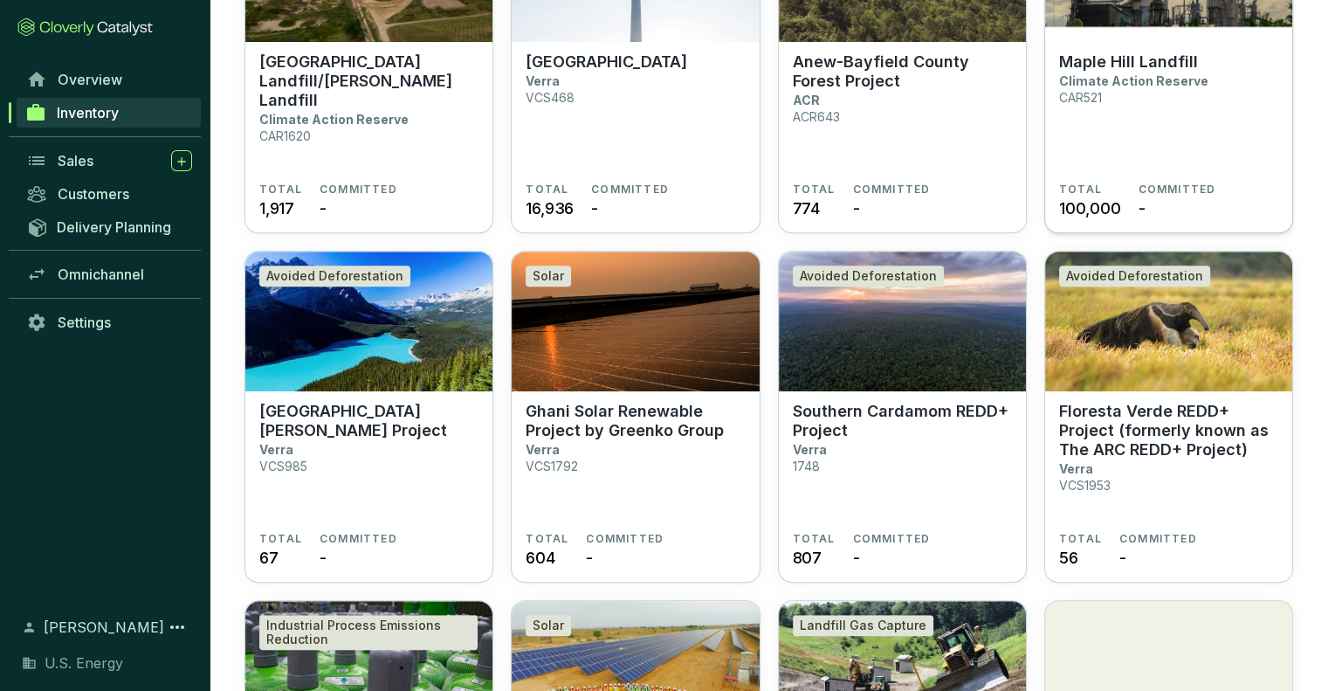
click at [1111, 68] on p "Maple Hill Landfill" at bounding box center [1128, 61] width 139 height 19
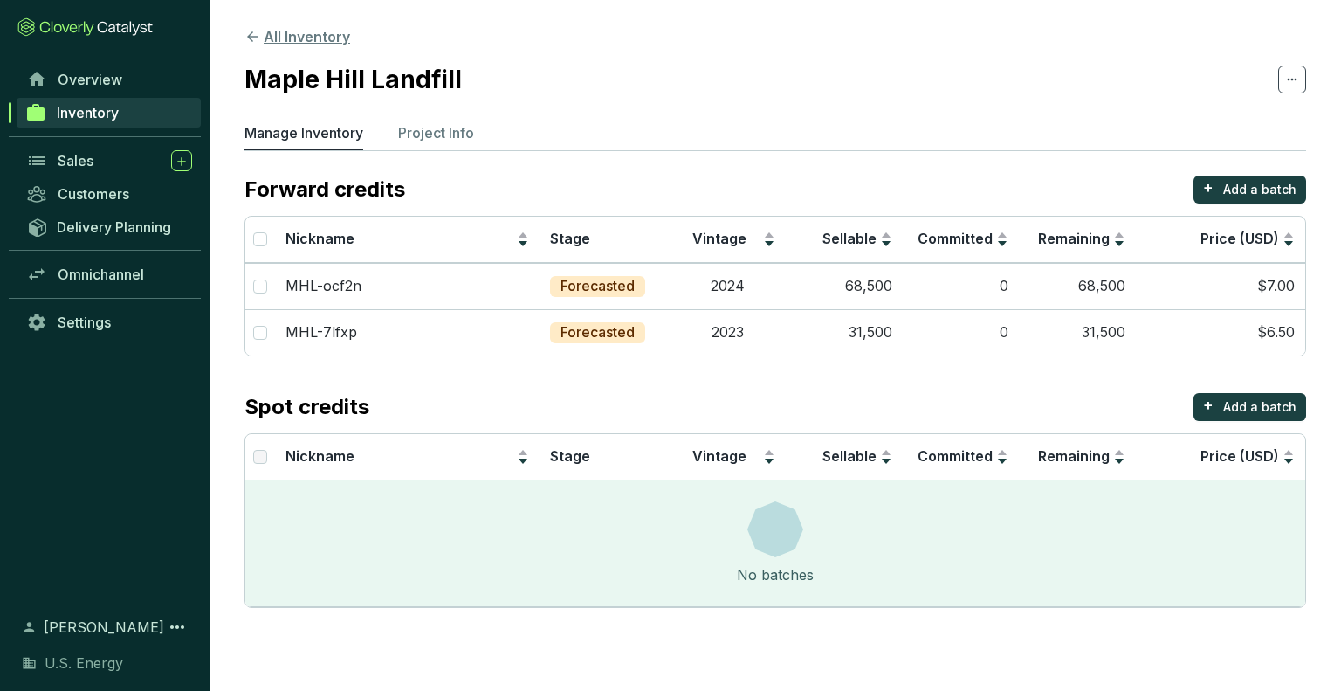
click at [259, 31] on icon at bounding box center [252, 37] width 16 height 16
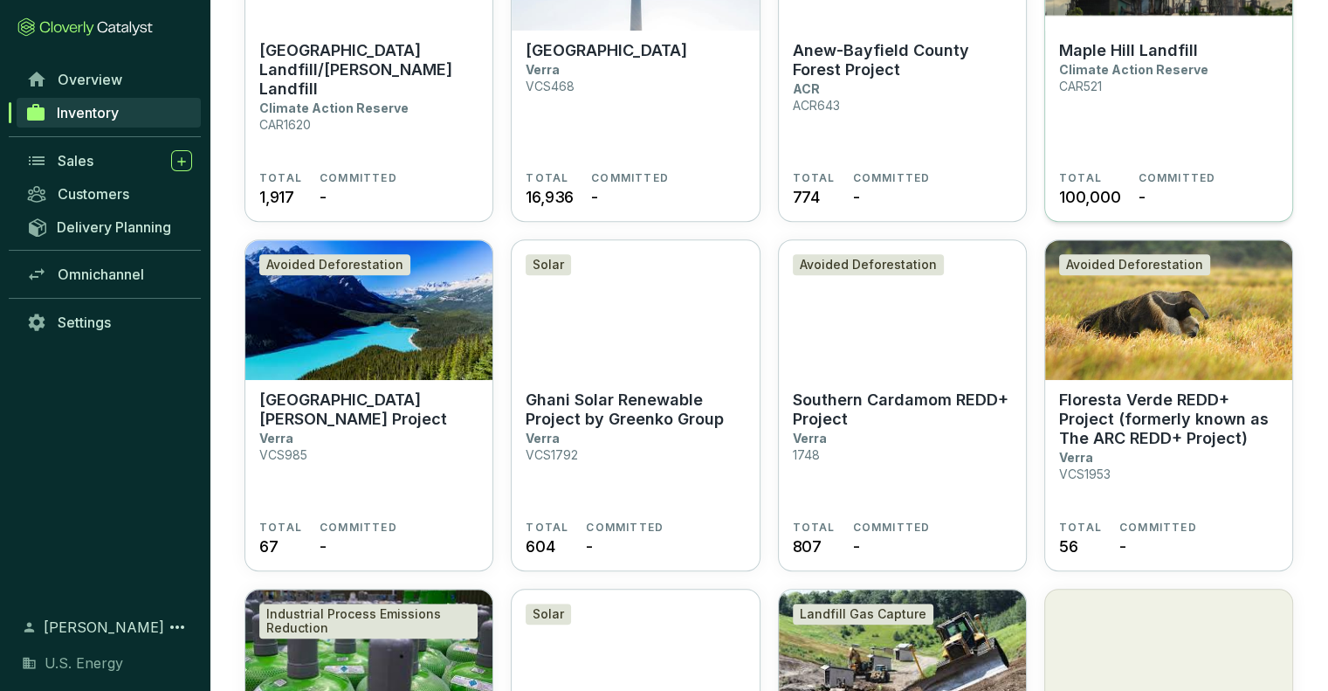
scroll to position [1048, 0]
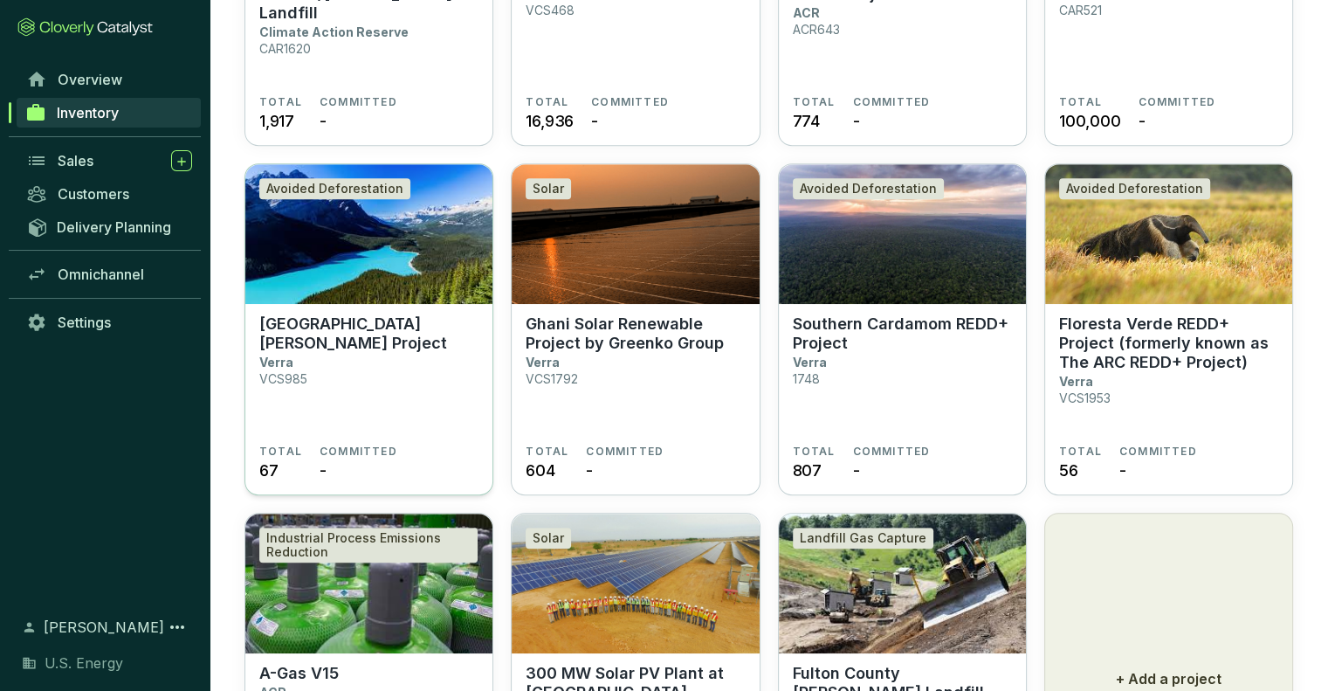
click at [294, 336] on p "[GEOGRAPHIC_DATA] [PERSON_NAME] Project" at bounding box center [368, 333] width 219 height 38
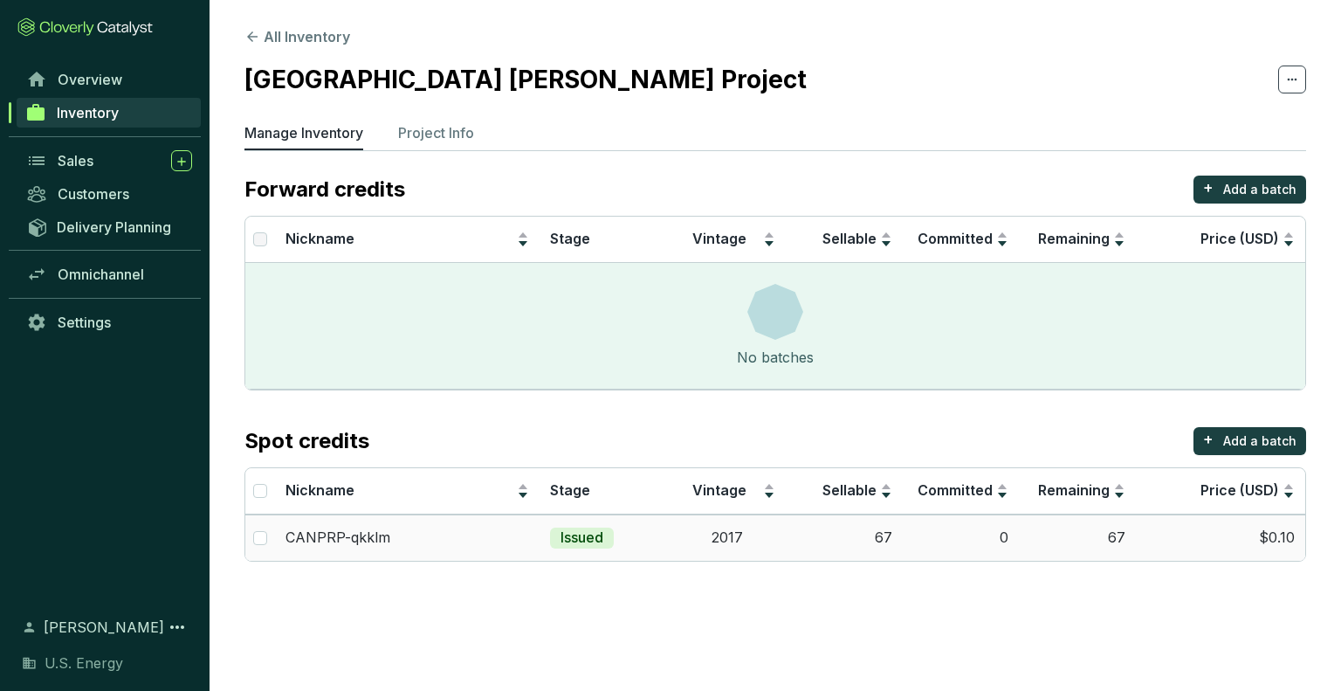
click at [1277, 535] on td "$0.10" at bounding box center [1220, 537] width 169 height 46
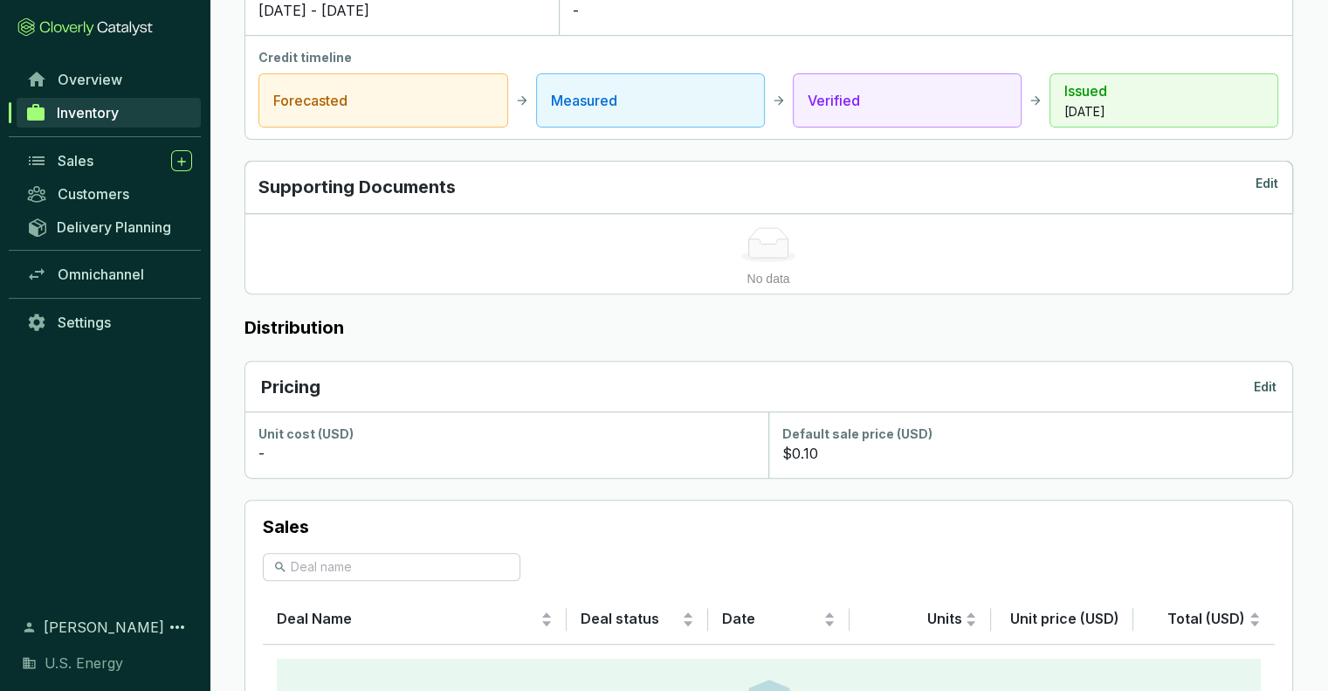
scroll to position [724, 0]
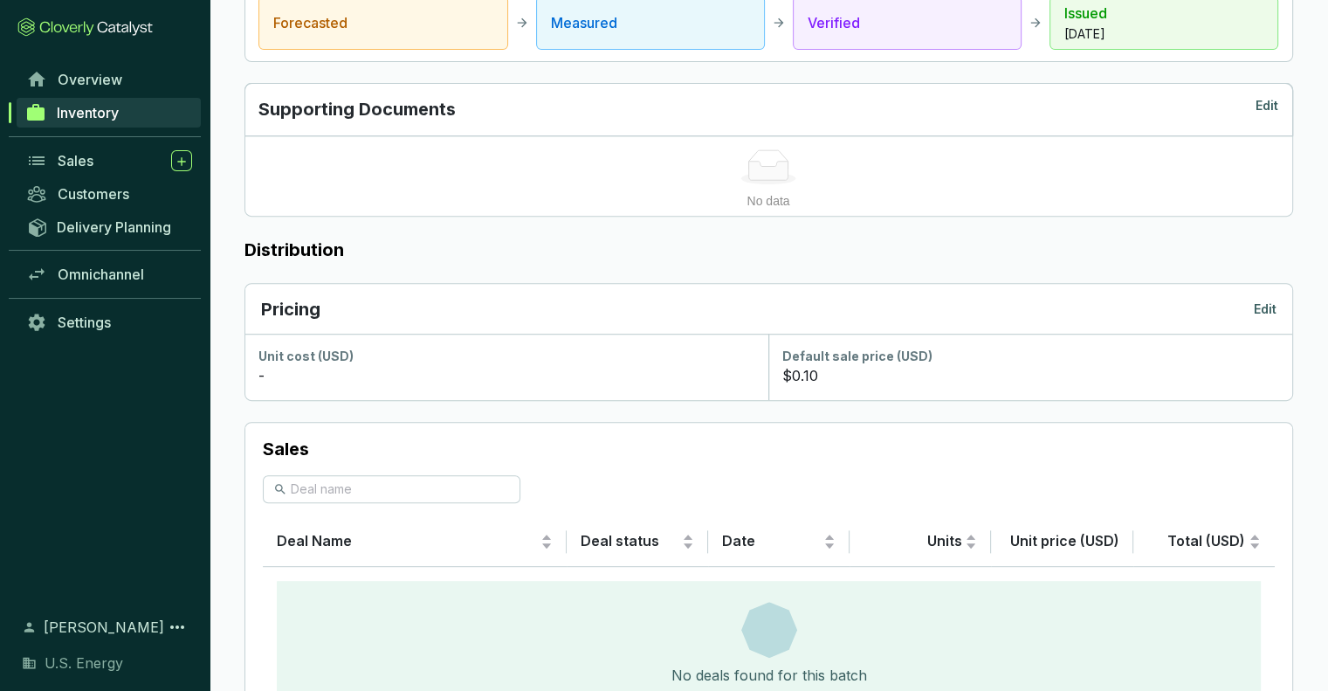
click at [1263, 301] on p "Edit" at bounding box center [1265, 308] width 23 height 17
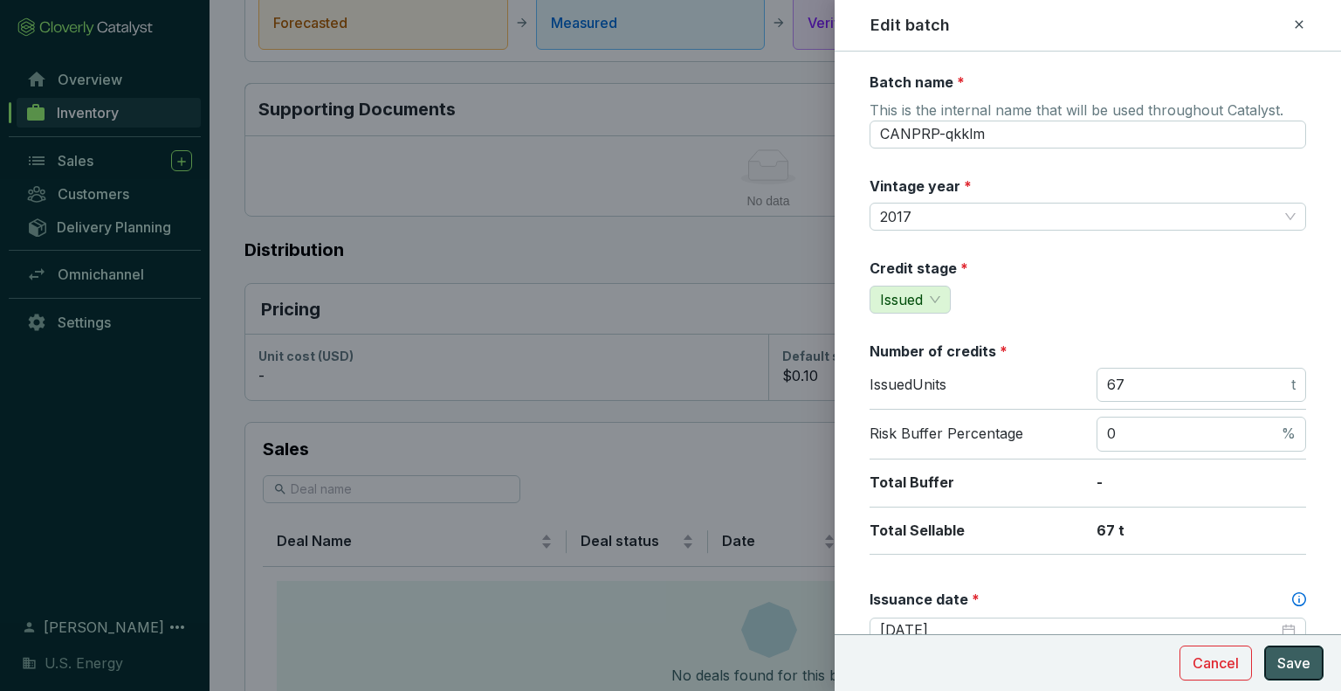
click at [1303, 660] on span "Save" at bounding box center [1293, 662] width 33 height 21
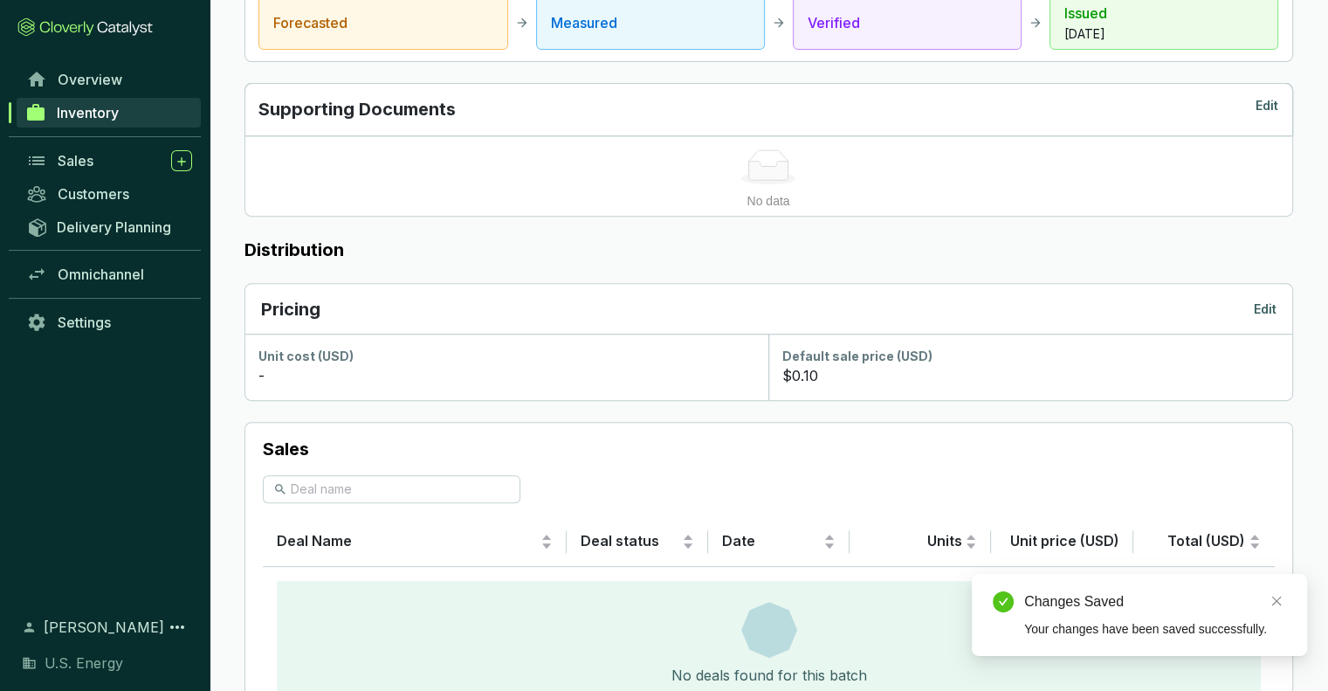
click at [81, 107] on span "Inventory" at bounding box center [88, 112] width 62 height 17
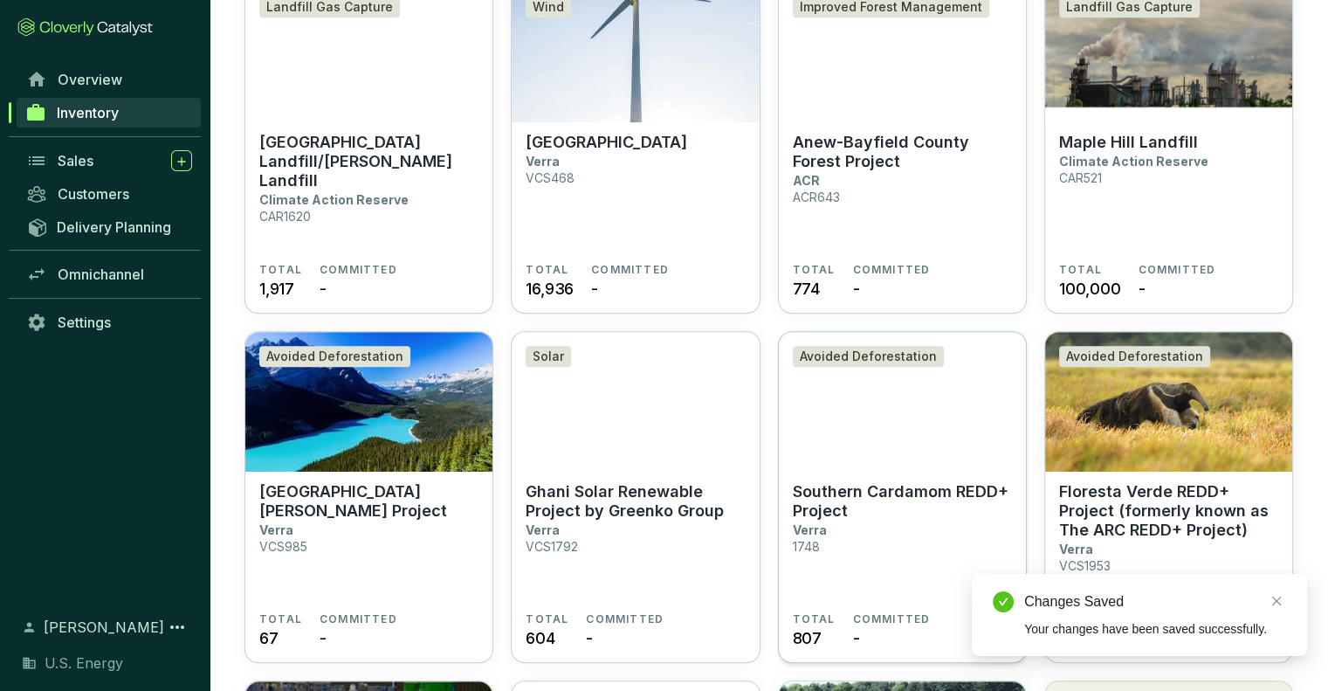
scroll to position [1048, 0]
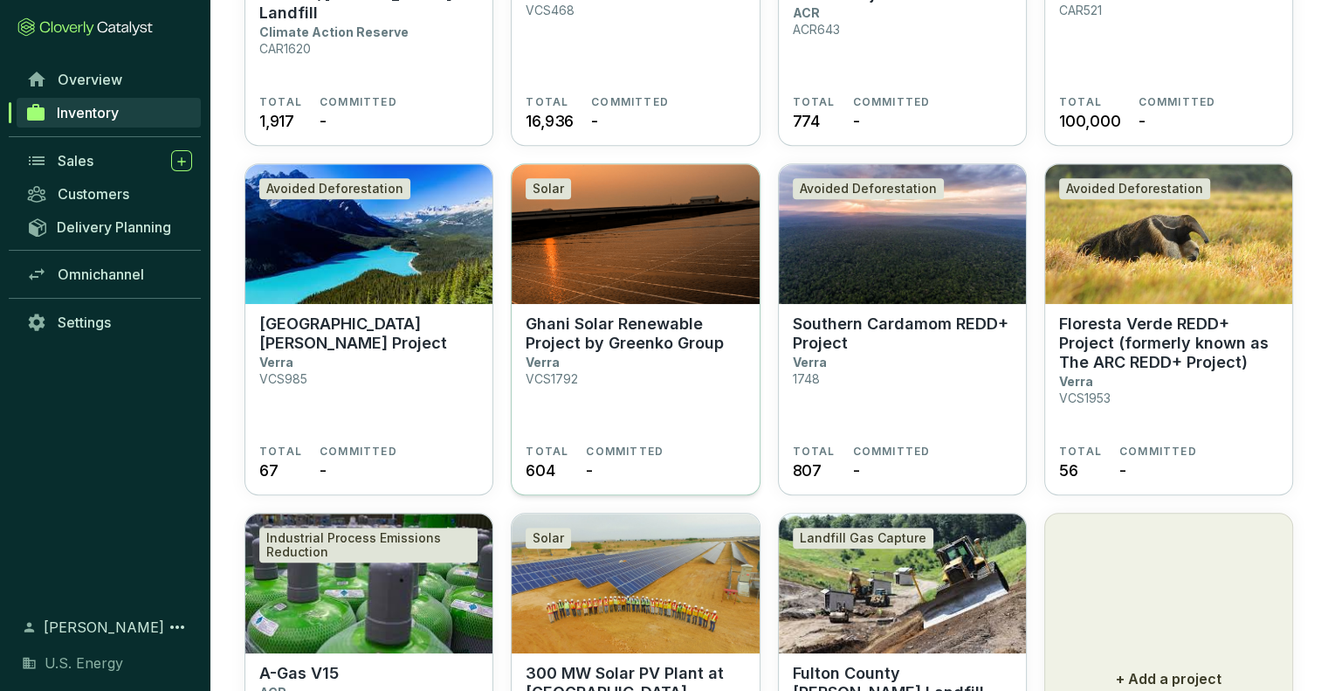
click at [598, 331] on p "Ghani Solar Renewable Project by Greenko Group" at bounding box center [635, 333] width 219 height 38
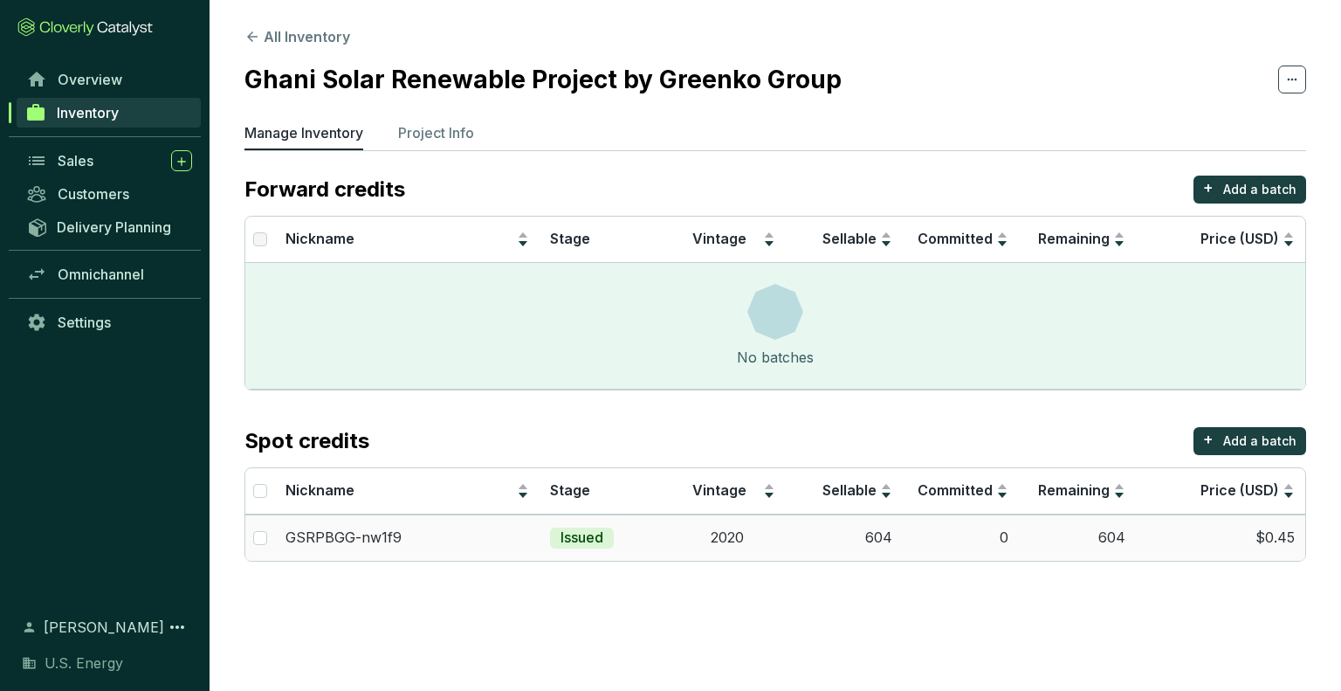
click at [1277, 540] on td "$0.45" at bounding box center [1220, 537] width 169 height 46
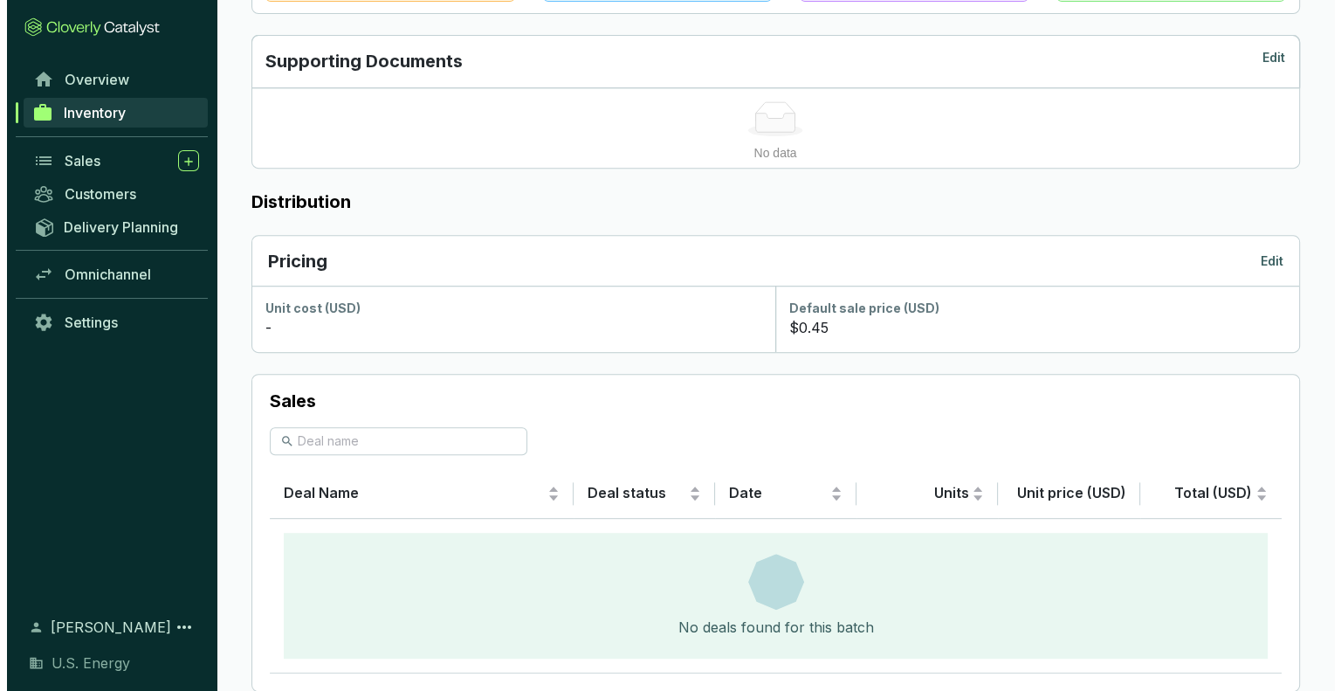
scroll to position [811, 0]
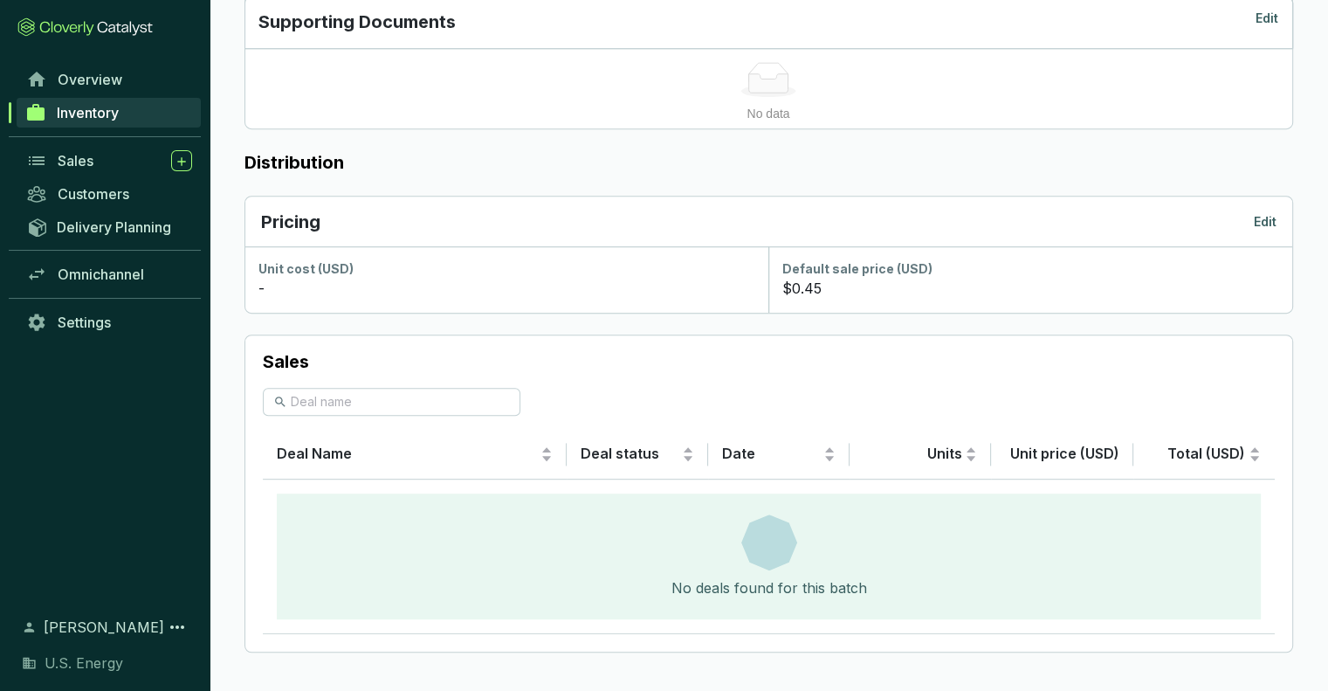
click at [1264, 217] on p "Edit" at bounding box center [1265, 221] width 23 height 17
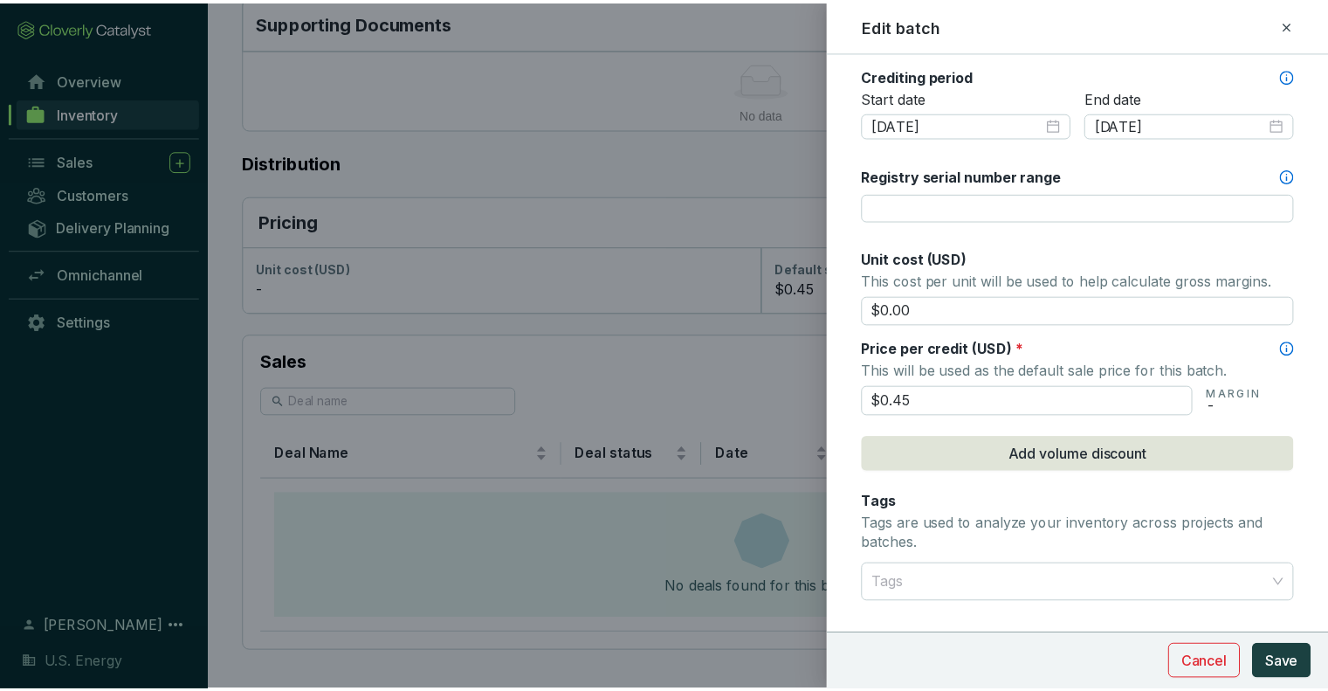
scroll to position [611, 0]
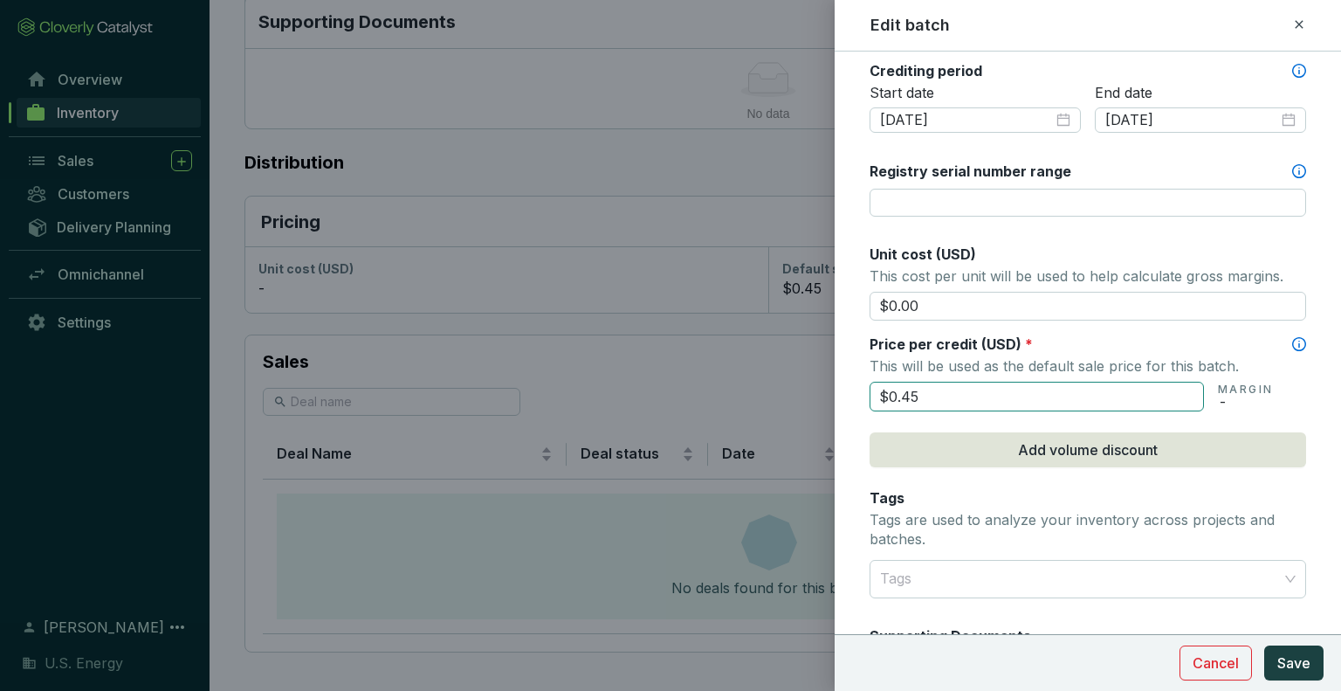
click at [952, 383] on input "$0.45" at bounding box center [1037, 397] width 334 height 30
type input "$0.25"
click at [1300, 661] on span "Save" at bounding box center [1293, 662] width 33 height 21
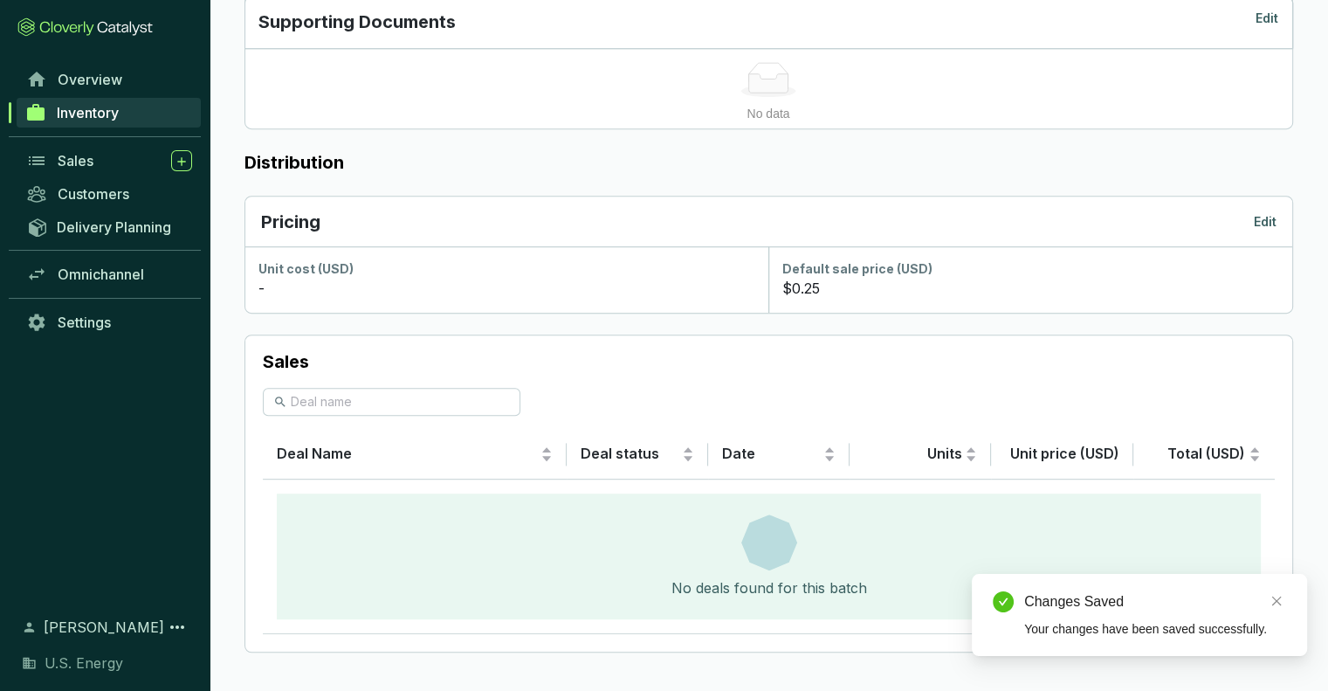
click at [80, 109] on span "Inventory" at bounding box center [88, 112] width 62 height 17
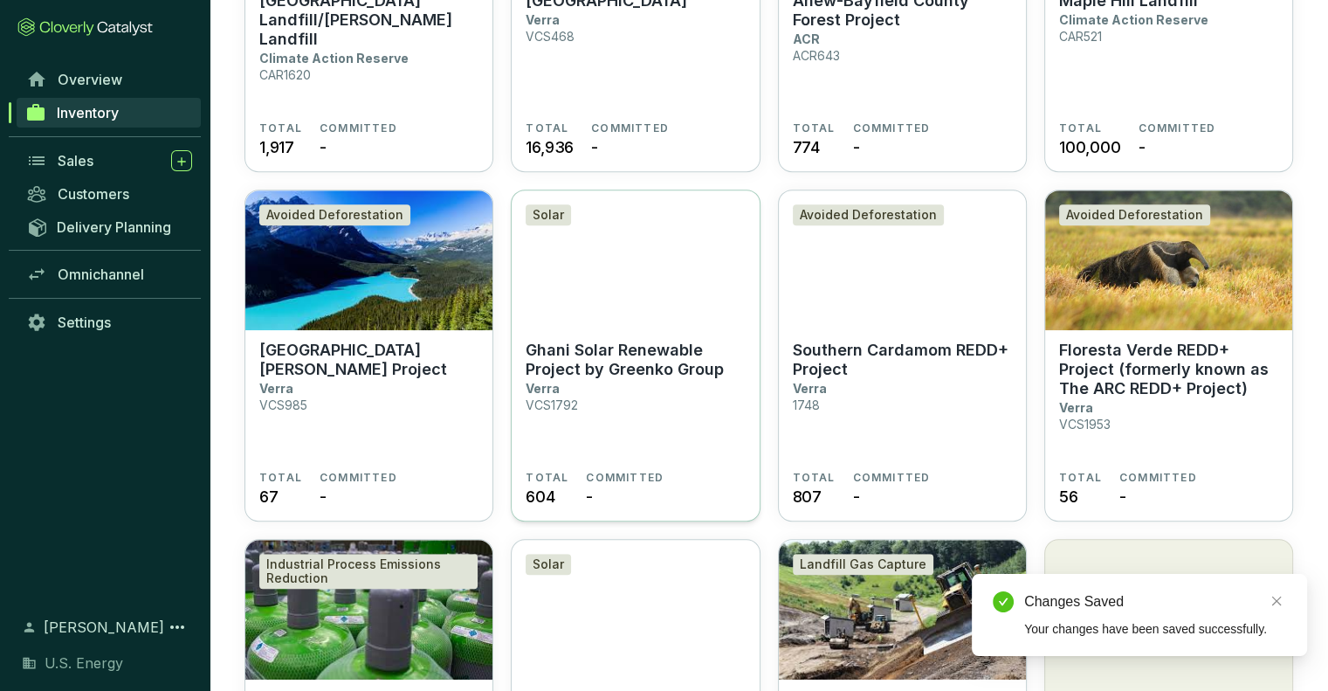
scroll to position [1048, 0]
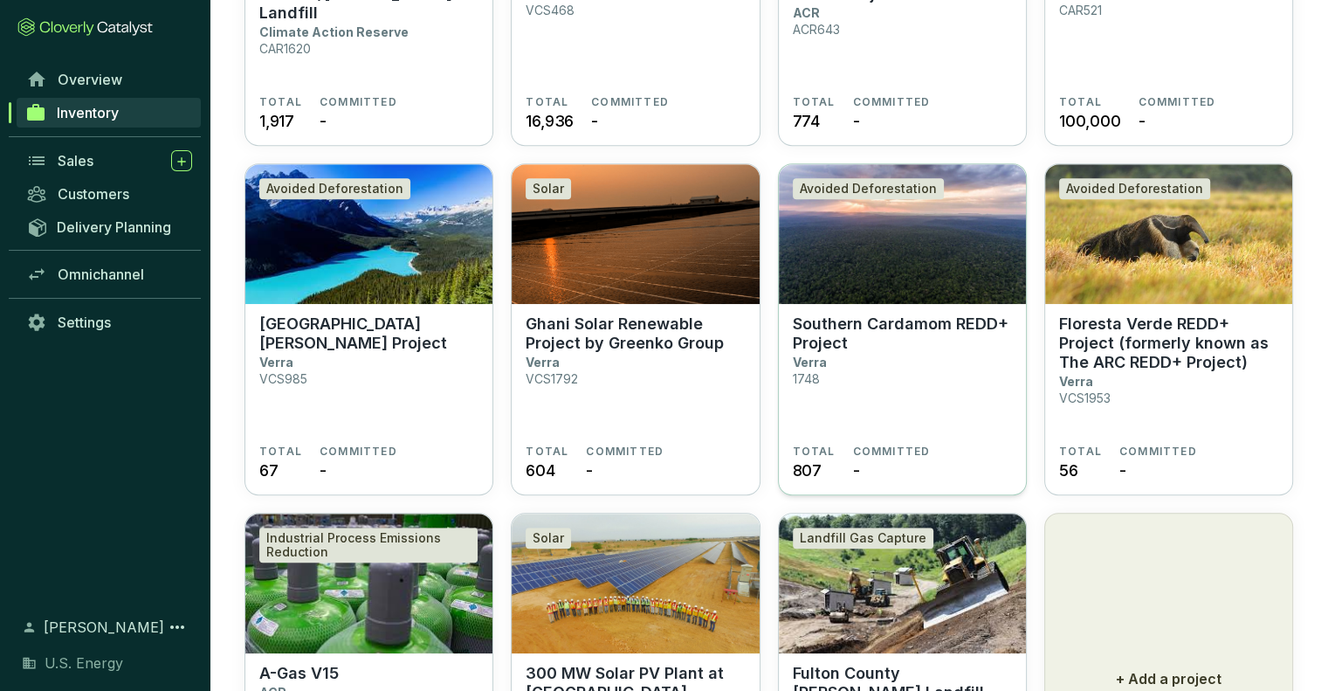
click at [834, 330] on p "Southern Cardamom REDD+ Project" at bounding box center [902, 333] width 219 height 38
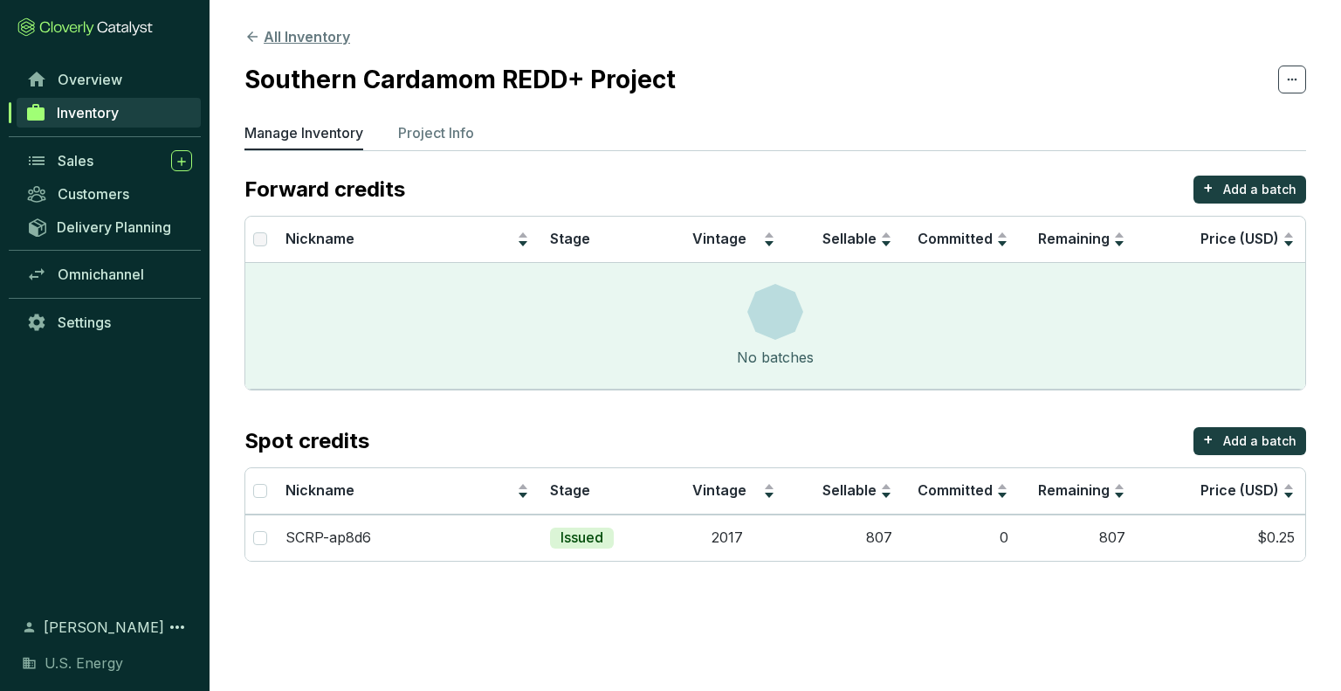
click at [251, 34] on icon at bounding box center [252, 37] width 16 height 16
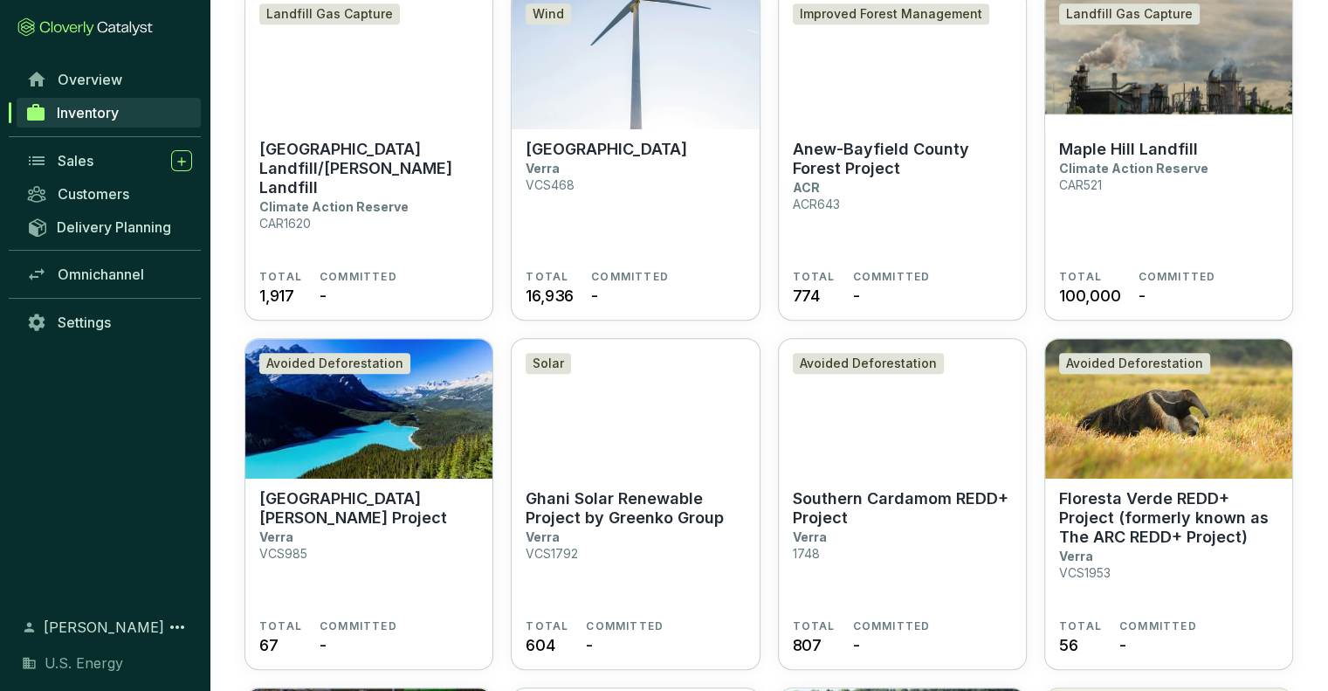
scroll to position [1135, 0]
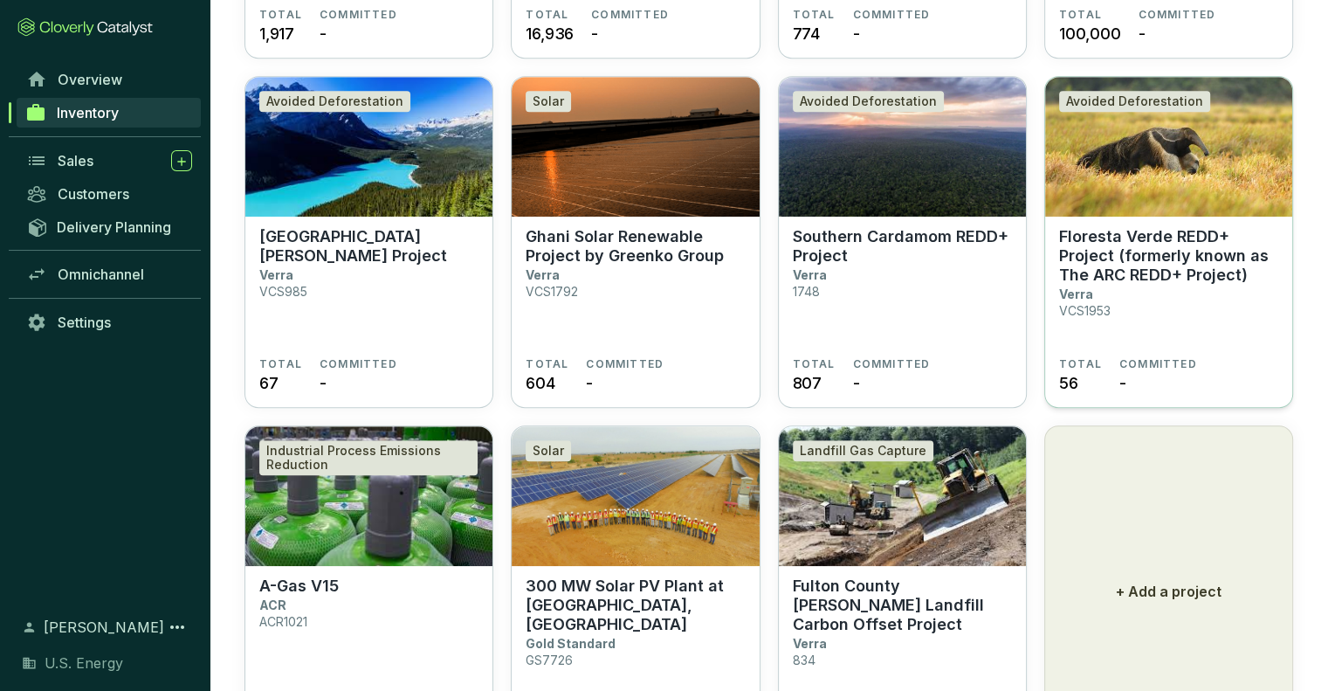
click at [1180, 254] on p "Floresta Verde REDD+ Project (formerly known as The ARC REDD+ Project)" at bounding box center [1168, 256] width 219 height 58
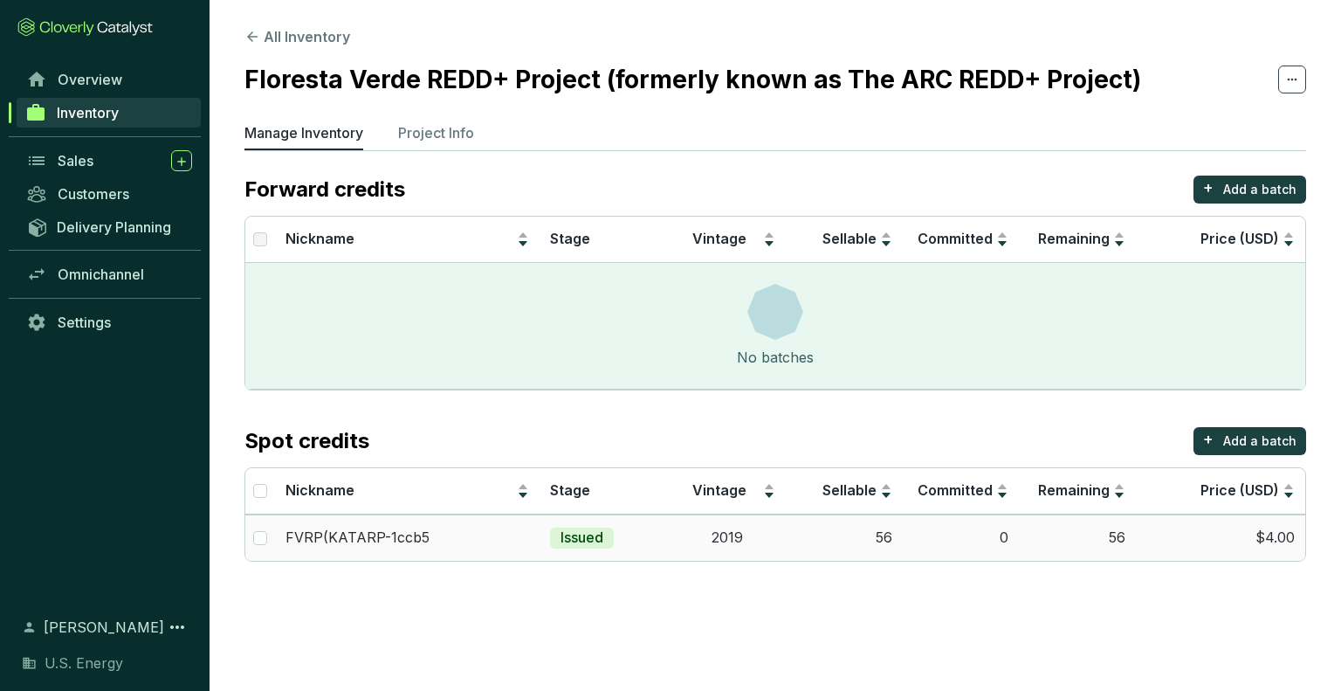
click at [1284, 529] on td "$4.00" at bounding box center [1220, 537] width 169 height 46
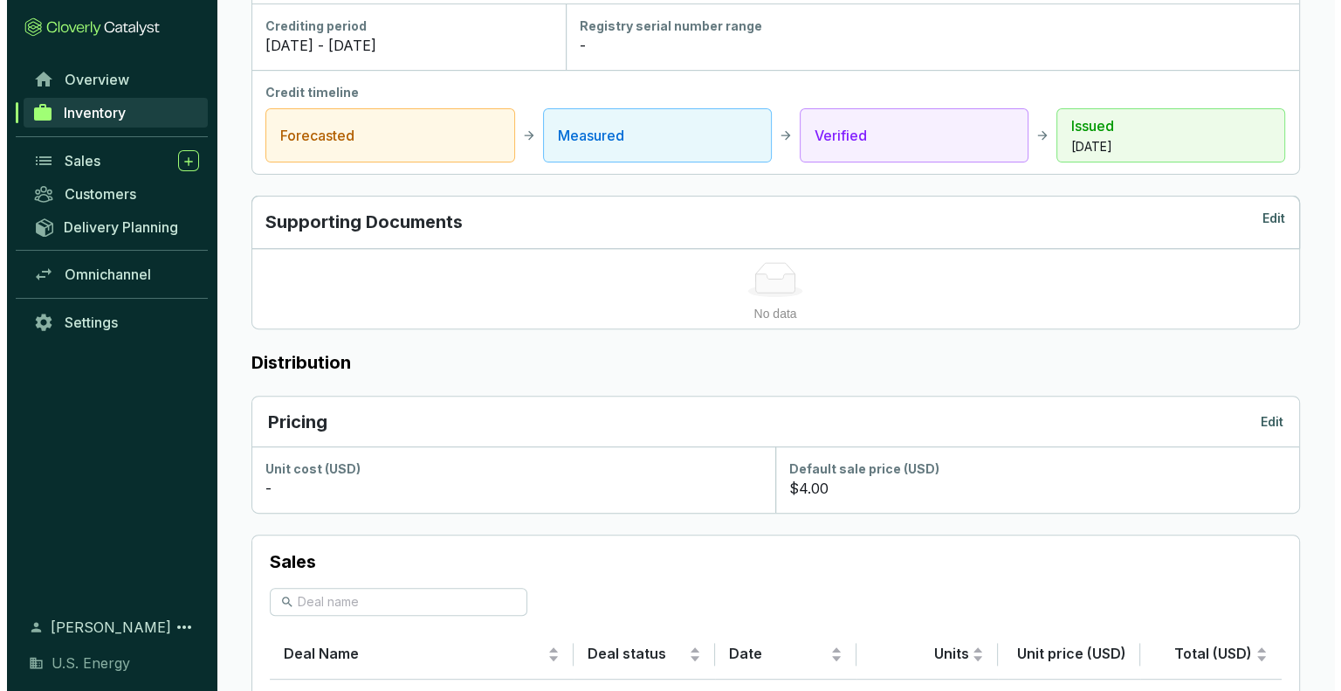
scroll to position [811, 0]
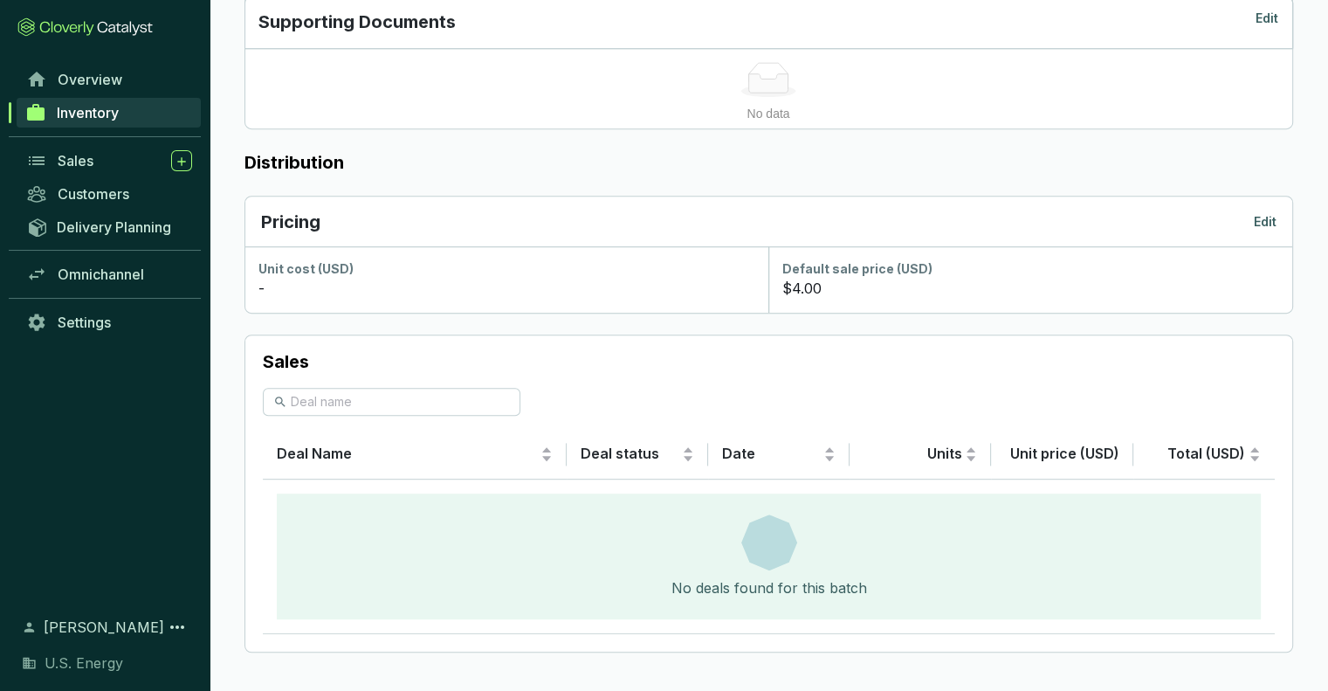
click at [1268, 223] on p "Edit" at bounding box center [1265, 221] width 23 height 17
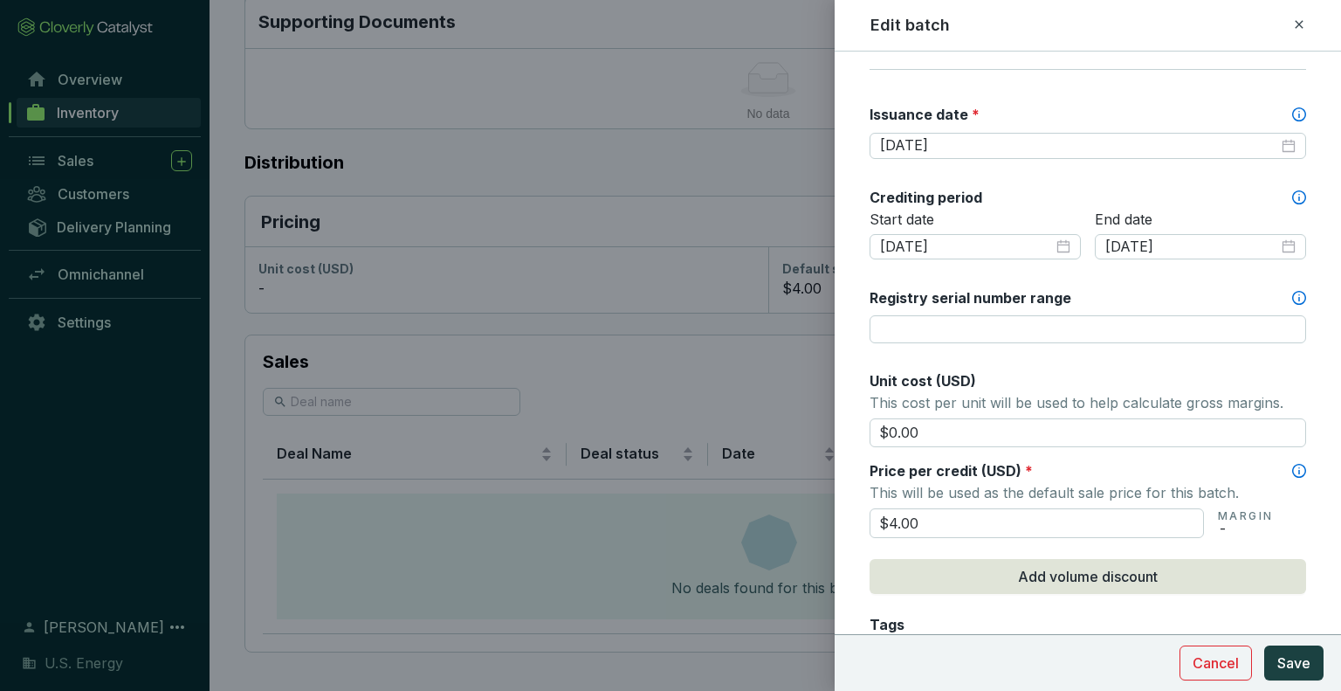
scroll to position [524, 0]
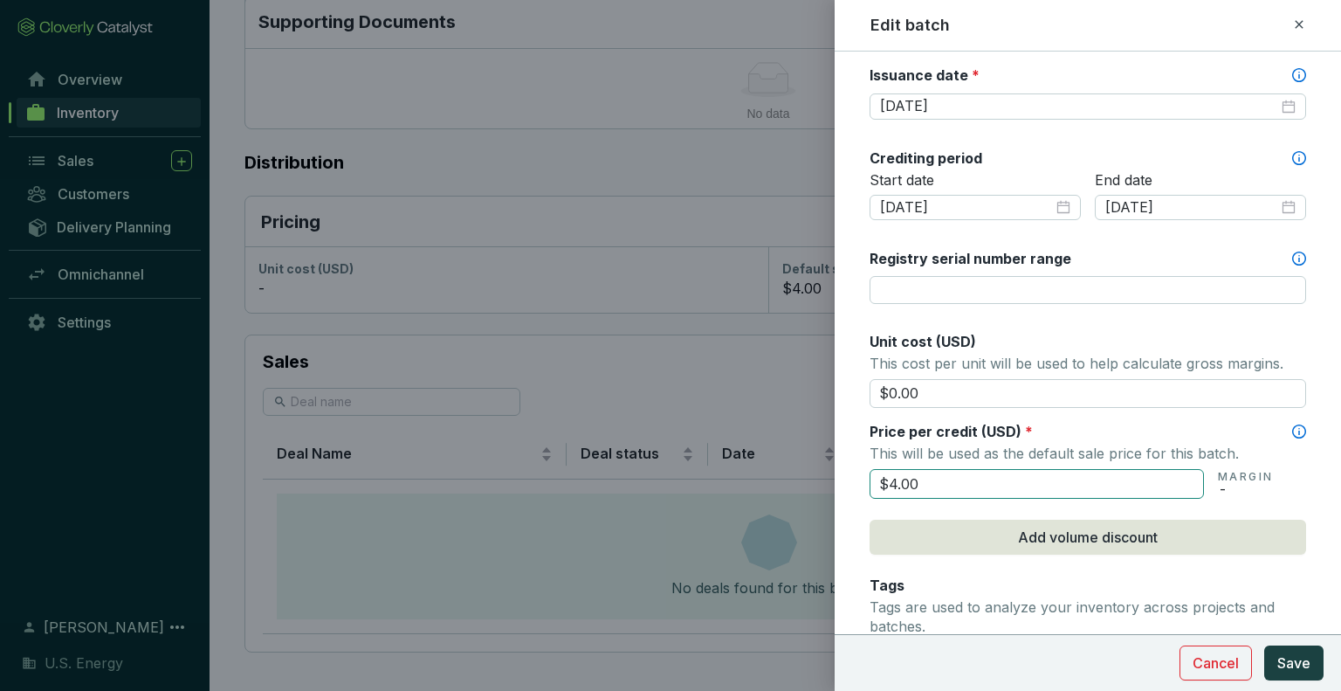
click at [947, 471] on input "$4.00" at bounding box center [1037, 484] width 334 height 30
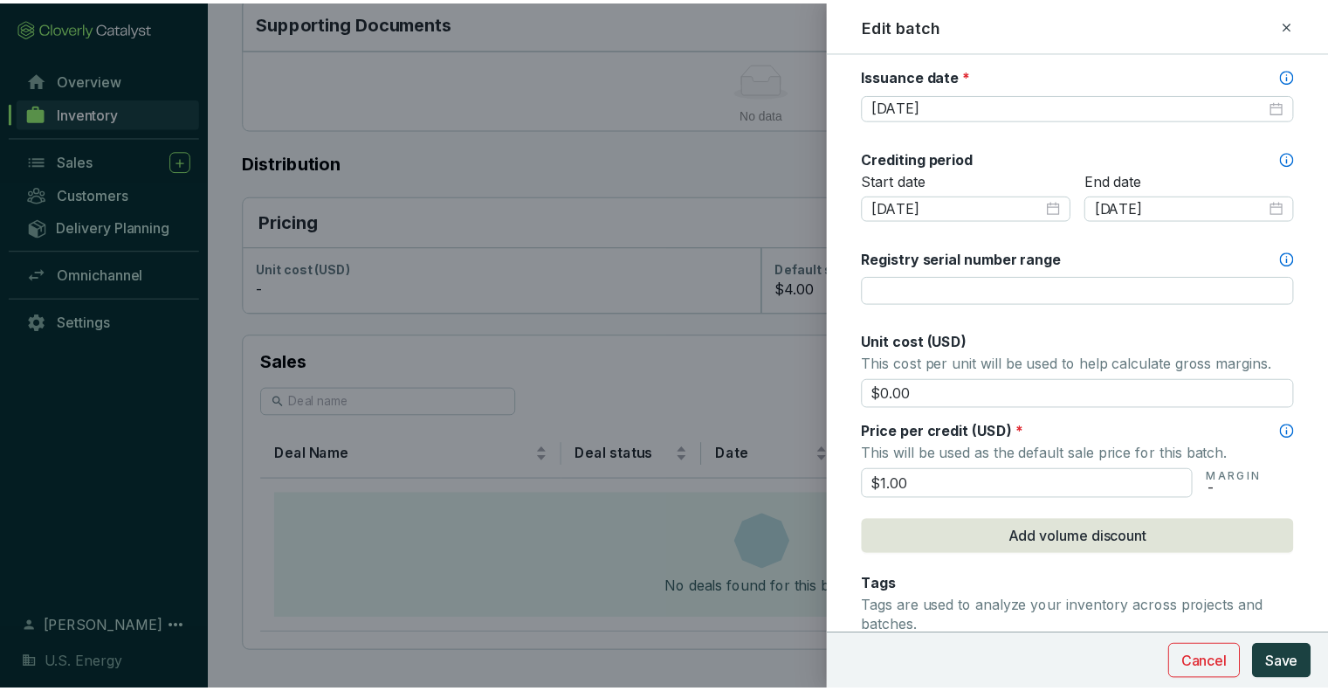
scroll to position [437, 0]
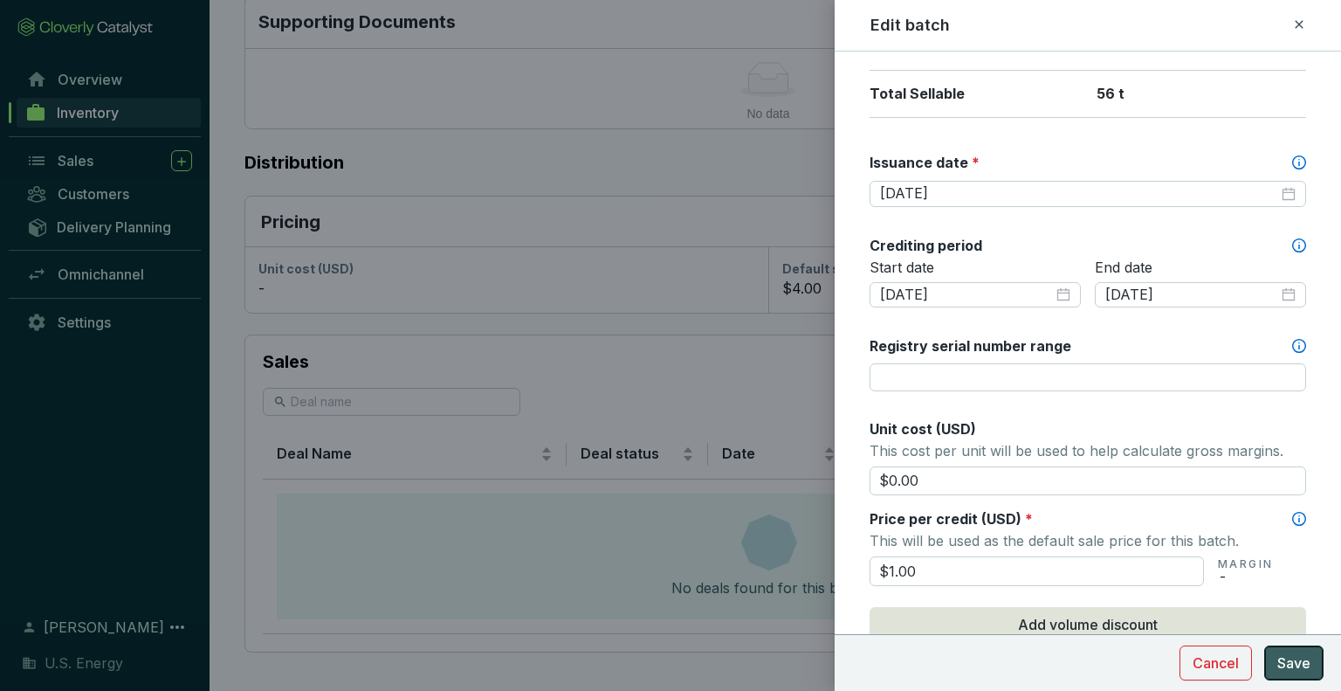
type input "$1.00"
click at [1306, 660] on span "Save" at bounding box center [1293, 662] width 33 height 21
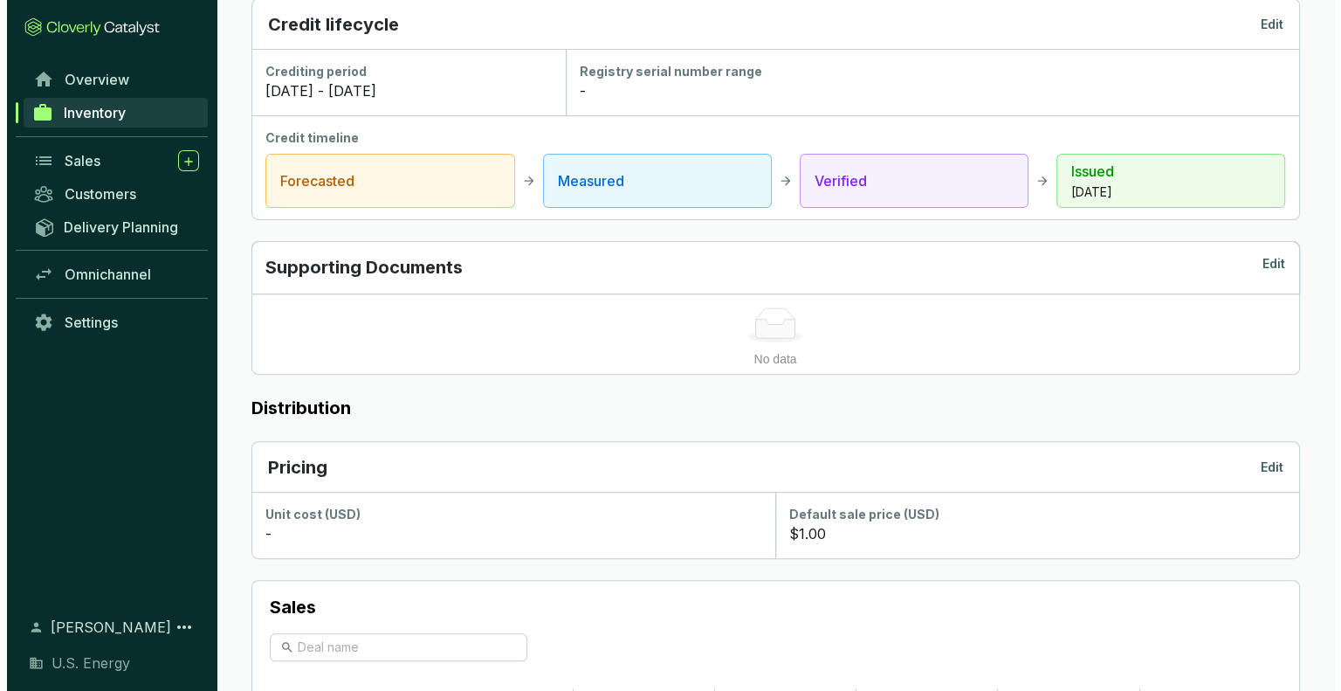
scroll to position [786, 0]
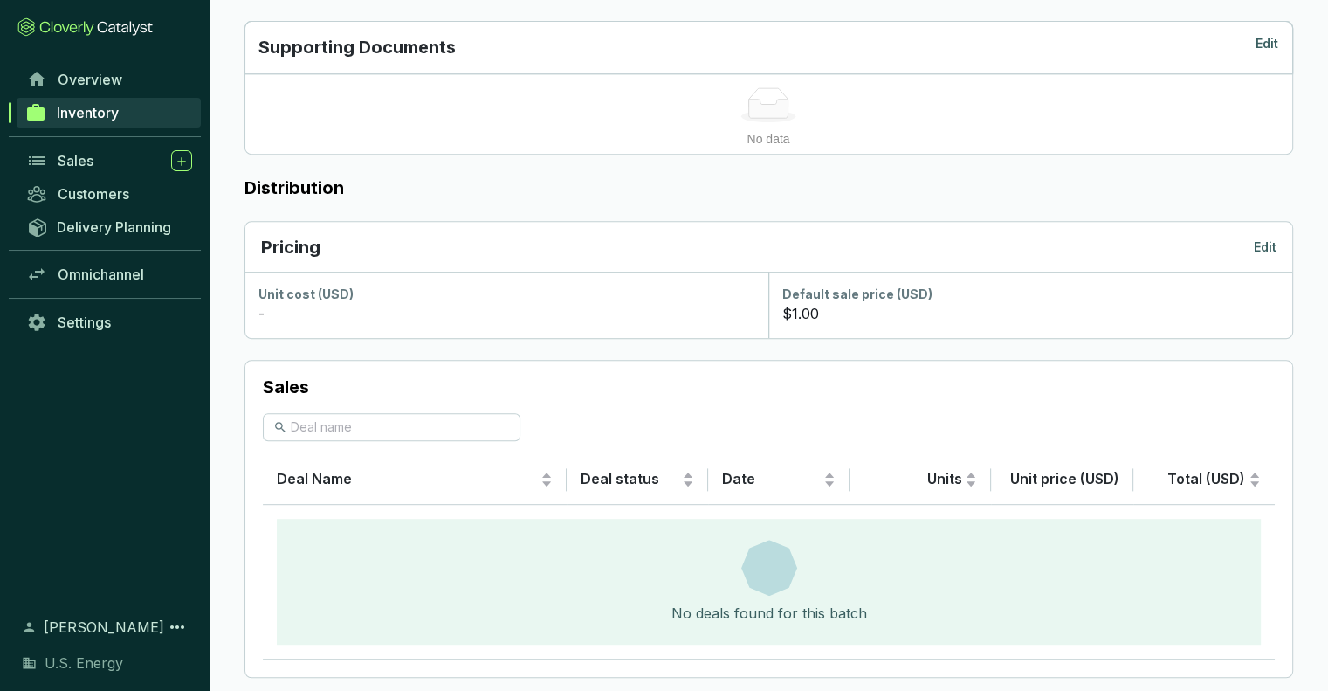
click at [1266, 240] on p "Edit" at bounding box center [1265, 246] width 23 height 17
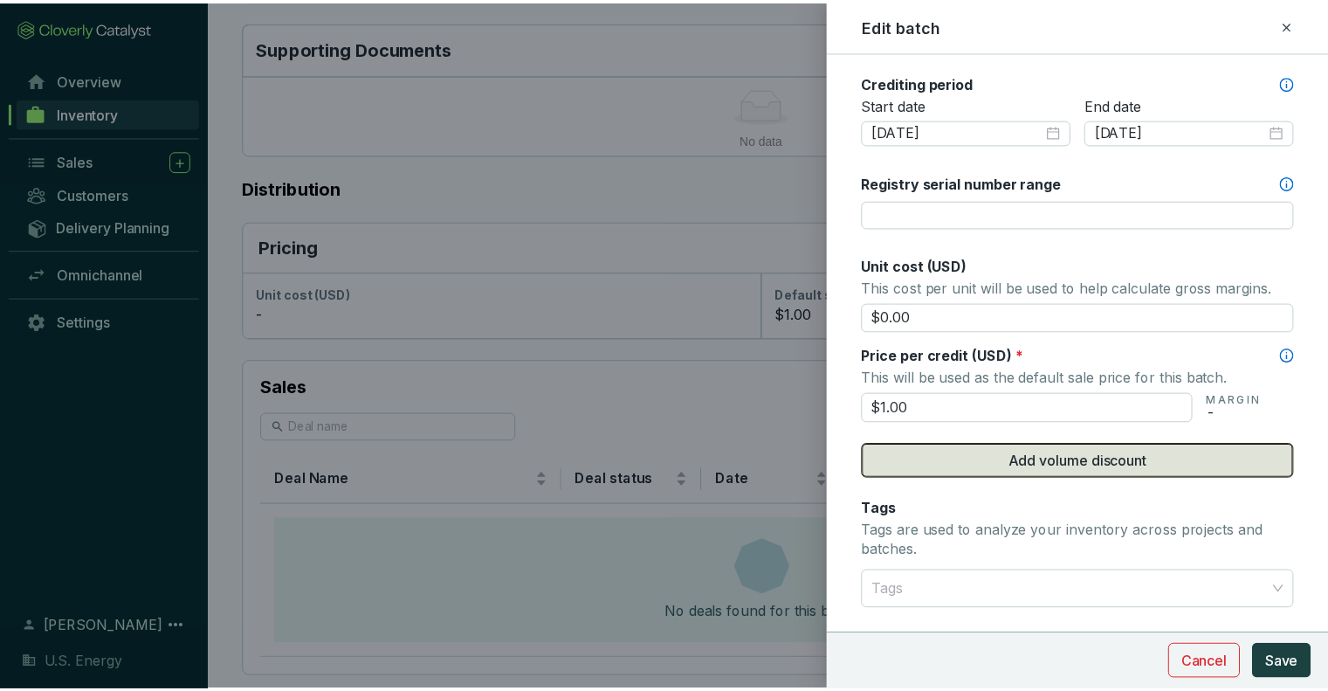
scroll to position [611, 0]
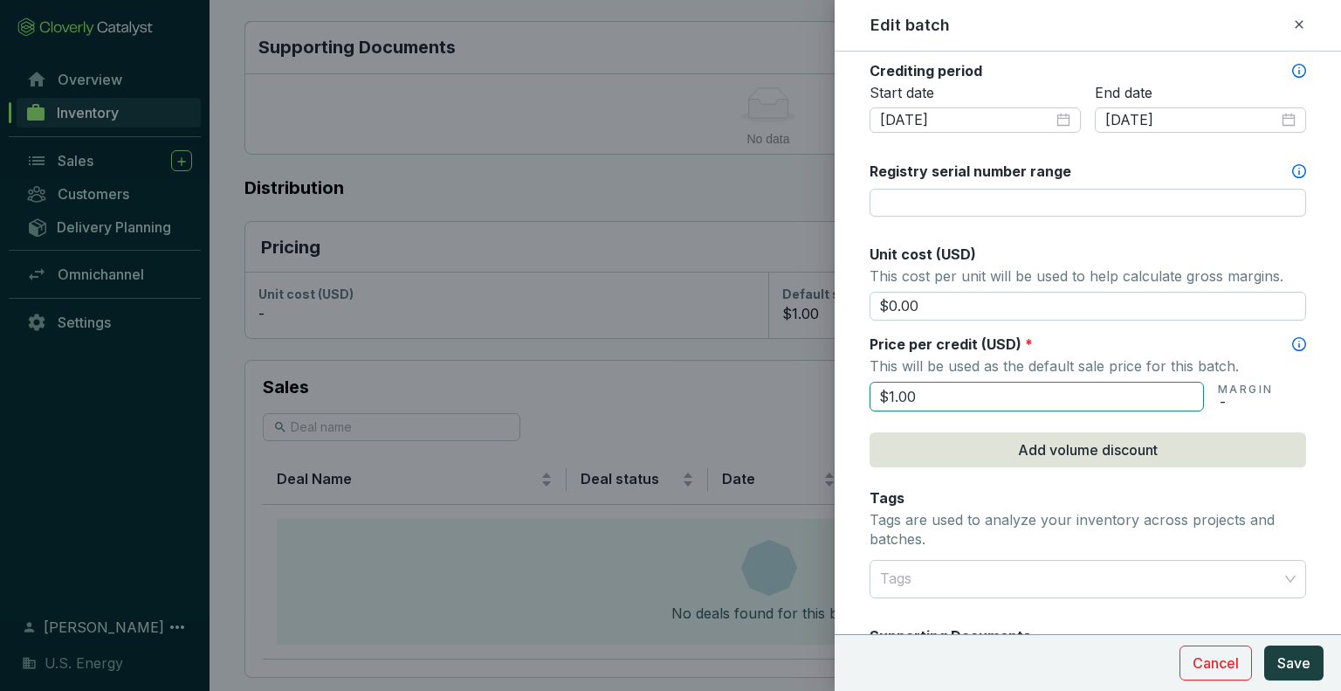
click at [946, 396] on input "$1.00" at bounding box center [1037, 397] width 334 height 30
type input "$0.50"
click at [1300, 652] on span "Save" at bounding box center [1293, 662] width 33 height 21
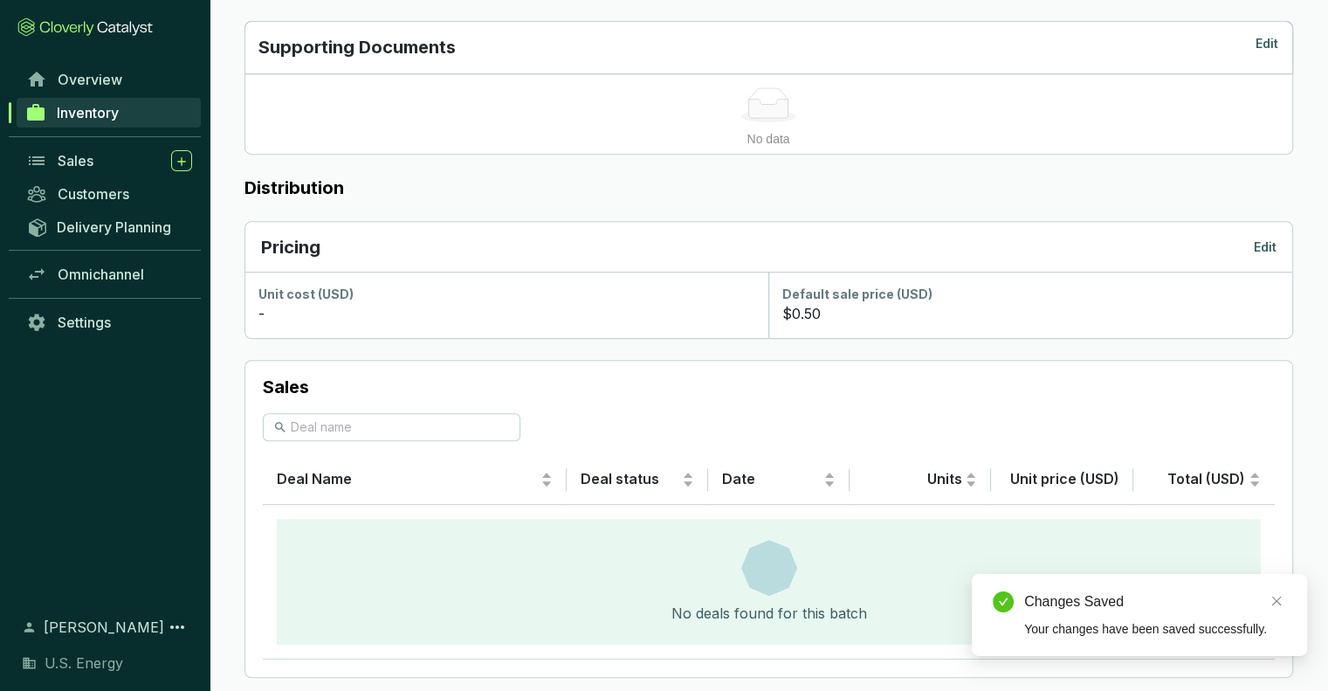
click at [66, 114] on span "Inventory" at bounding box center [88, 112] width 62 height 17
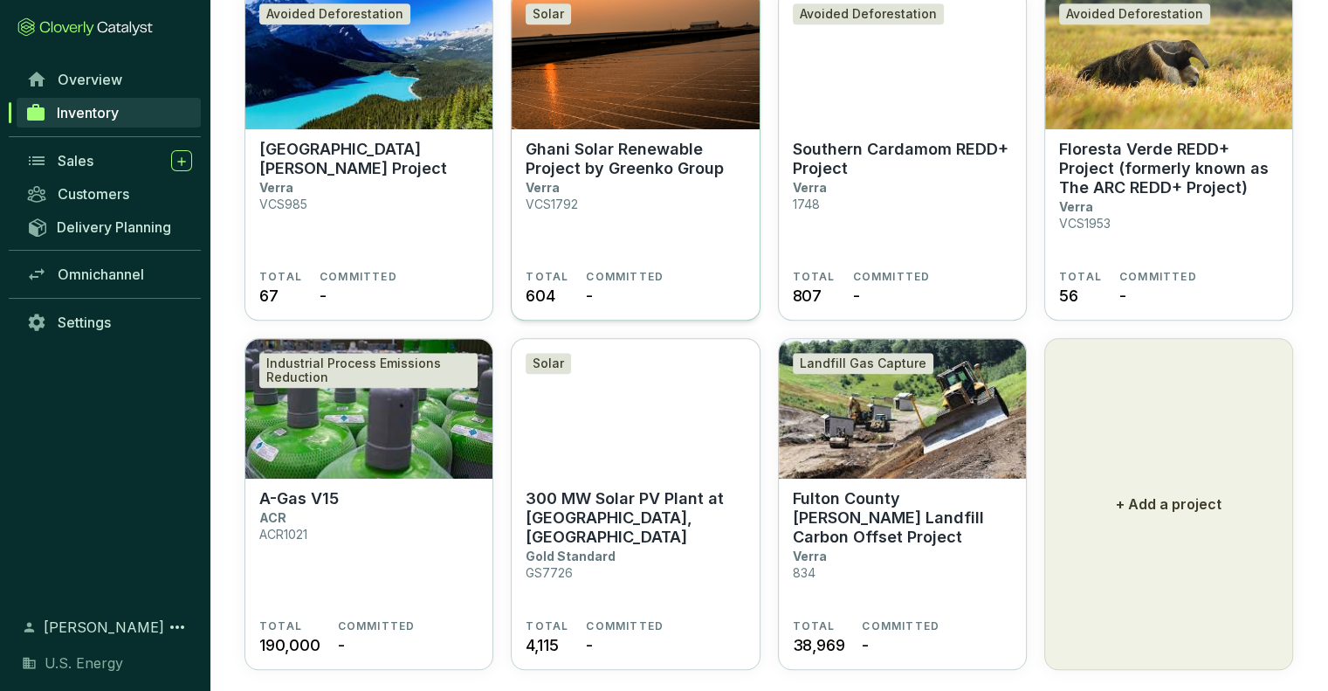
scroll to position [1247, 0]
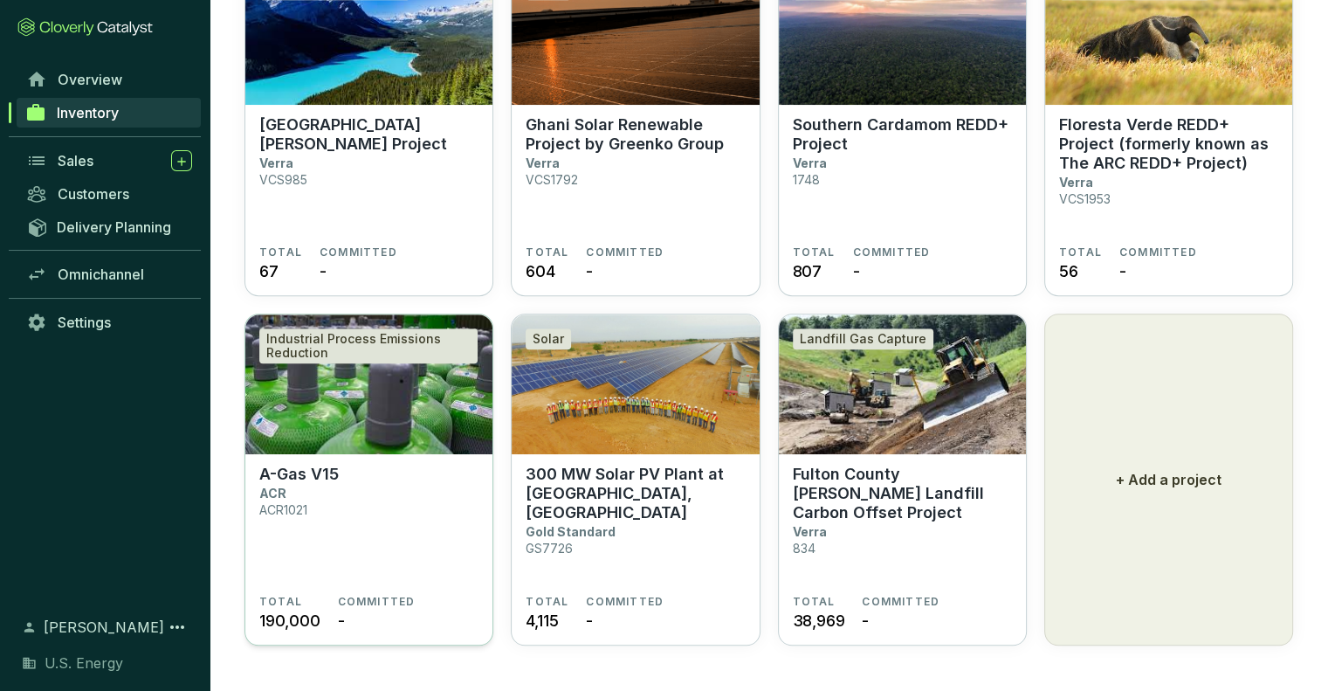
click at [276, 485] on p "ACR" at bounding box center [272, 492] width 27 height 15
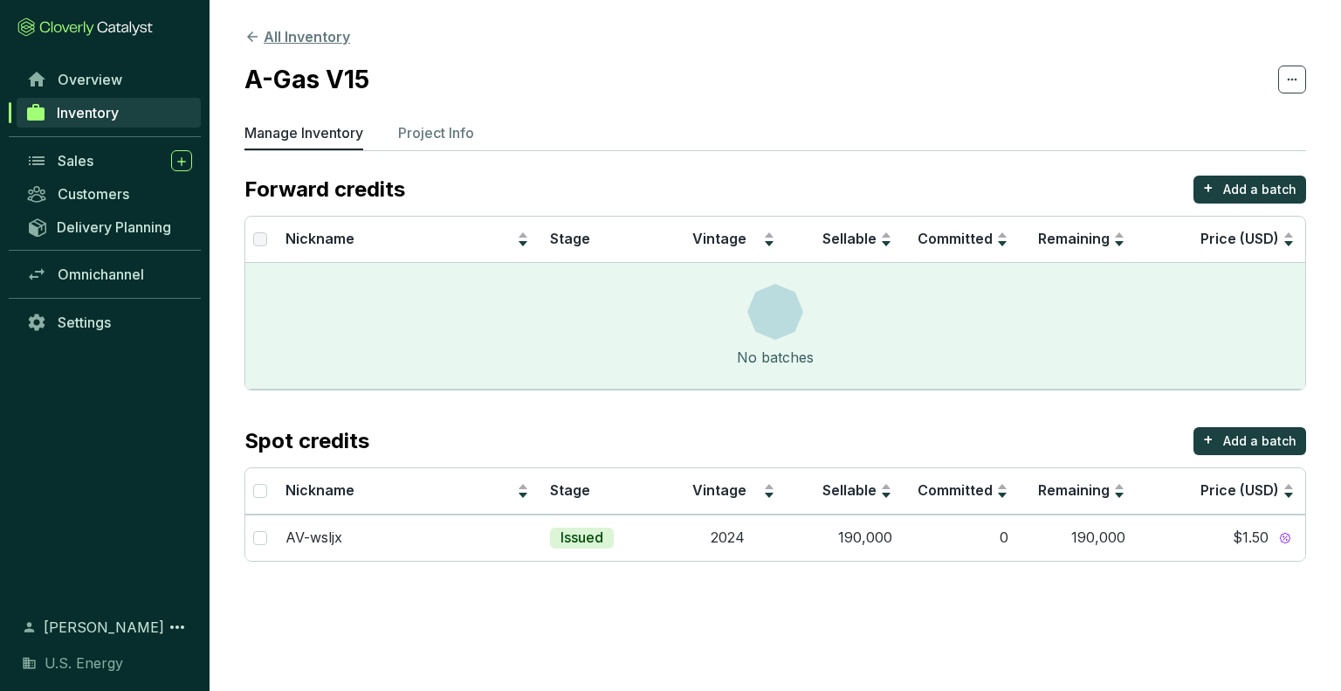
click at [245, 31] on icon at bounding box center [252, 37] width 16 height 16
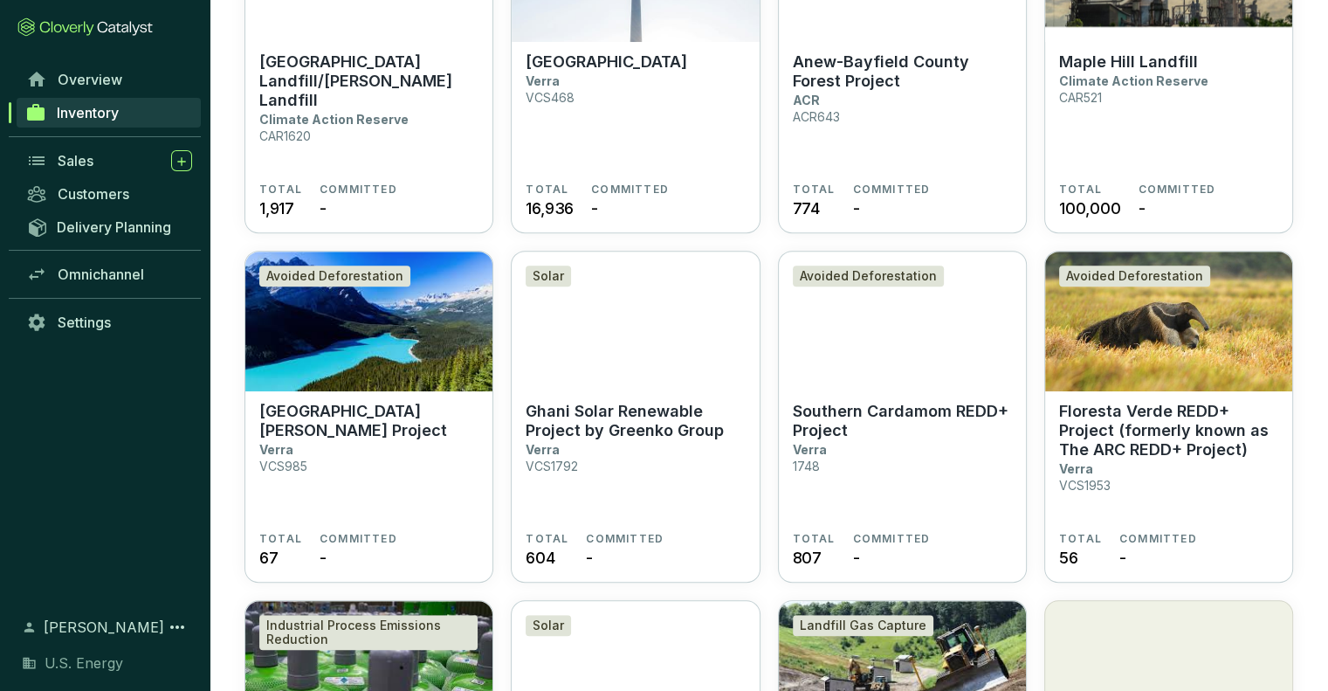
scroll to position [1247, 0]
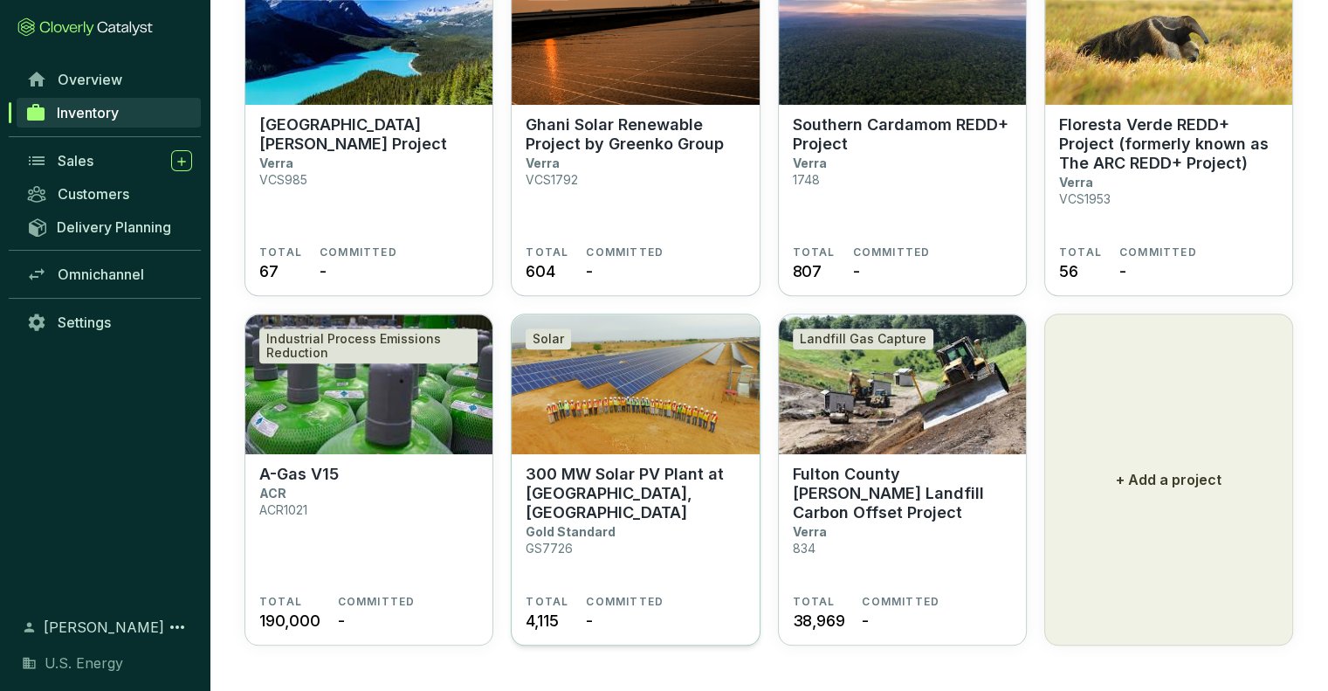
click at [579, 474] on p "300 MW Solar PV Plant at [GEOGRAPHIC_DATA], [GEOGRAPHIC_DATA]" at bounding box center [635, 494] width 219 height 58
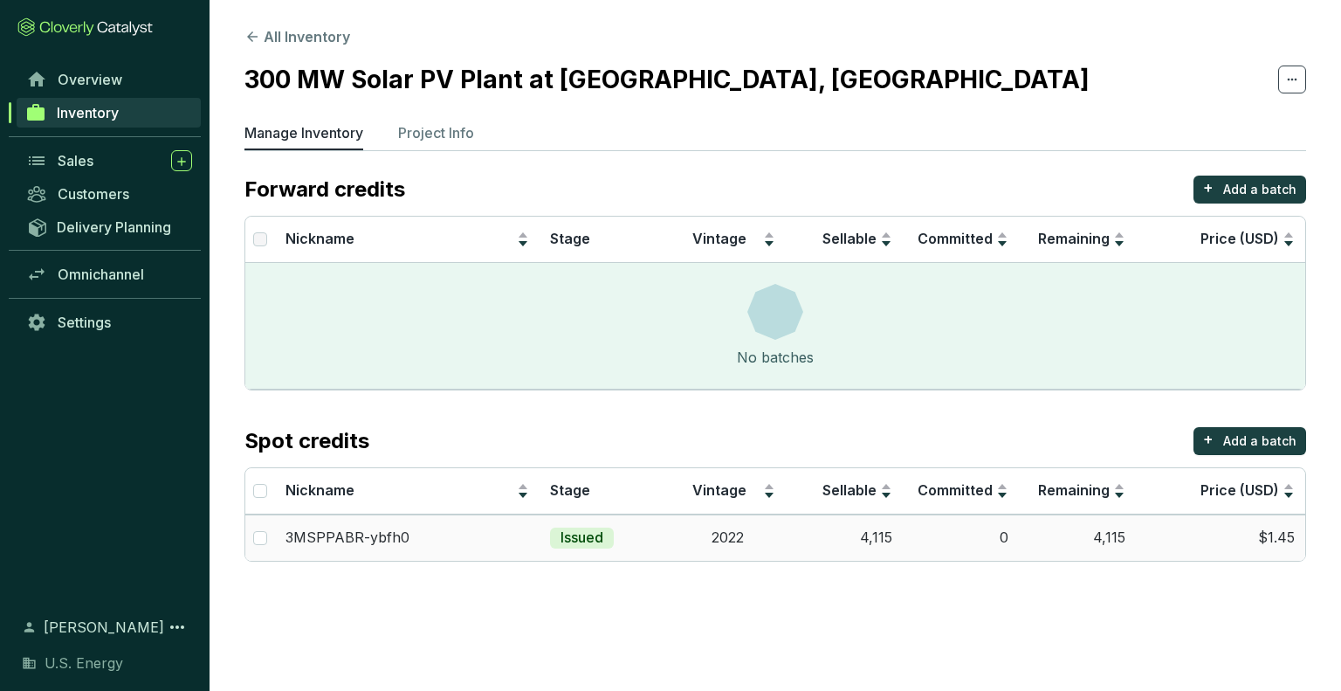
click at [1273, 538] on td "$1.45" at bounding box center [1220, 537] width 169 height 46
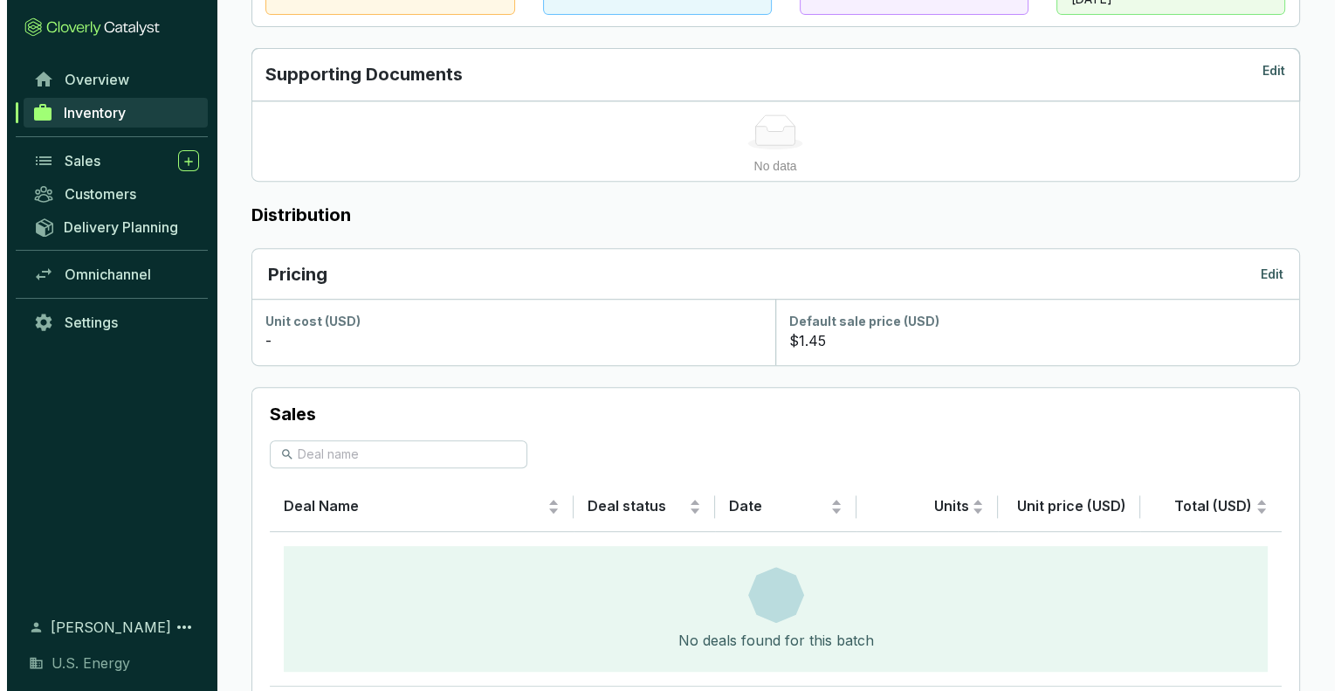
scroll to position [811, 0]
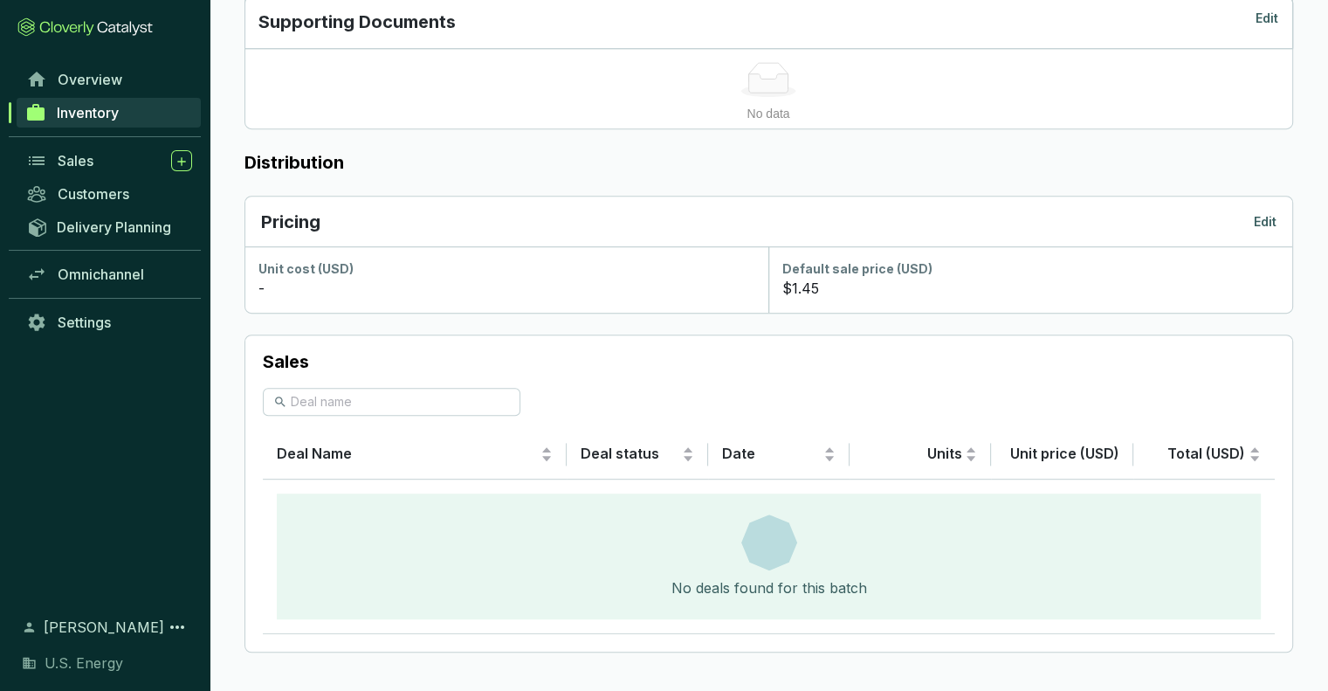
click at [1259, 214] on p "Edit" at bounding box center [1265, 221] width 23 height 17
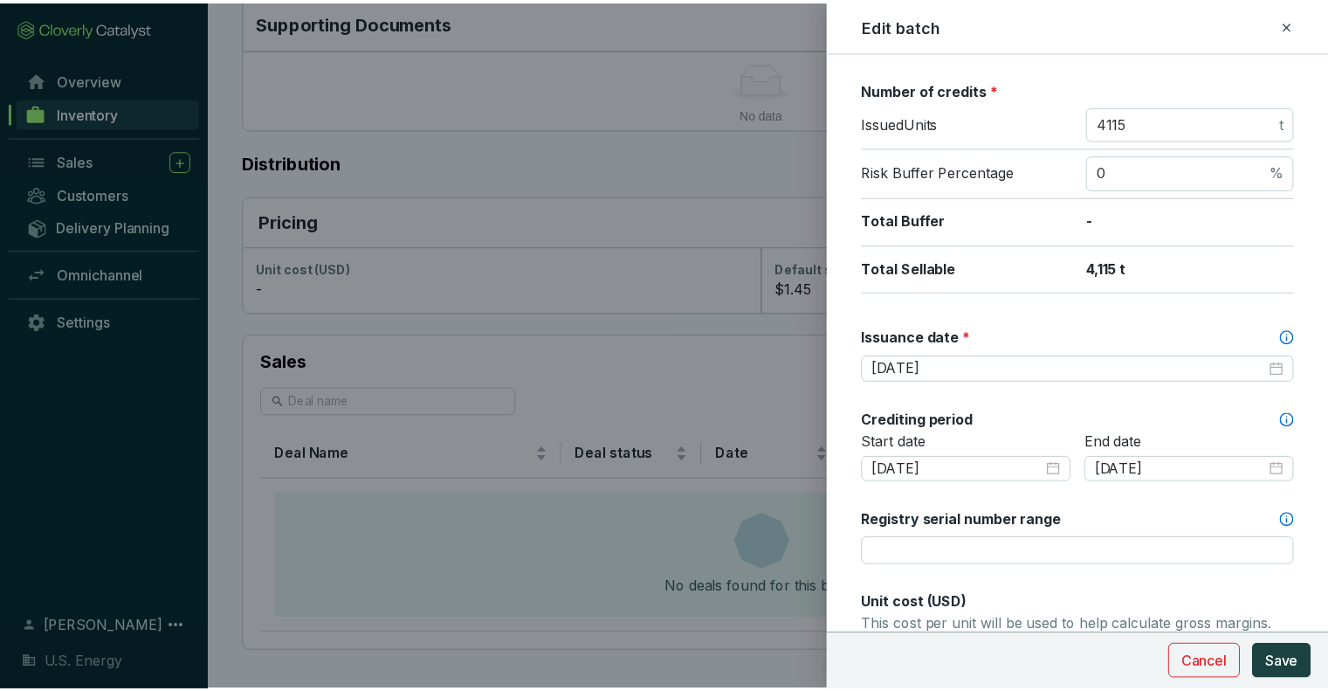
scroll to position [524, 0]
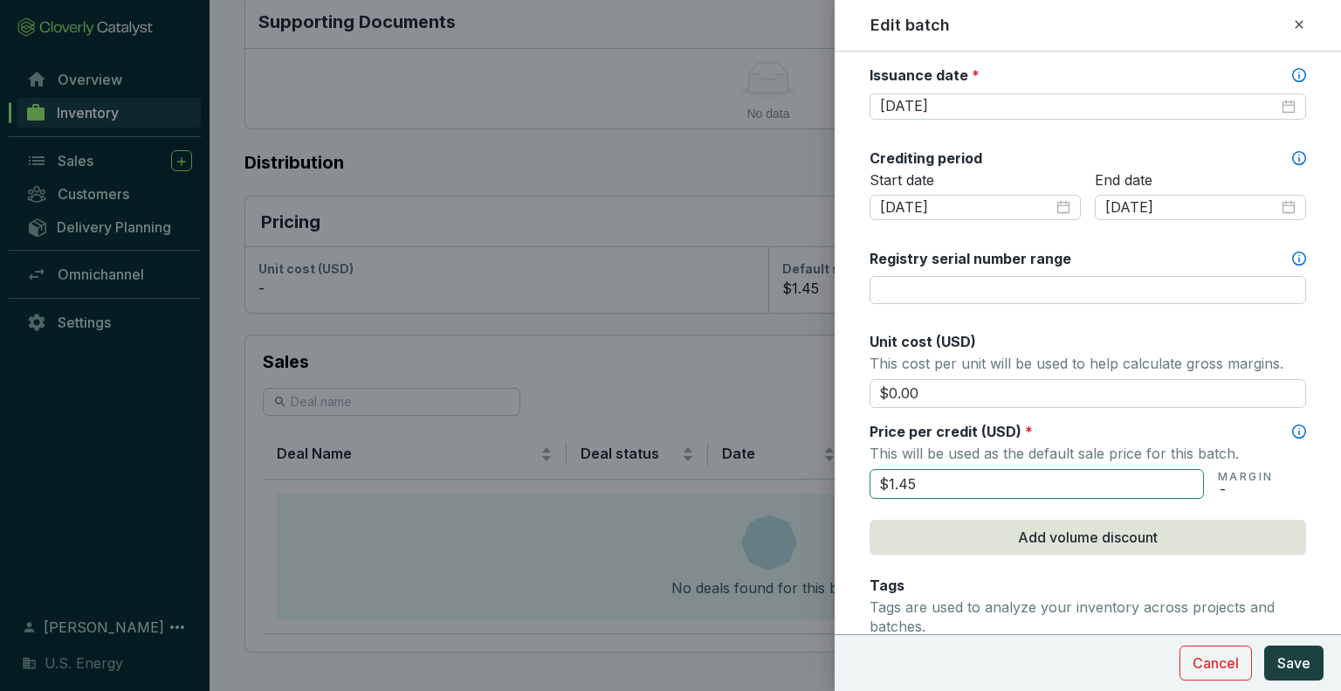
click at [964, 484] on input "$1.45" at bounding box center [1037, 484] width 334 height 30
type input "$1"
type input "$0.95"
click at [1302, 492] on form "Batch name * This is the internal name that will be used throughout Catalyst. 3…" at bounding box center [1088, 333] width 506 height 1569
click at [1286, 655] on span "Save" at bounding box center [1293, 662] width 33 height 21
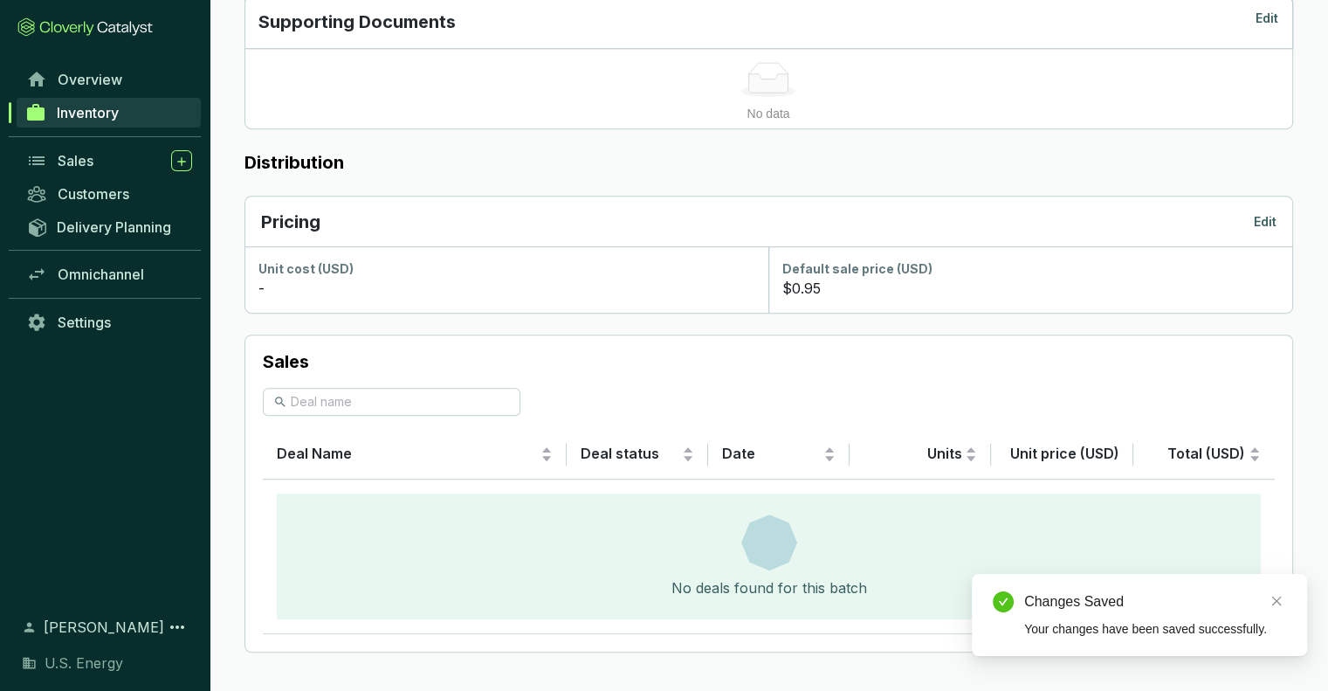
click at [93, 114] on span "Inventory" at bounding box center [88, 112] width 62 height 17
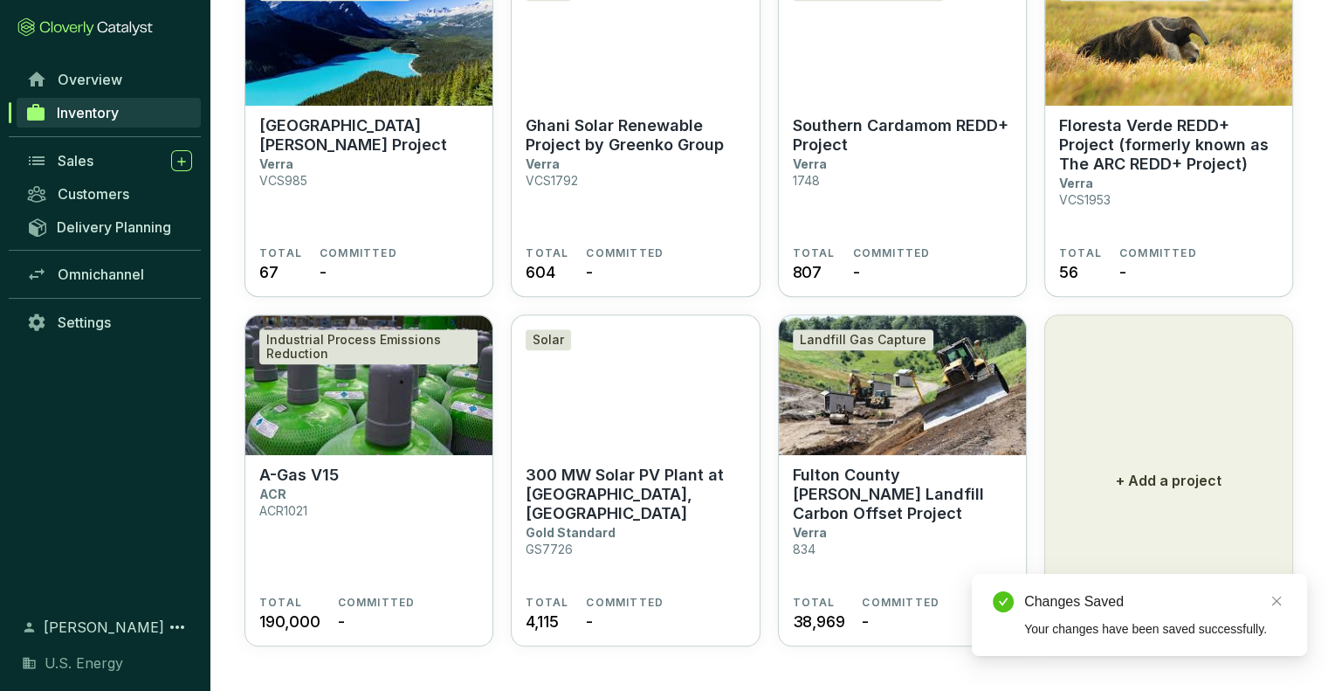
scroll to position [1247, 0]
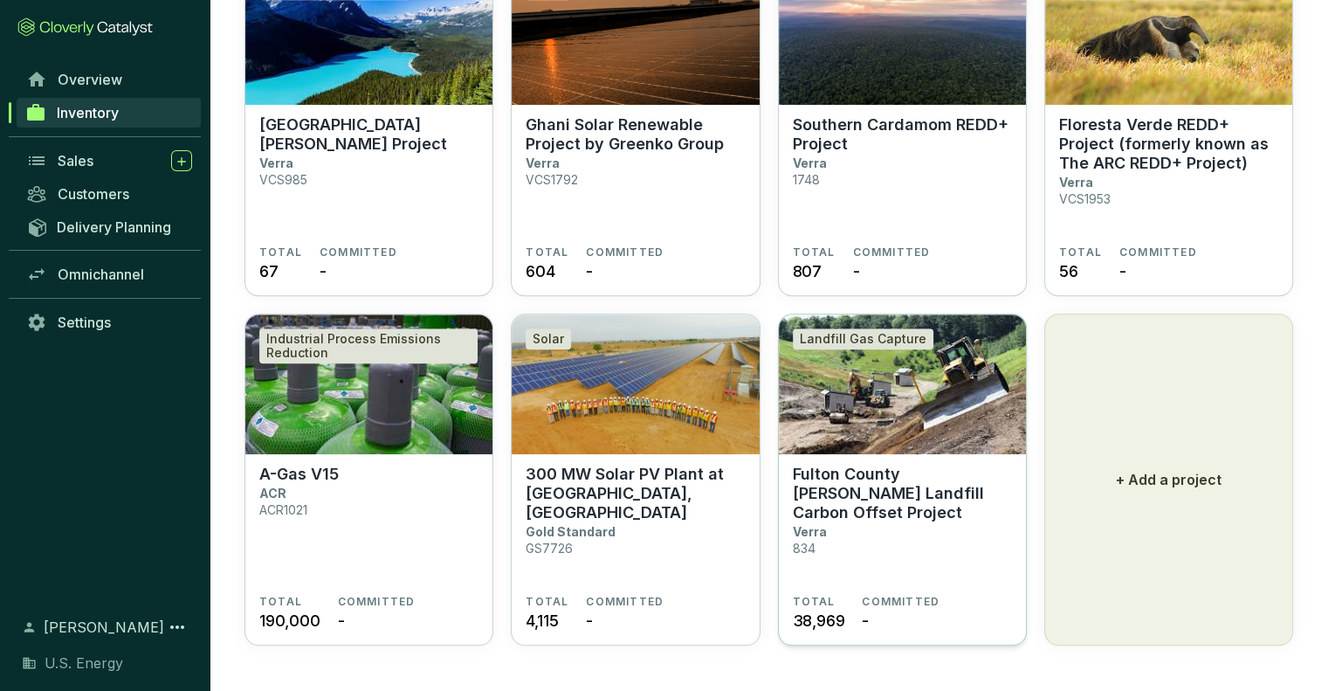
click at [859, 492] on p "Fulton County [PERSON_NAME] Landfill Carbon Offset Project" at bounding box center [902, 494] width 219 height 58
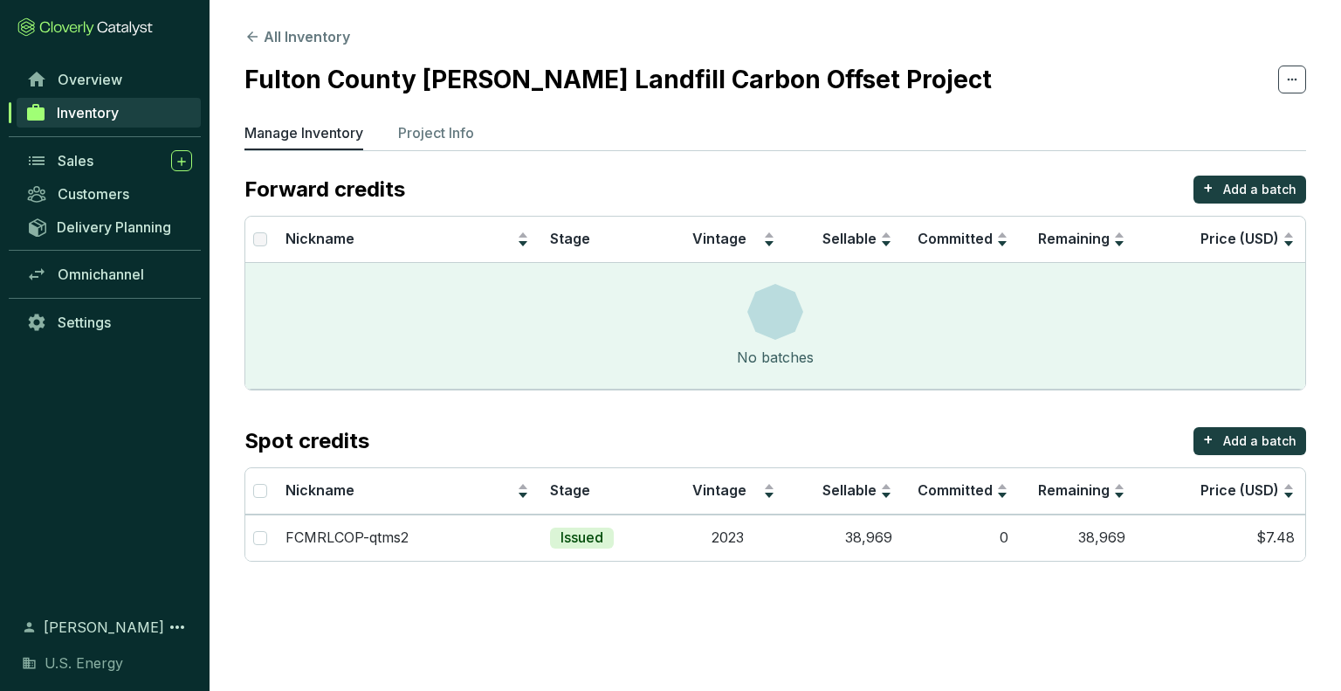
click at [110, 107] on span "Inventory" at bounding box center [88, 112] width 62 height 17
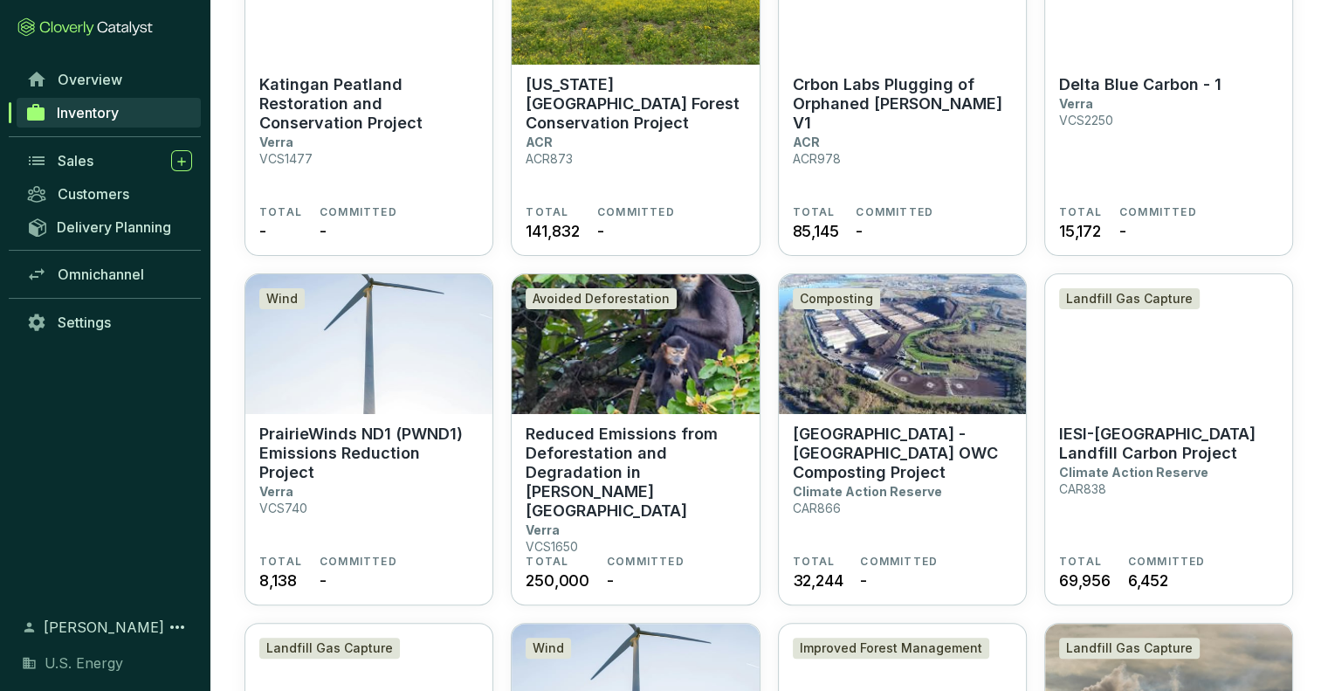
scroll to position [199, 0]
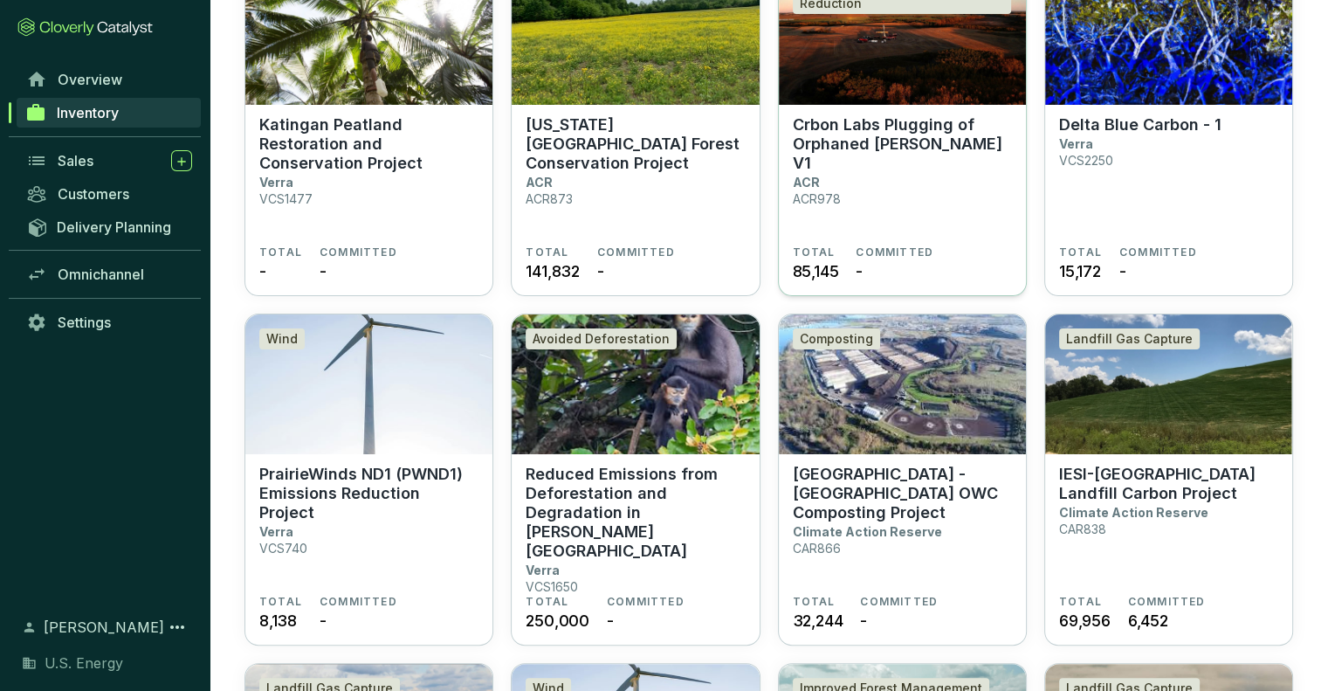
click at [817, 137] on p "Crbon Labs Plugging of Orphaned [PERSON_NAME] V1" at bounding box center [902, 144] width 219 height 58
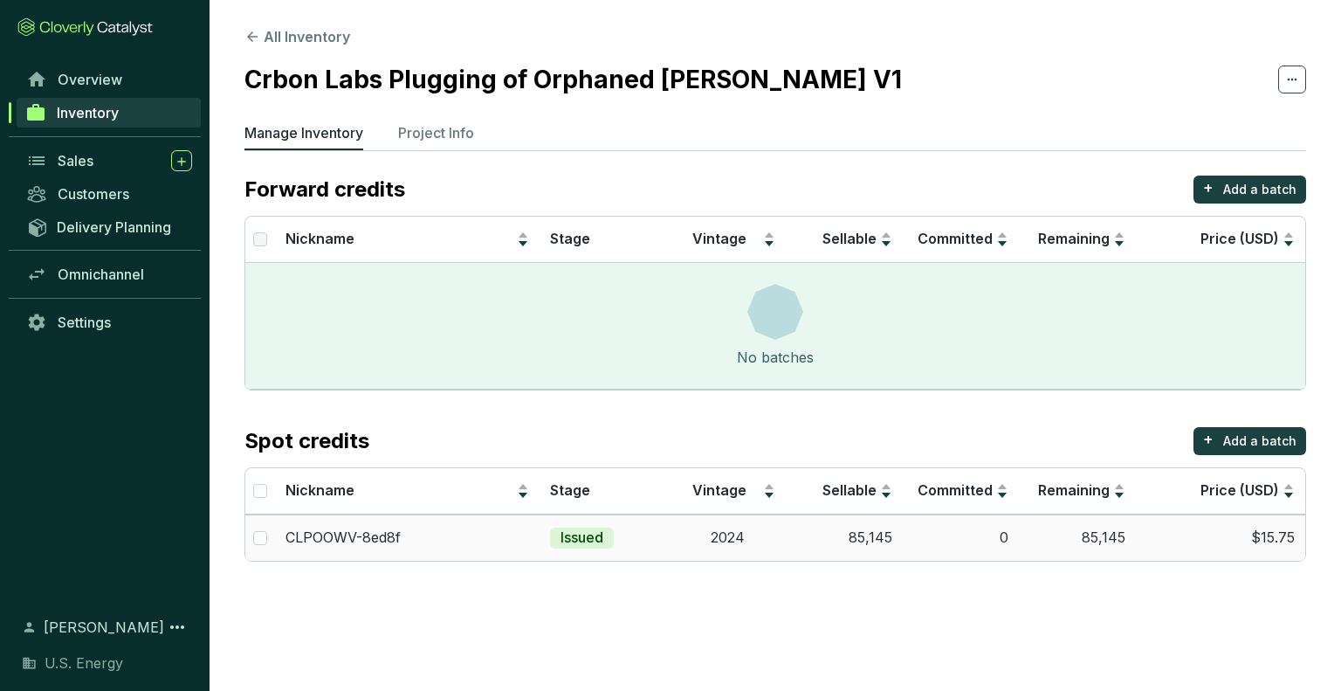
click at [1265, 538] on td "$15.75" at bounding box center [1220, 537] width 169 height 46
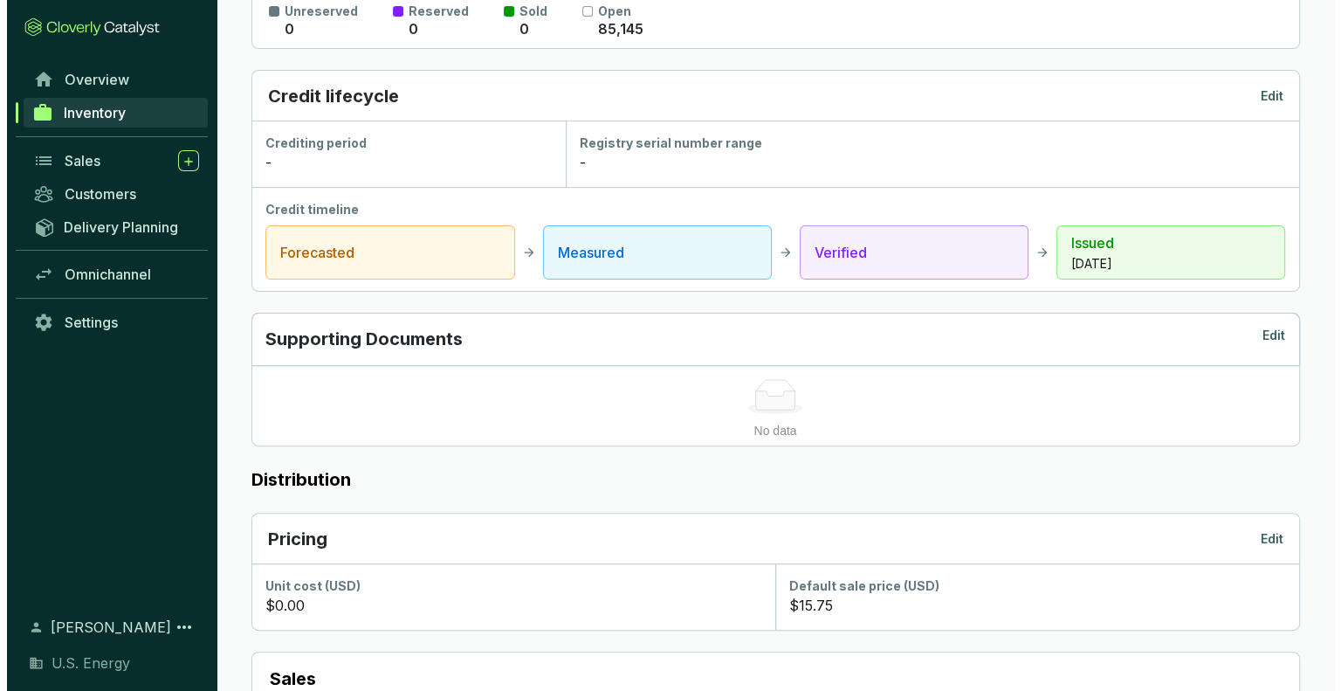
scroll to position [611, 0]
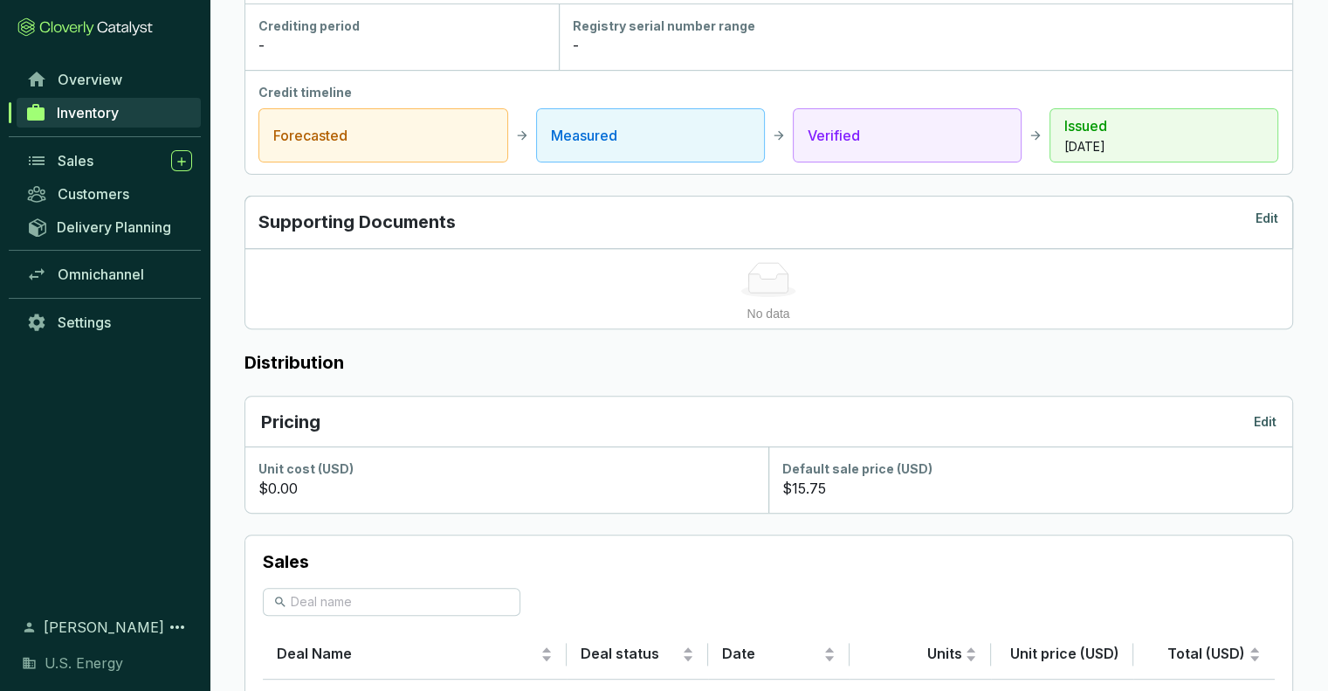
click at [1261, 416] on p "Edit" at bounding box center [1265, 421] width 23 height 17
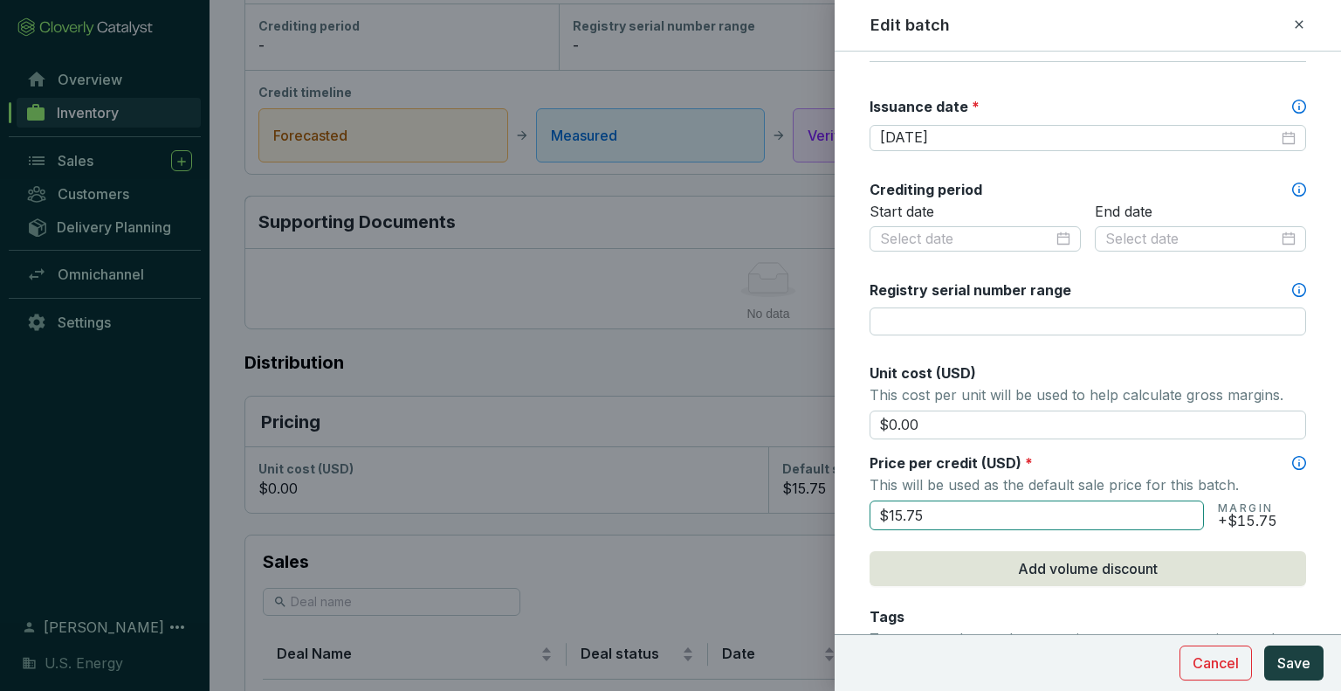
scroll to position [524, 0]
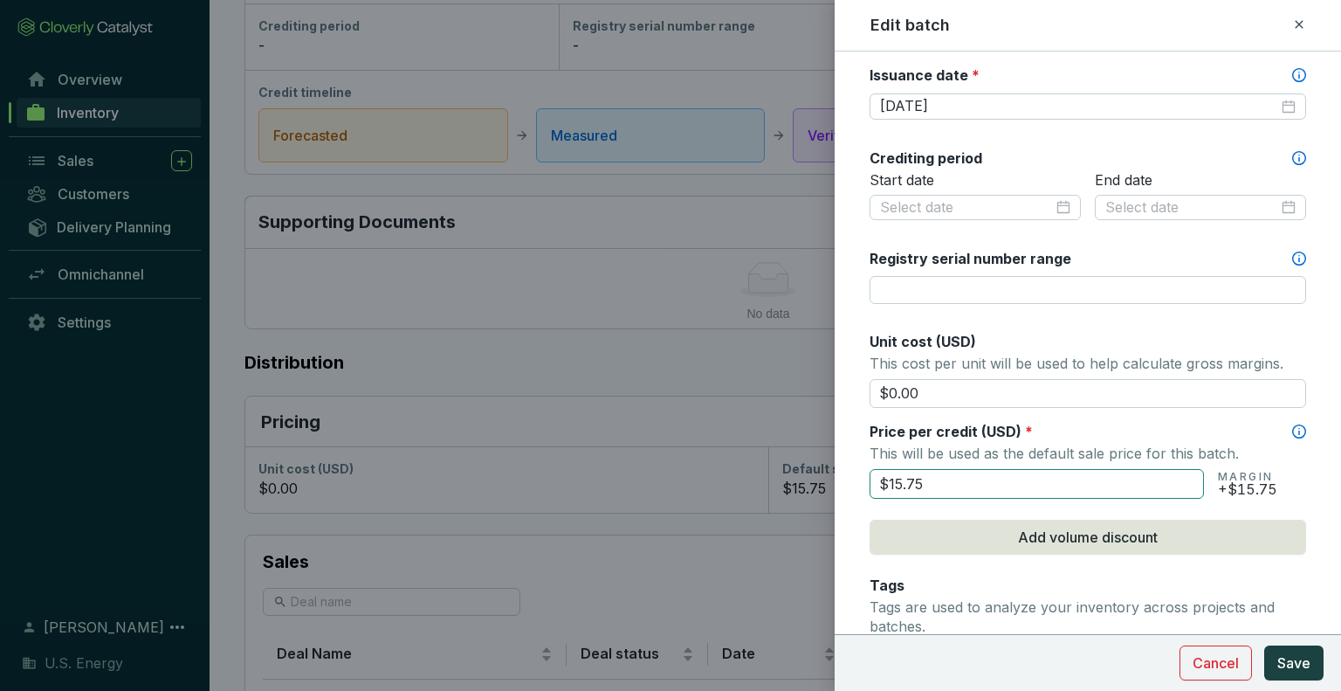
click at [955, 478] on input "$15.75" at bounding box center [1037, 484] width 334 height 30
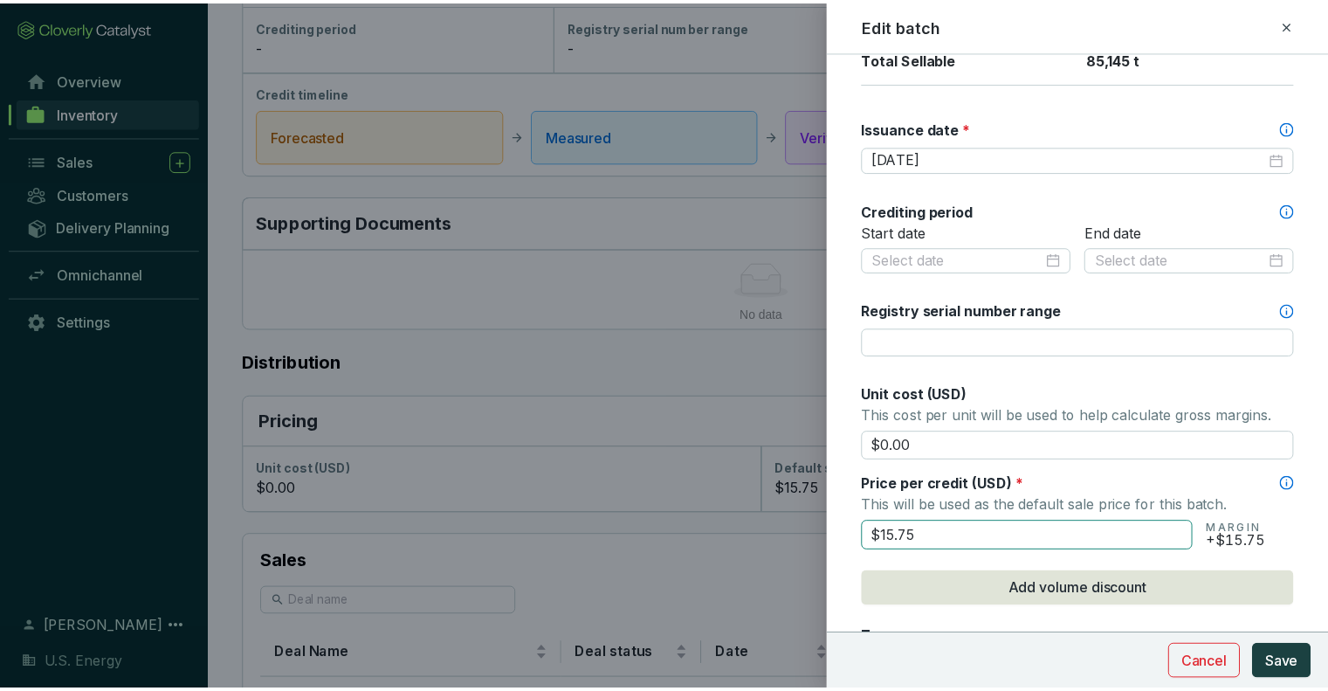
scroll to position [699, 0]
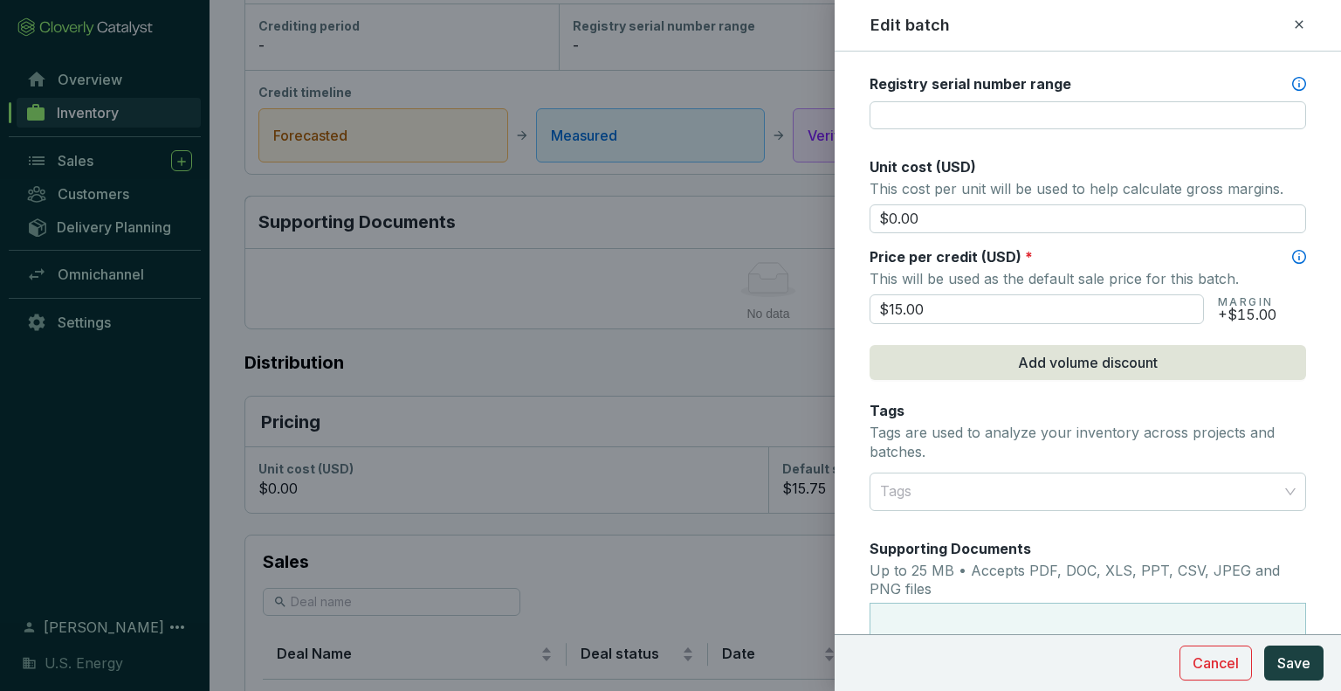
type input "$15.00"
click at [1106, 254] on div "Price per credit (USD) *" at bounding box center [1088, 256] width 437 height 19
click at [1313, 297] on form "Batch name * This is the internal name that will be used throughout Catalyst. C…" at bounding box center [1088, 158] width 506 height 1569
click at [1290, 659] on span "Save" at bounding box center [1293, 662] width 33 height 21
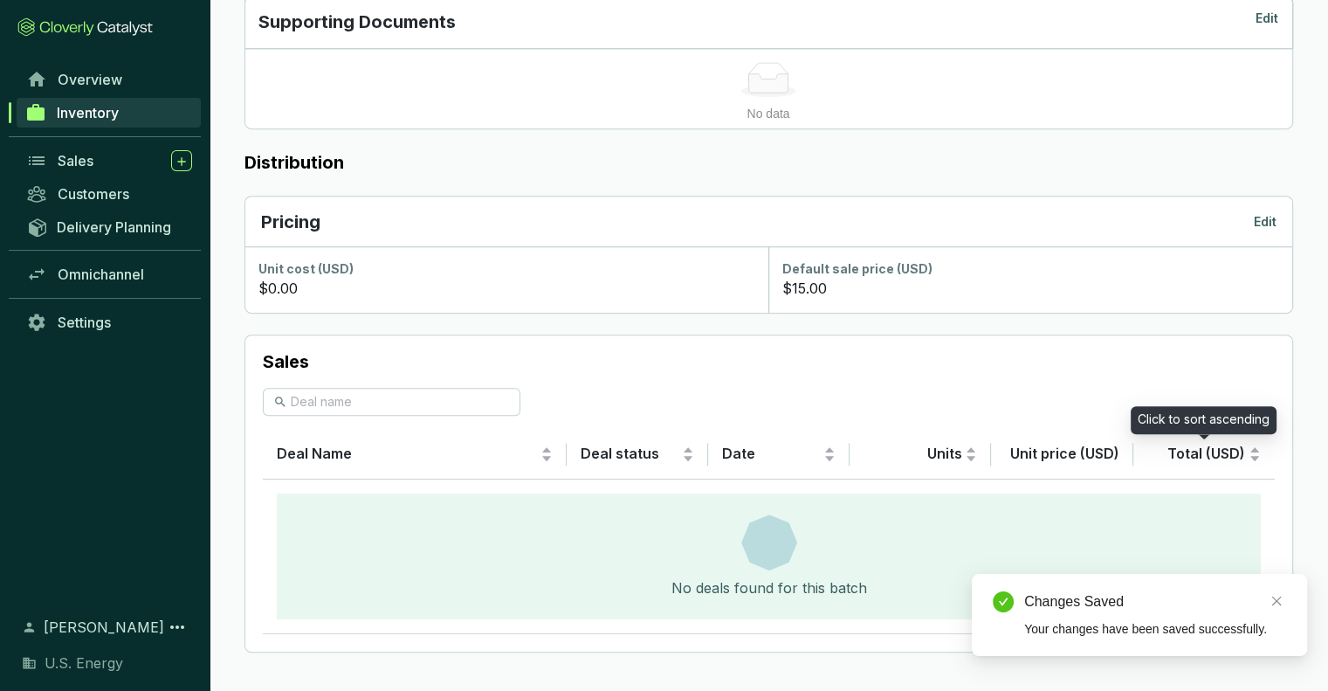
scroll to position [287, 0]
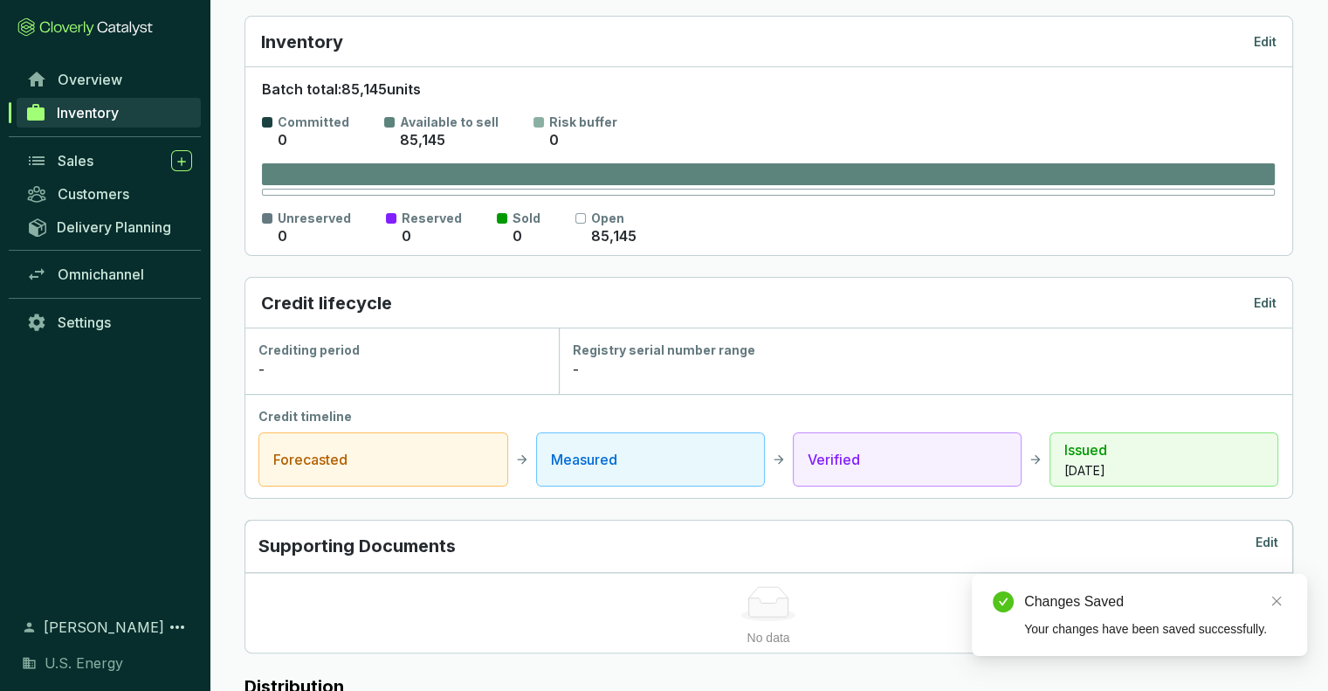
click at [92, 113] on span "Inventory" at bounding box center [88, 112] width 62 height 17
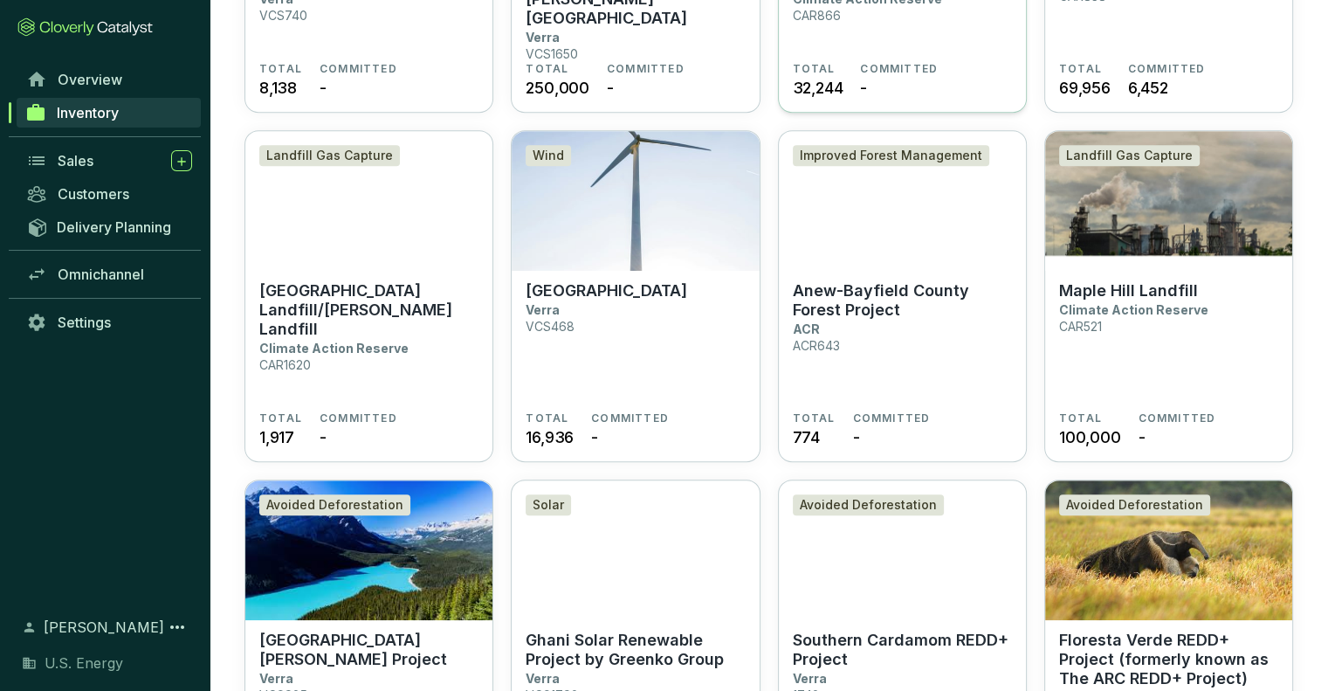
scroll to position [548, 0]
